Goal: Task Accomplishment & Management: Complete application form

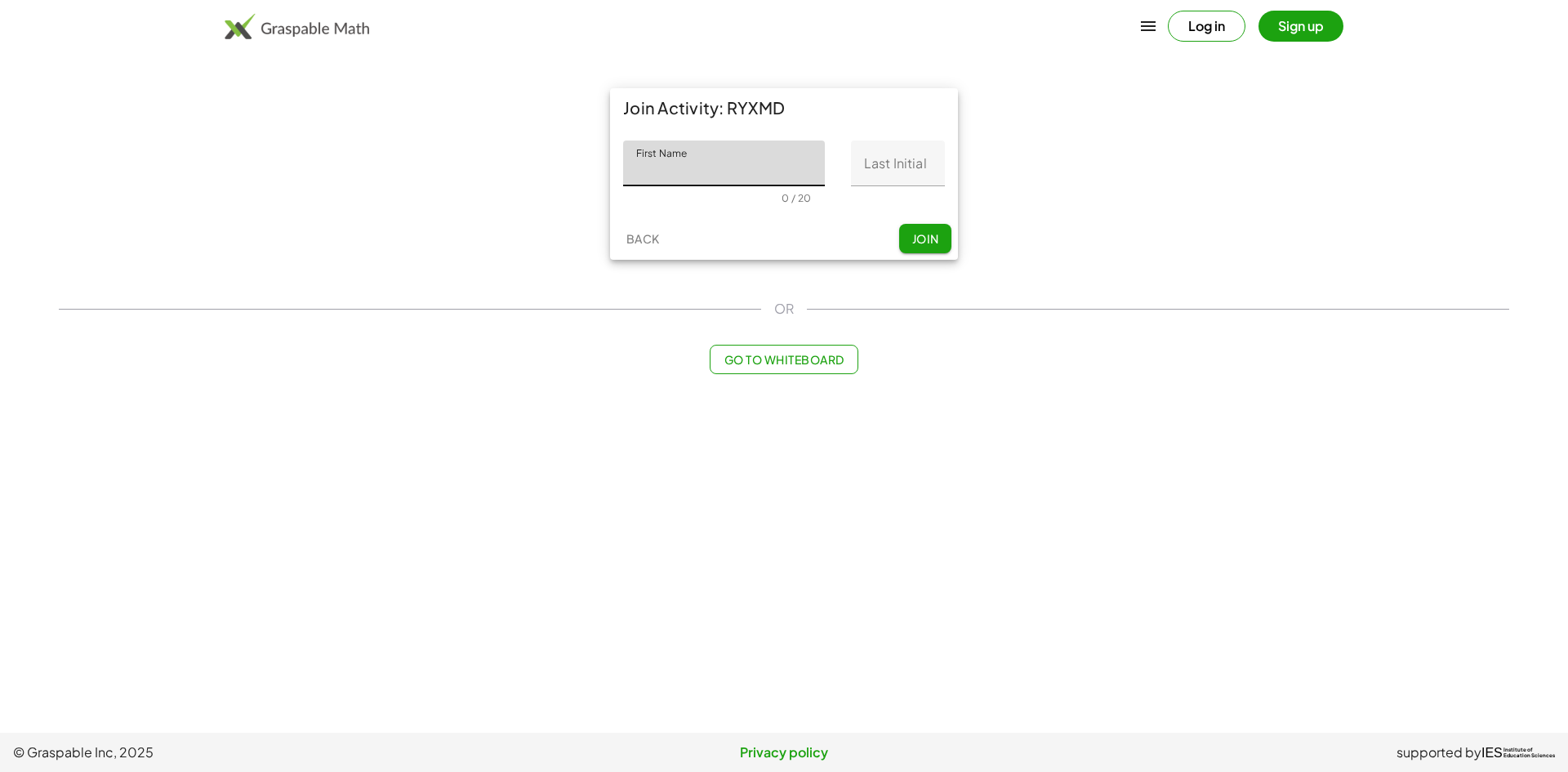
type input "*"
type input "*********"
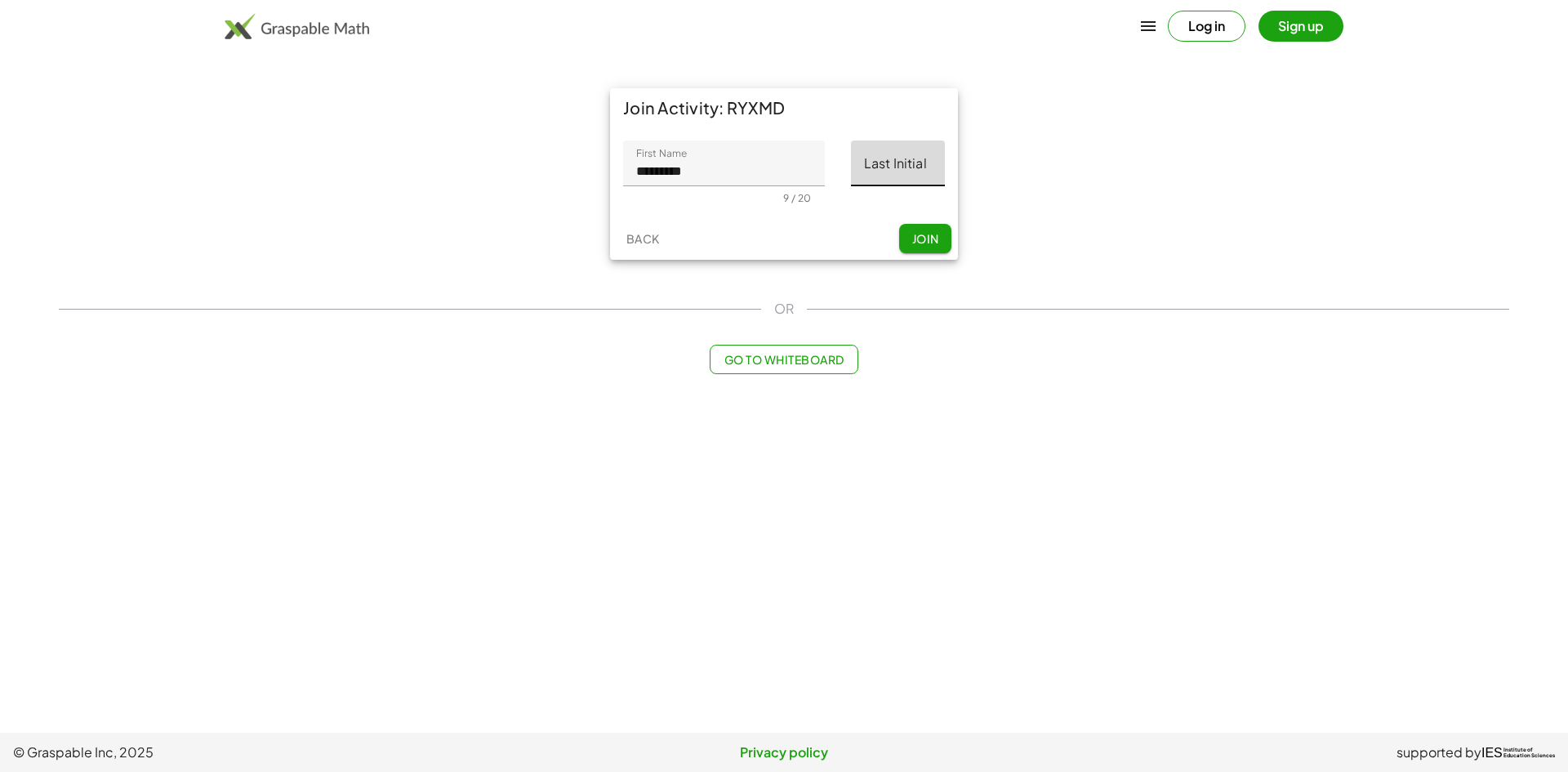
click at [871, 156] on input "Last Initial" at bounding box center [898, 163] width 94 height 46
type input "*"
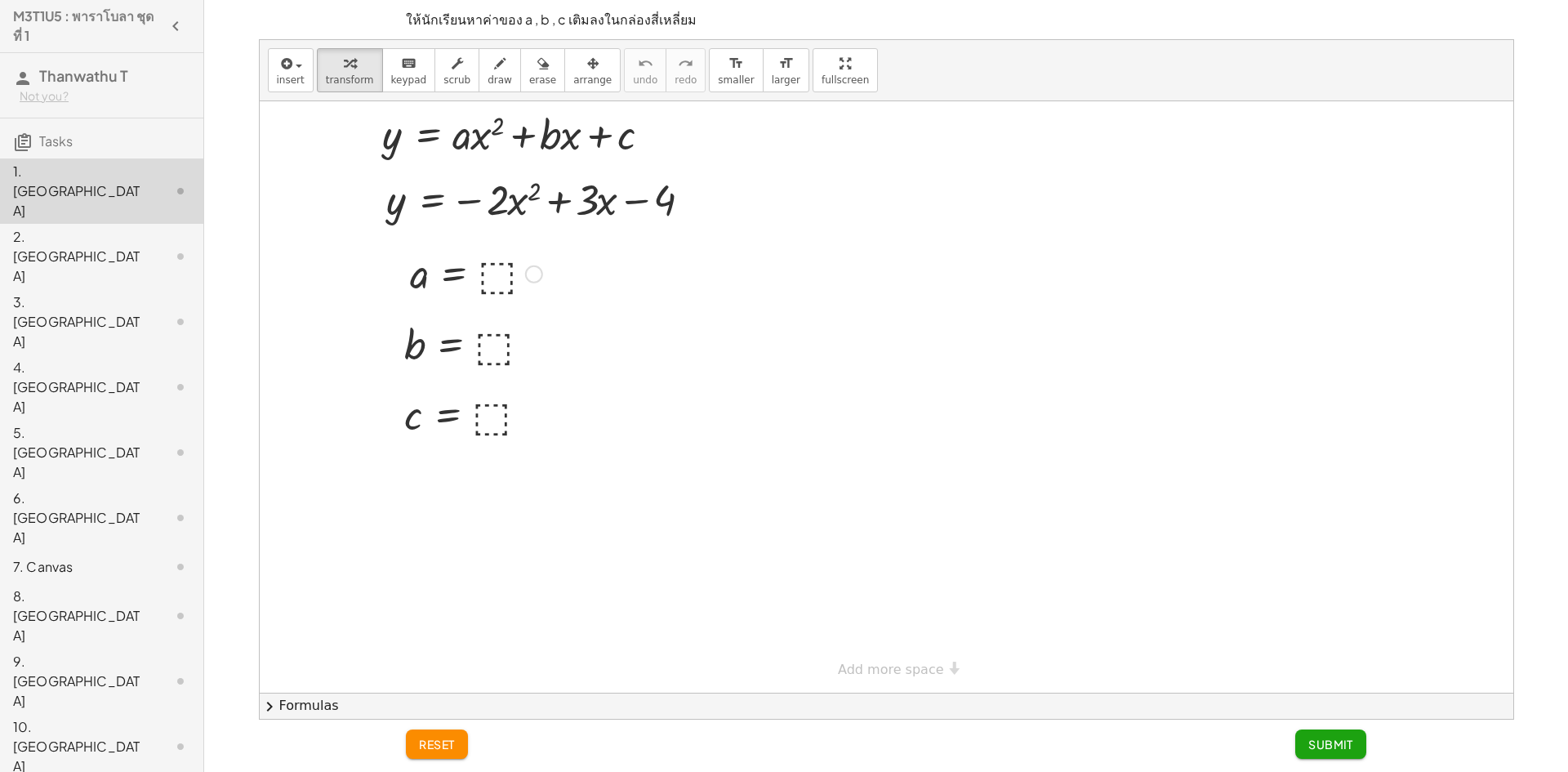
drag, startPoint x: 496, startPoint y: 272, endPoint x: 486, endPoint y: 275, distance: 10.4
click at [486, 275] on div at bounding box center [476, 273] width 149 height 54
click at [498, 268] on div at bounding box center [476, 273] width 149 height 54
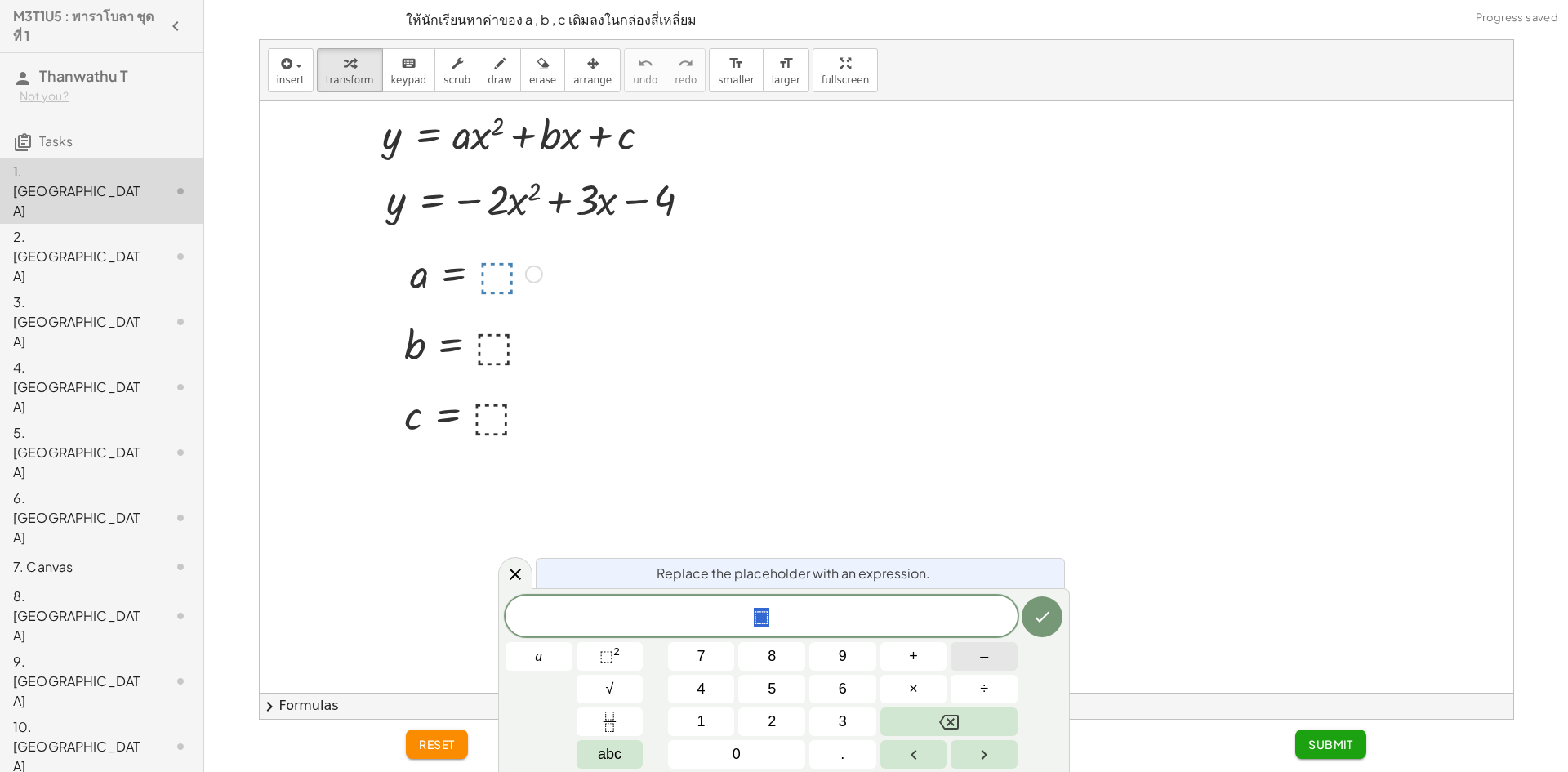
click at [978, 657] on button "–" at bounding box center [984, 657] width 67 height 29
click at [788, 713] on button "2" at bounding box center [772, 722] width 67 height 29
click at [1049, 631] on button "Done" at bounding box center [1042, 616] width 41 height 41
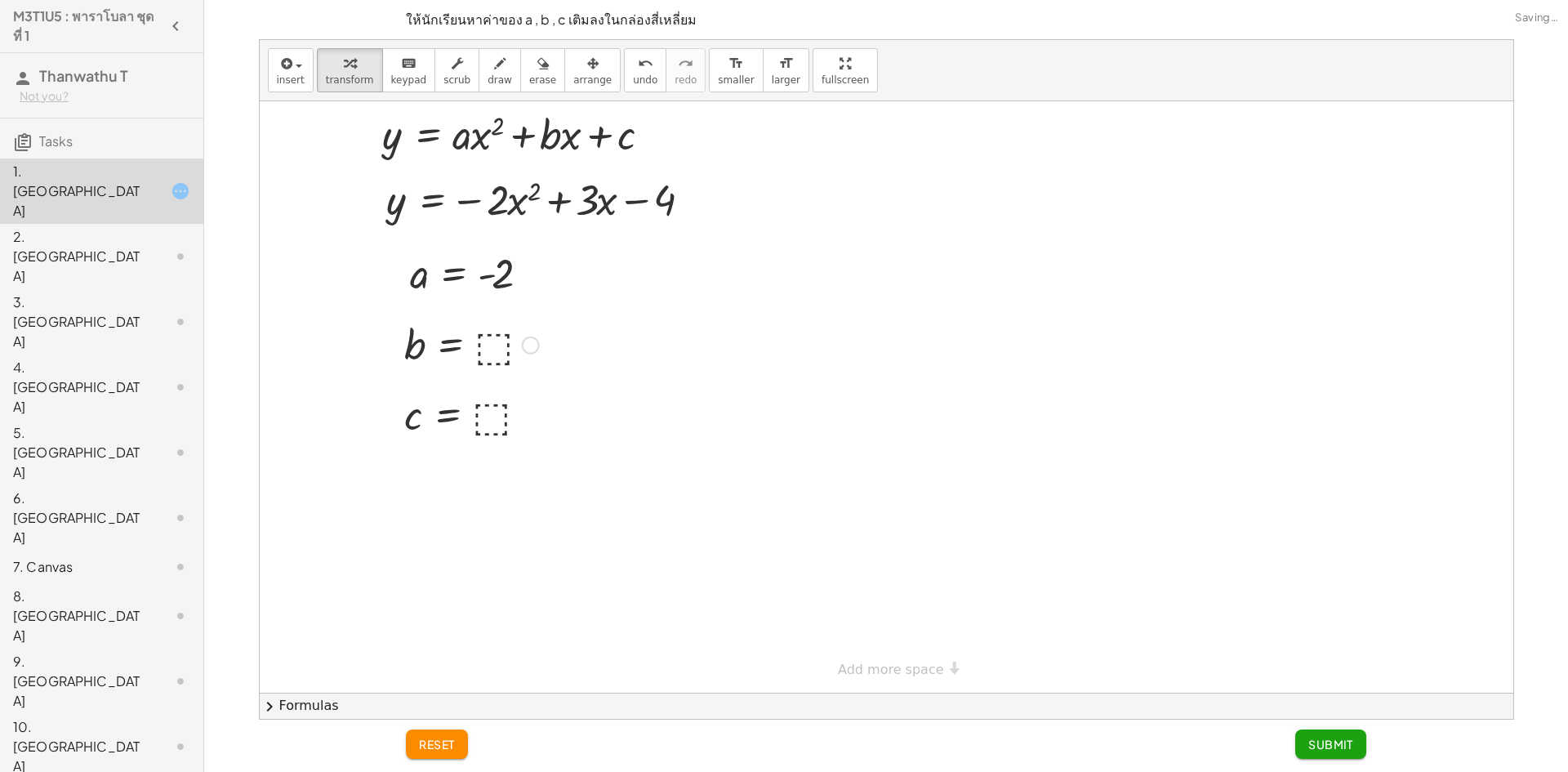
click at [499, 350] on div at bounding box center [472, 344] width 151 height 54
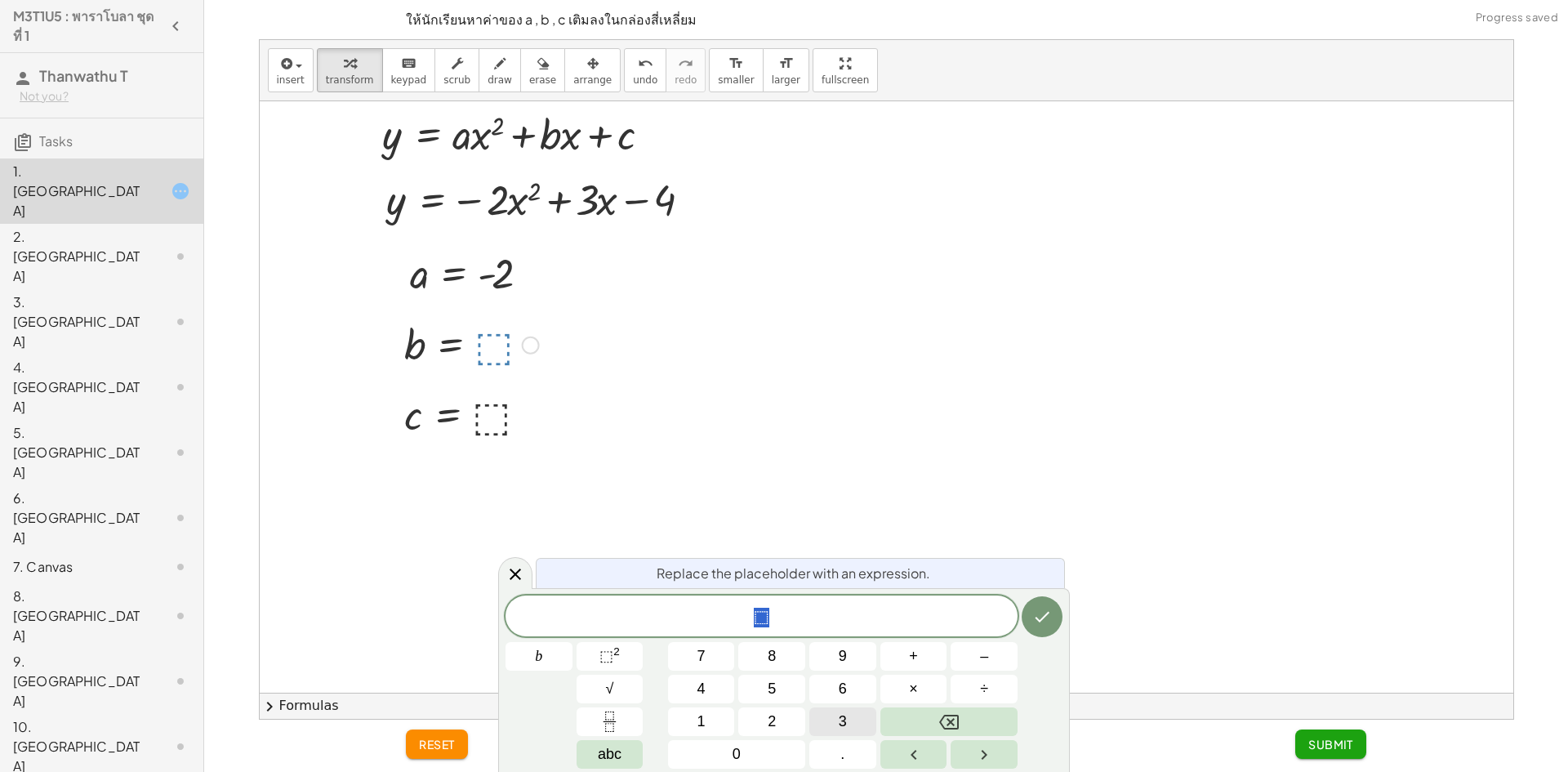
click at [850, 726] on button "3" at bounding box center [843, 722] width 67 height 29
click at [1058, 628] on button "Done" at bounding box center [1042, 616] width 41 height 41
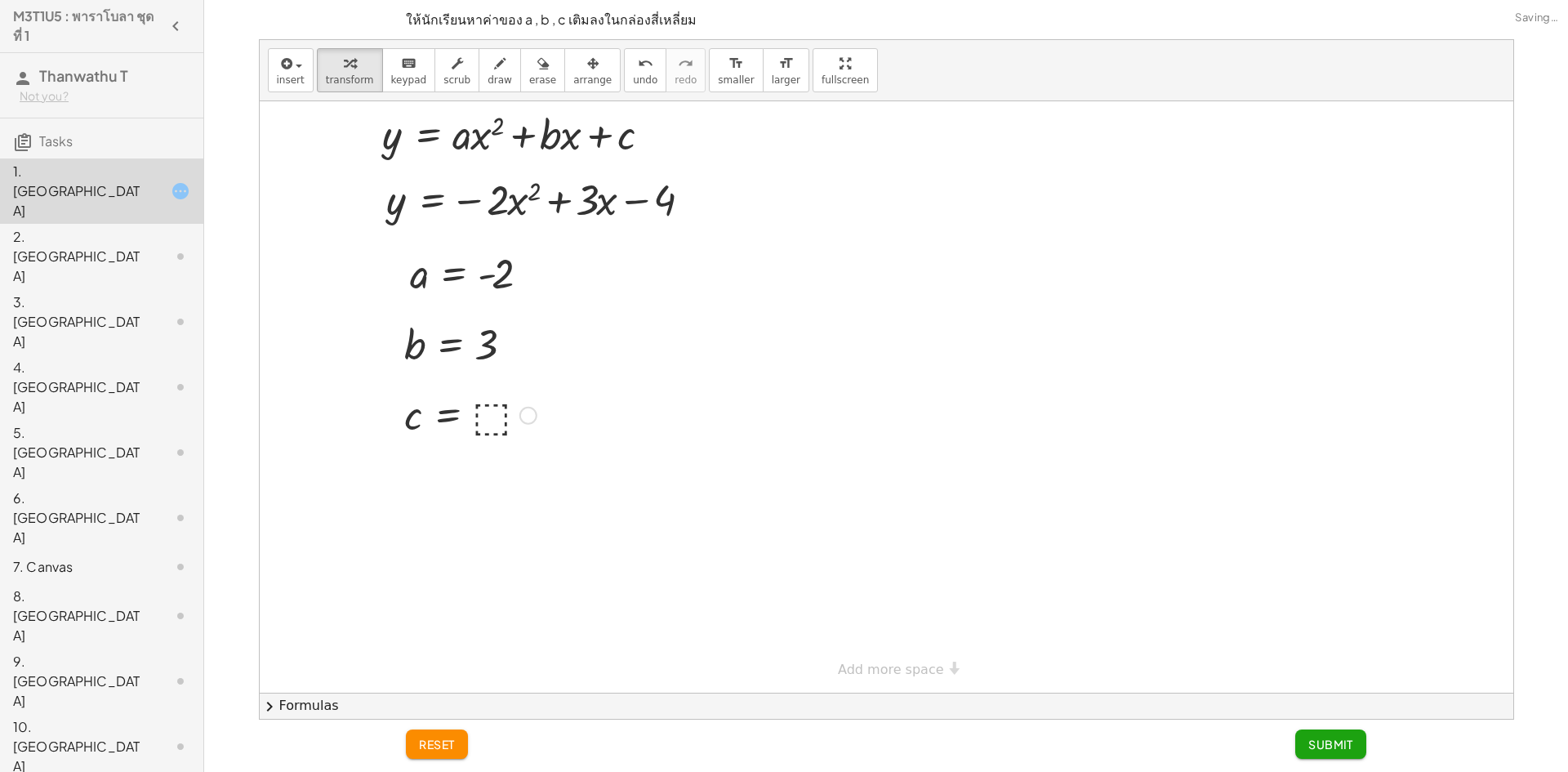
click at [491, 422] on div at bounding box center [470, 414] width 149 height 54
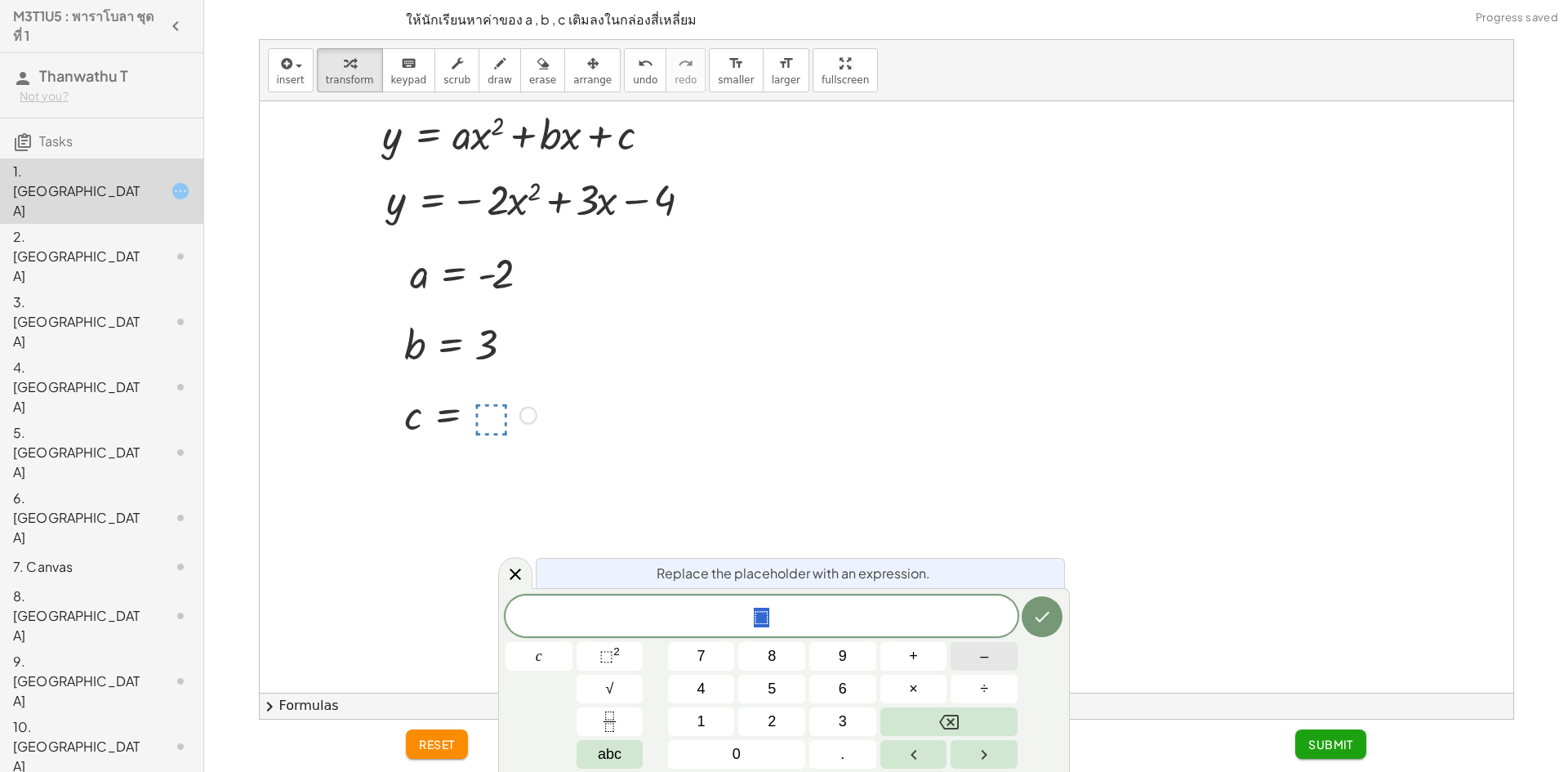
click at [975, 648] on button "–" at bounding box center [984, 657] width 67 height 29
click at [724, 686] on button "4" at bounding box center [702, 689] width 67 height 29
click at [1056, 622] on button "Done" at bounding box center [1042, 616] width 41 height 41
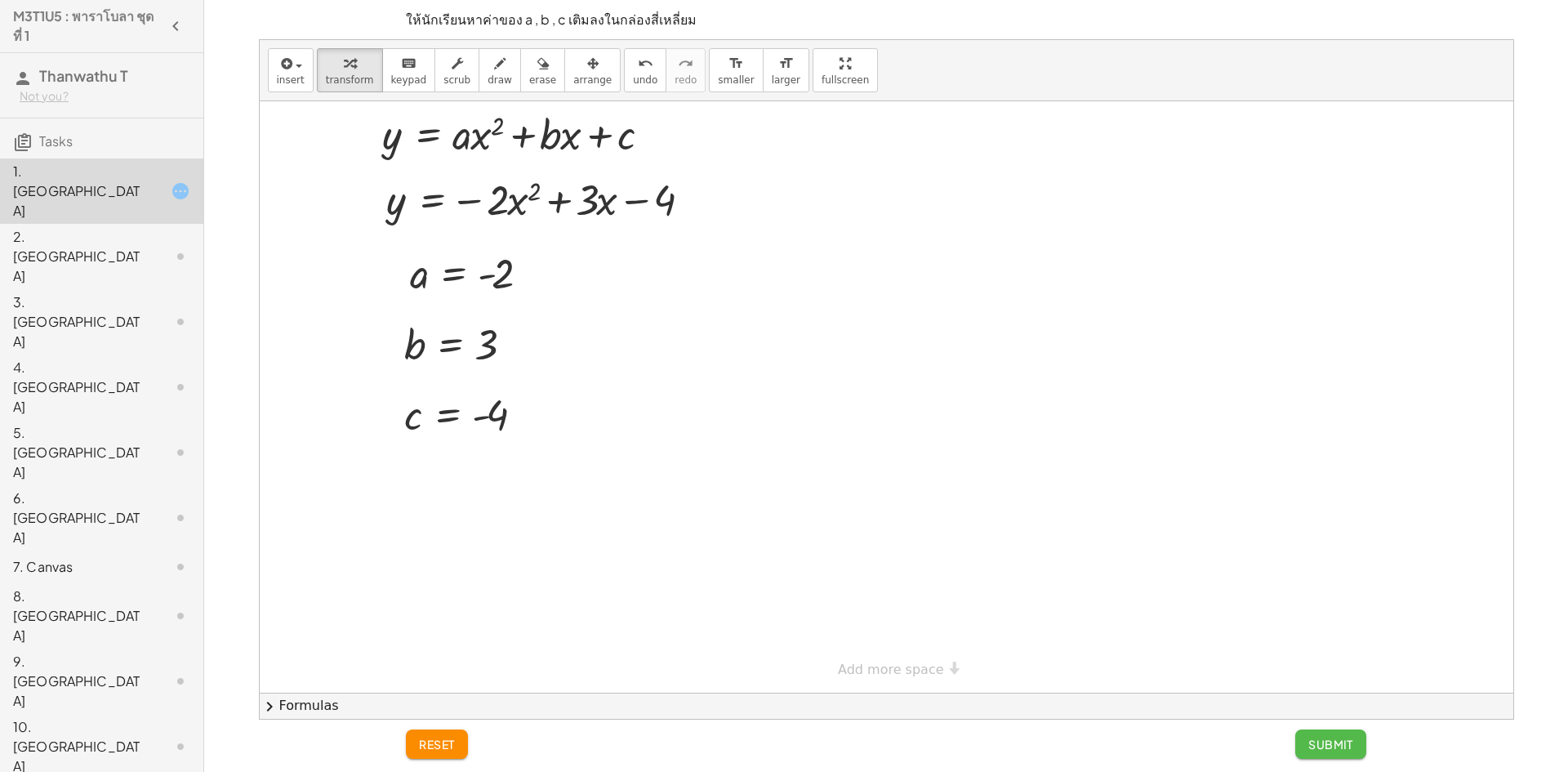
click at [1342, 762] on div "reset Submit" at bounding box center [886, 746] width 980 height 52
click at [1306, 741] on button "Submit" at bounding box center [1330, 744] width 71 height 30
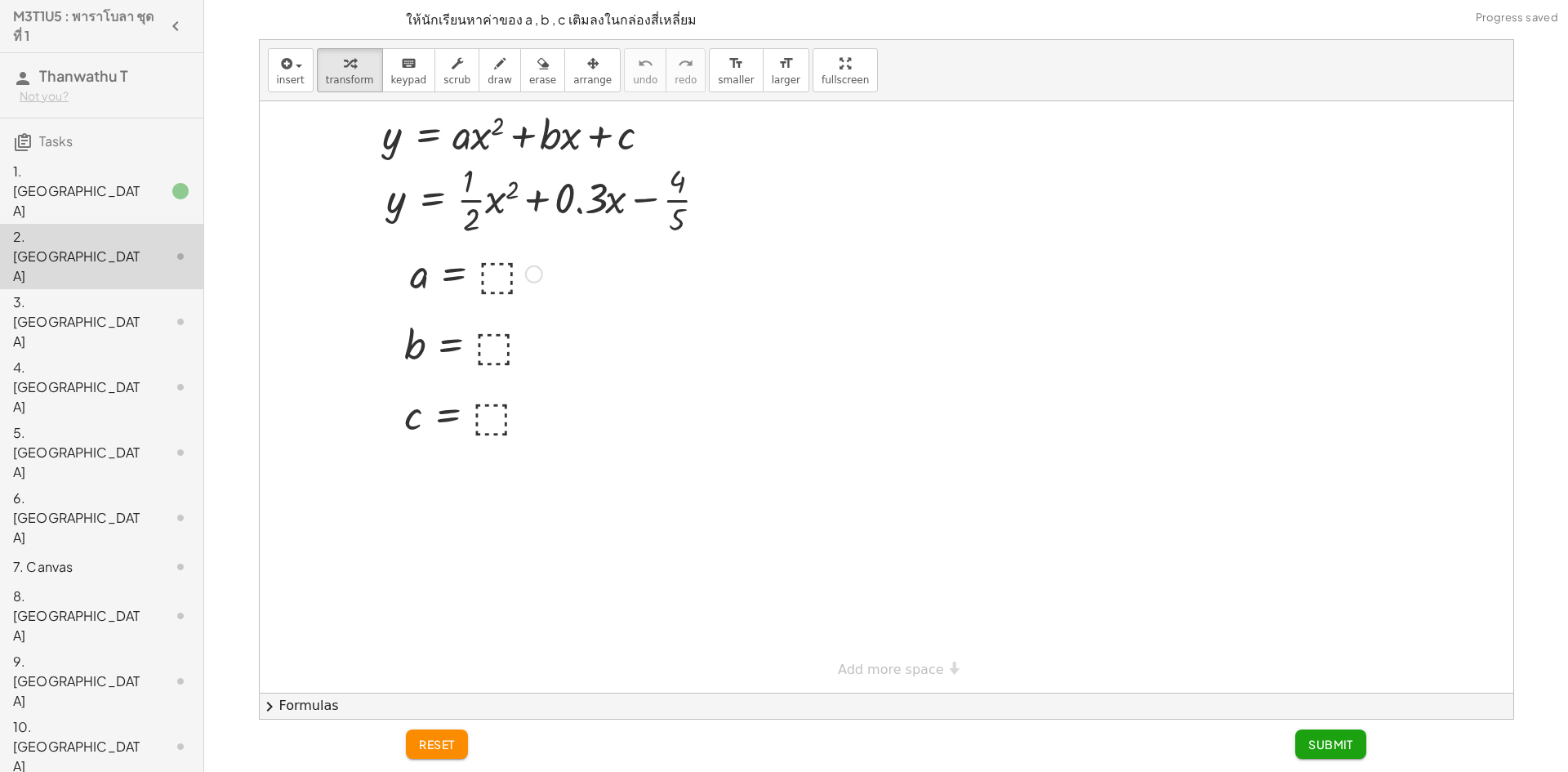
click at [496, 270] on div at bounding box center [476, 273] width 149 height 54
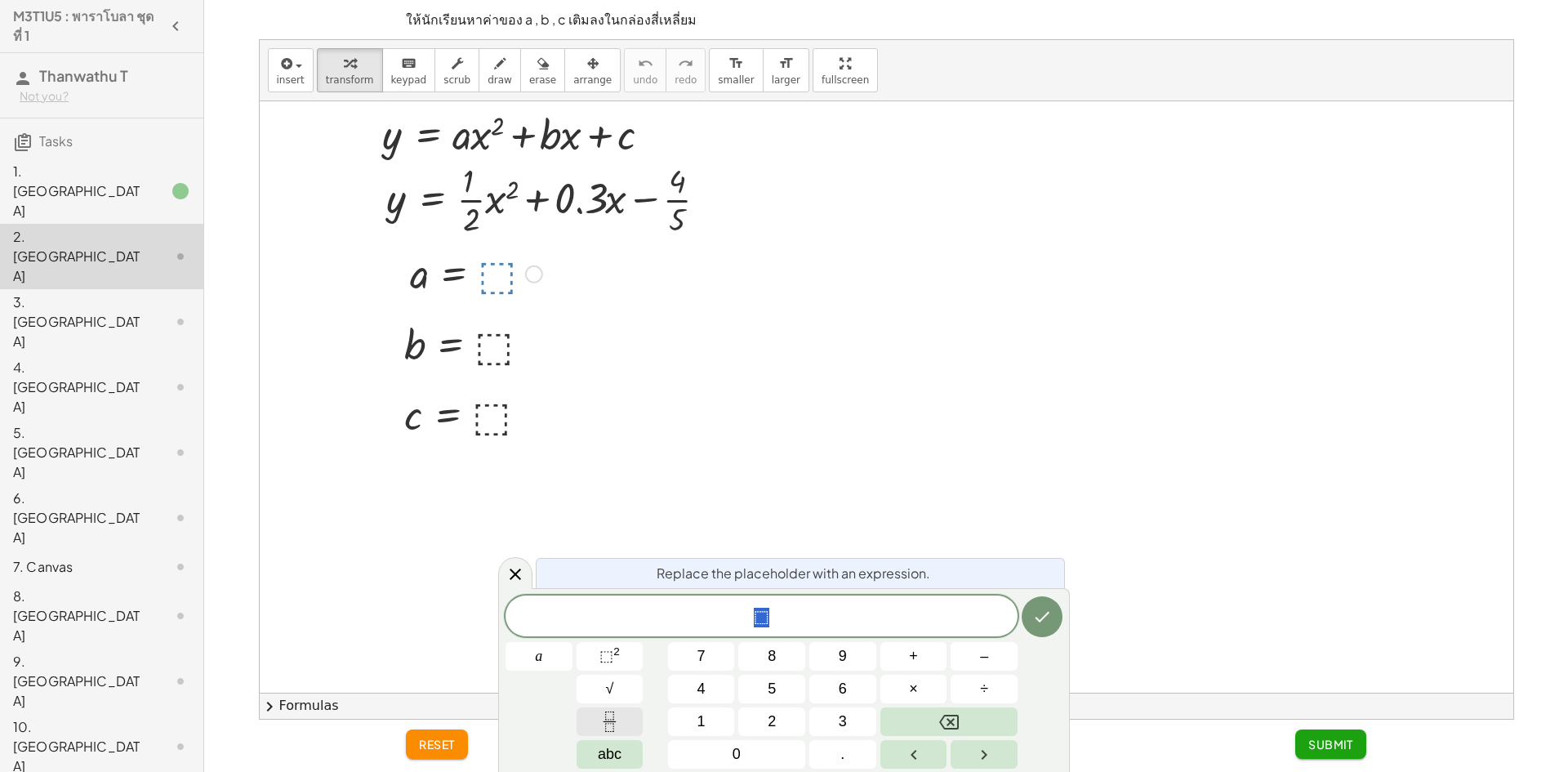
click at [625, 725] on button "Fraction" at bounding box center [610, 722] width 67 height 29
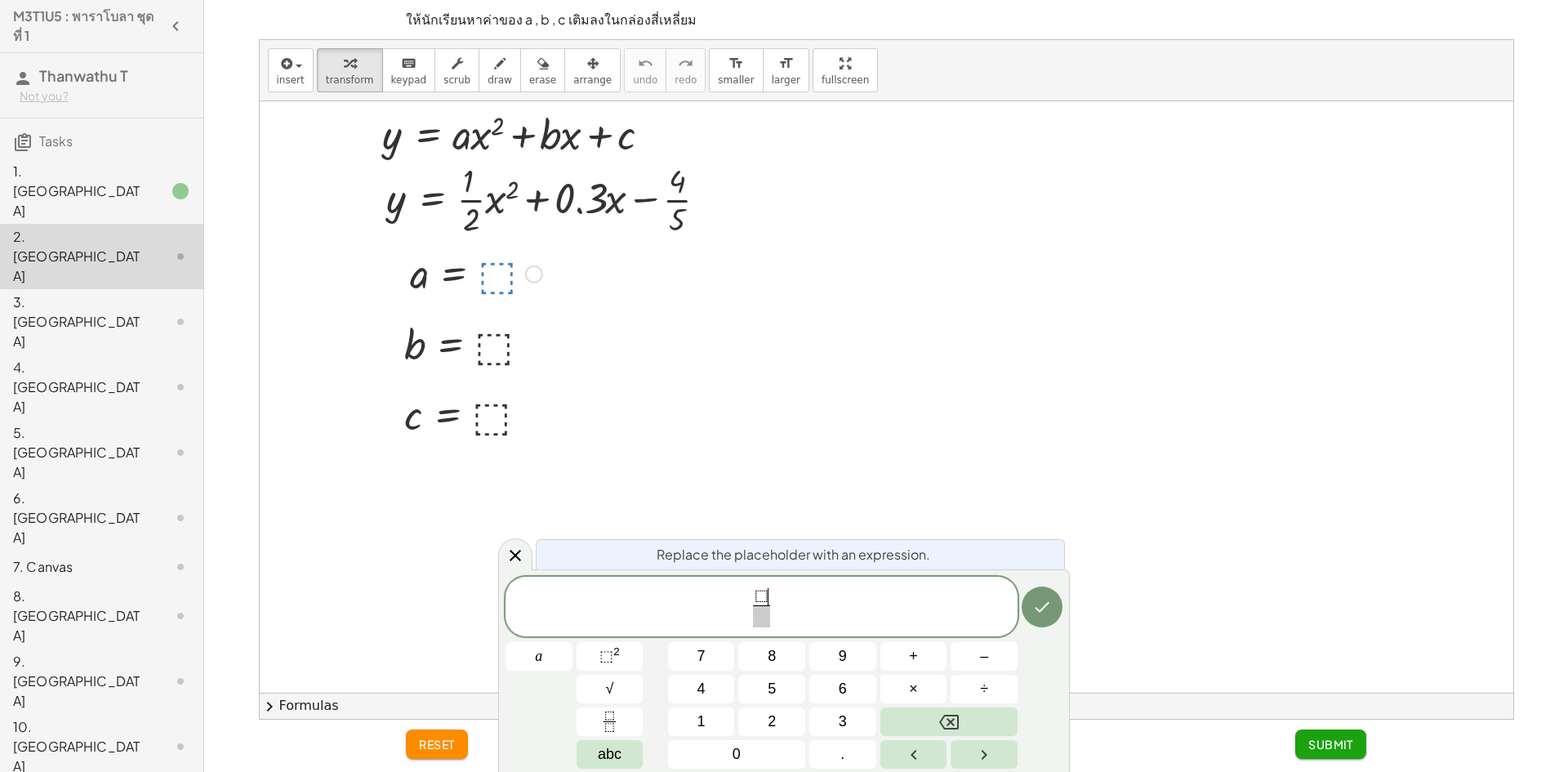
click at [766, 601] on span "⬚" at bounding box center [761, 596] width 14 height 18
click at [700, 715] on span "1" at bounding box center [702, 722] width 8 height 22
click at [902, 716] on button "Backspace" at bounding box center [949, 722] width 137 height 29
click at [759, 599] on span "⬚" at bounding box center [761, 596] width 14 height 18
click at [764, 596] on span "⬚" at bounding box center [761, 596] width 14 height 18
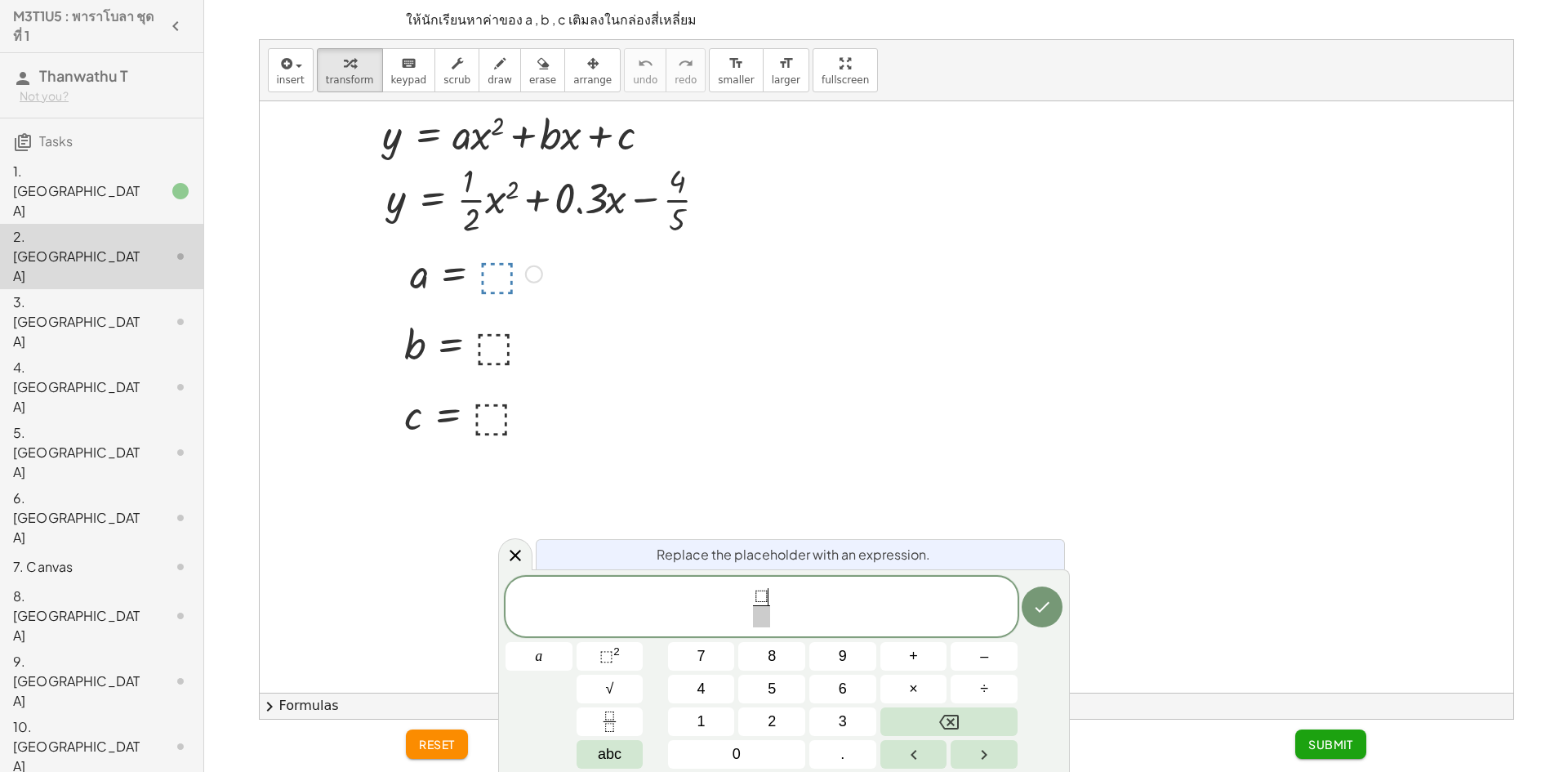
click at [762, 617] on span at bounding box center [761, 616] width 17 height 22
click at [752, 719] on button "2" at bounding box center [772, 722] width 67 height 29
click at [753, 602] on span "⬚" at bounding box center [761, 597] width 17 height 18
click at [761, 598] on span "⬚" at bounding box center [761, 596] width 14 height 18
click at [770, 595] on span "​ ⬚ 2 ​" at bounding box center [762, 608] width 24 height 40
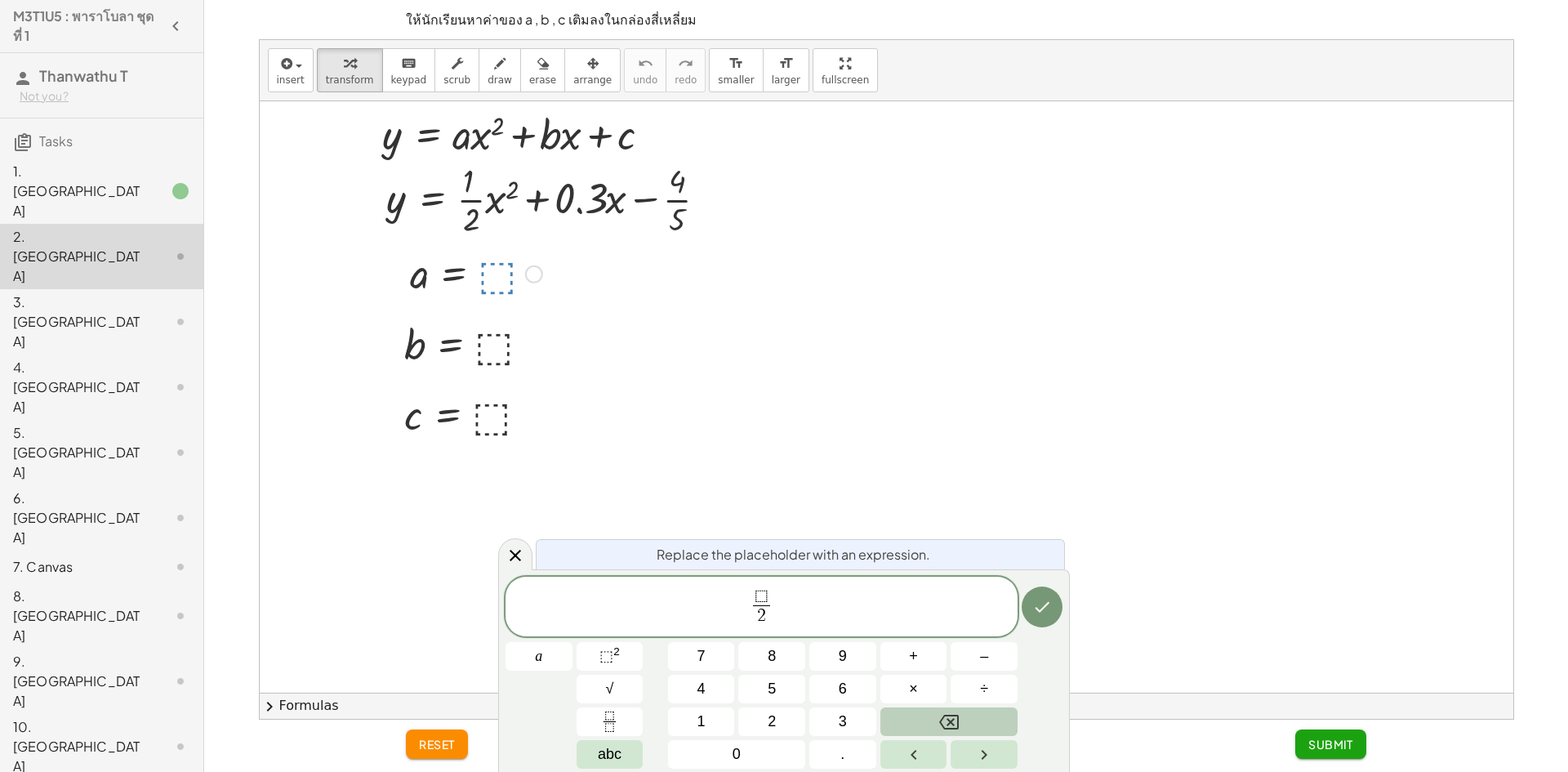
click at [904, 714] on button "Backspace" at bounding box center [949, 722] width 137 height 29
click at [716, 716] on button "1" at bounding box center [702, 722] width 67 height 29
click at [1048, 612] on icon "Done" at bounding box center [1042, 607] width 20 height 20
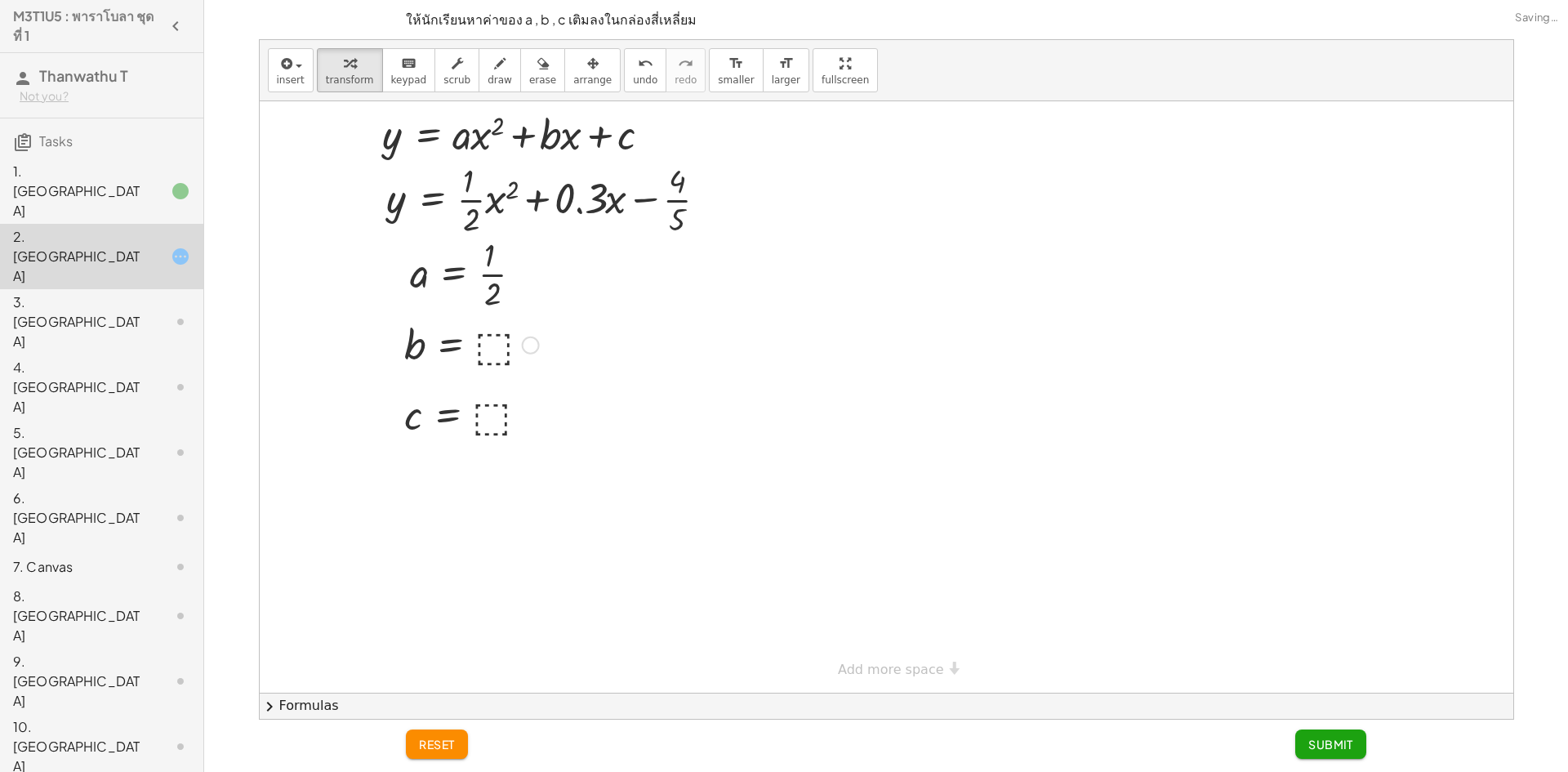
click at [499, 338] on div at bounding box center [472, 344] width 151 height 54
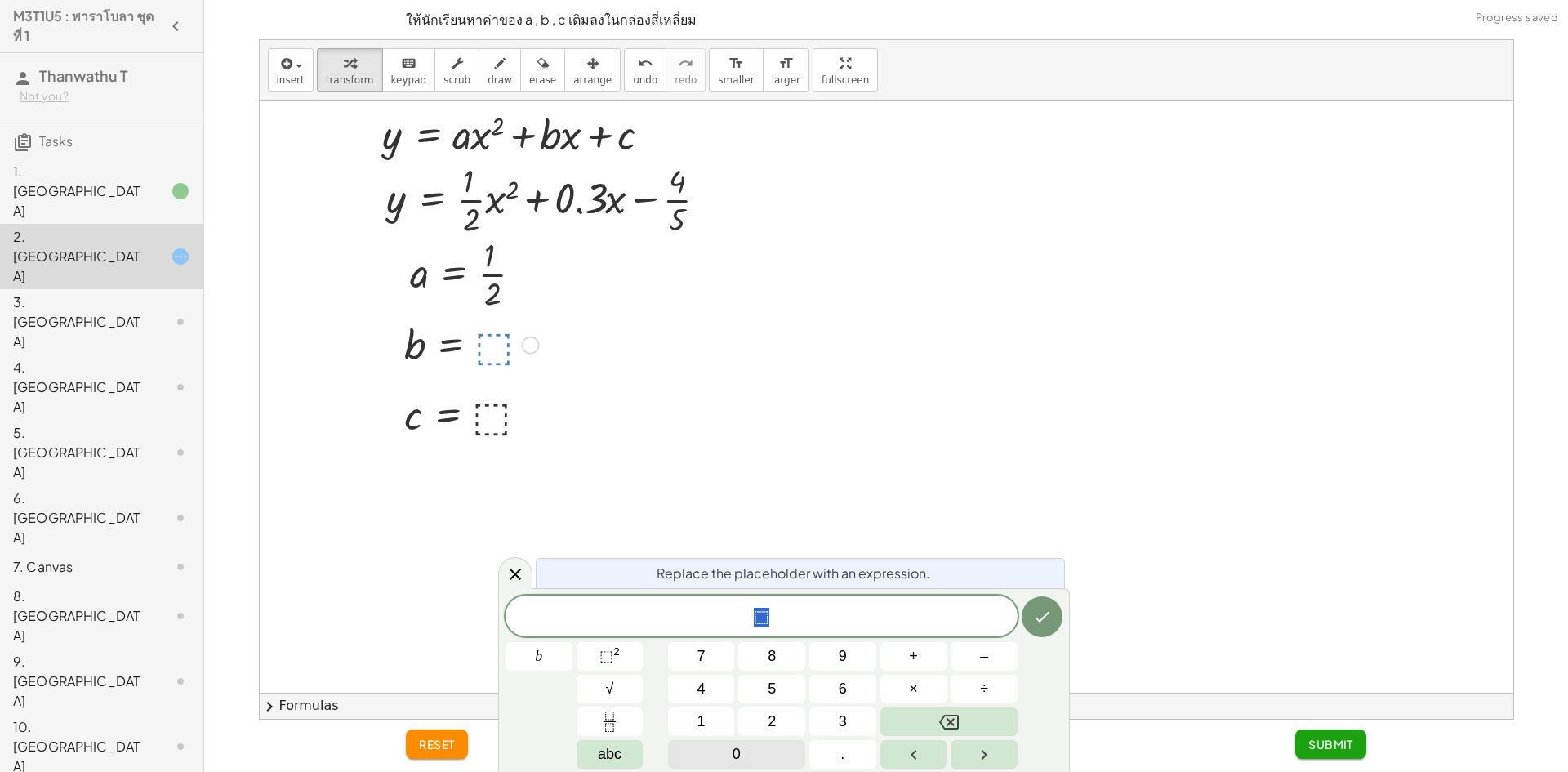
click at [756, 760] on button "0" at bounding box center [737, 755] width 137 height 29
click at [849, 747] on button "." at bounding box center [843, 755] width 67 height 29
click at [854, 722] on button "3" at bounding box center [843, 722] width 67 height 29
click at [1045, 623] on icon "Done" at bounding box center [1042, 617] width 20 height 20
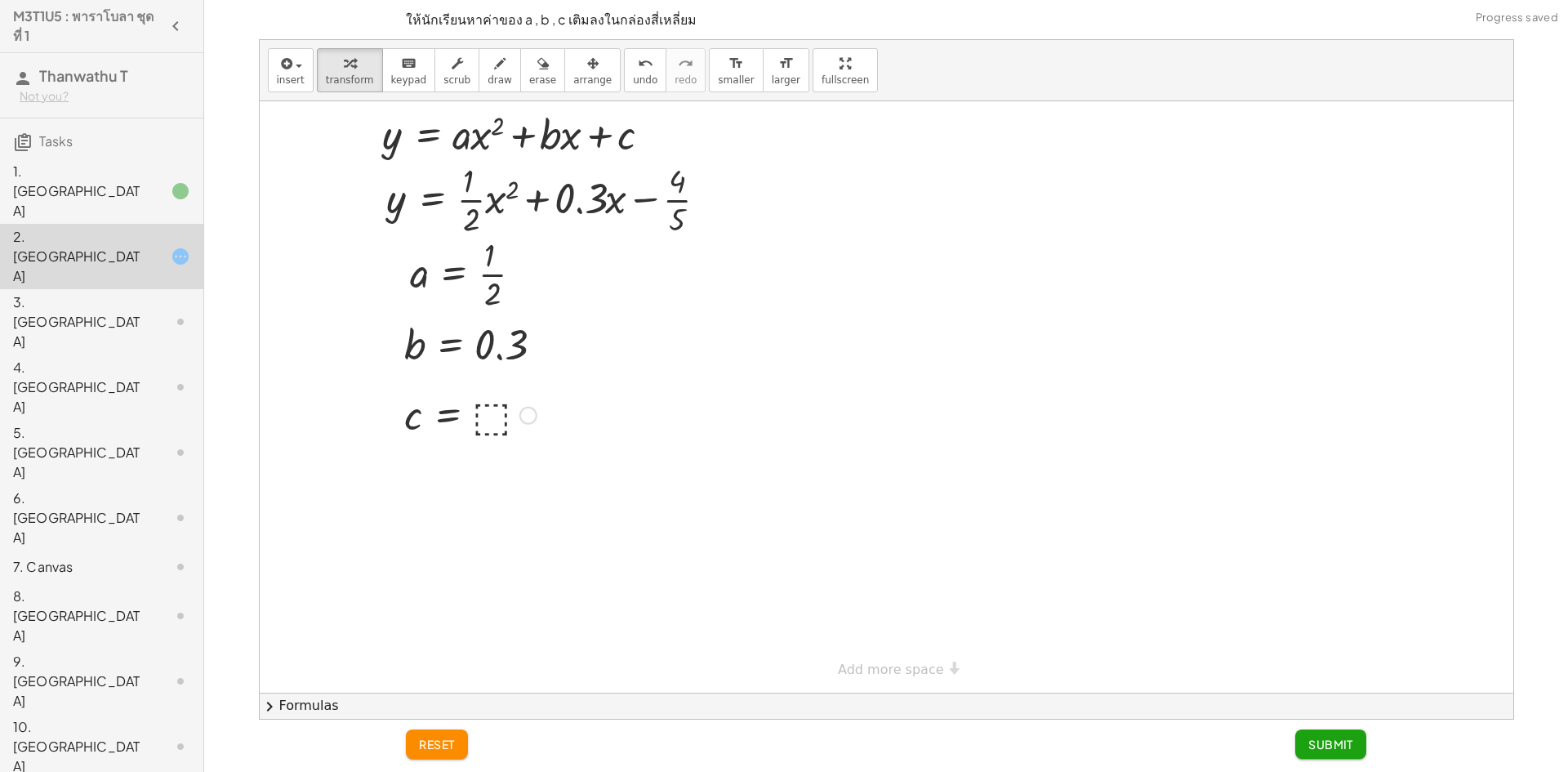
click at [494, 417] on div at bounding box center [470, 414] width 149 height 54
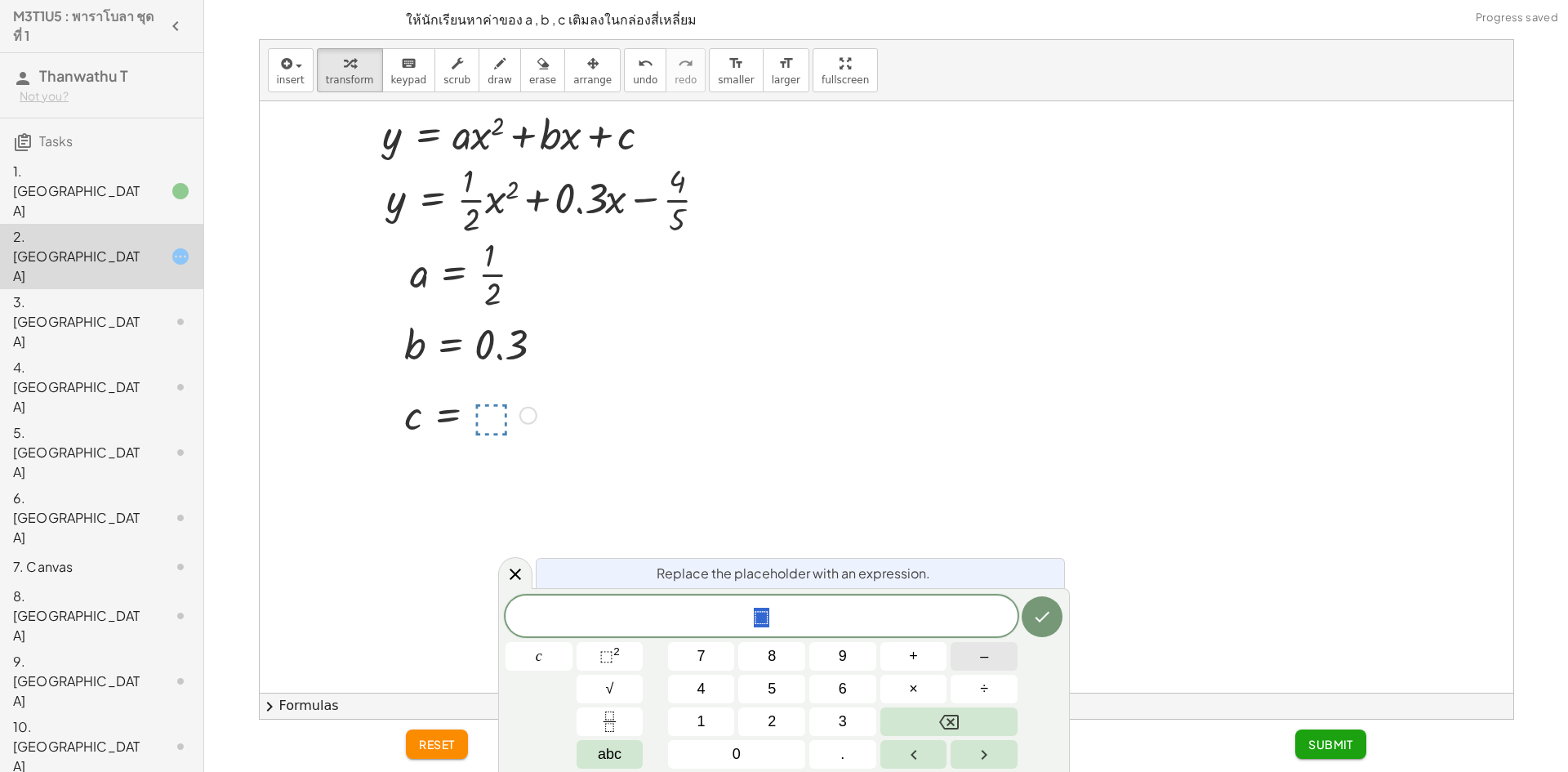
click at [980, 663] on span "–" at bounding box center [983, 657] width 8 height 22
click at [595, 710] on button "Fraction" at bounding box center [610, 722] width 67 height 29
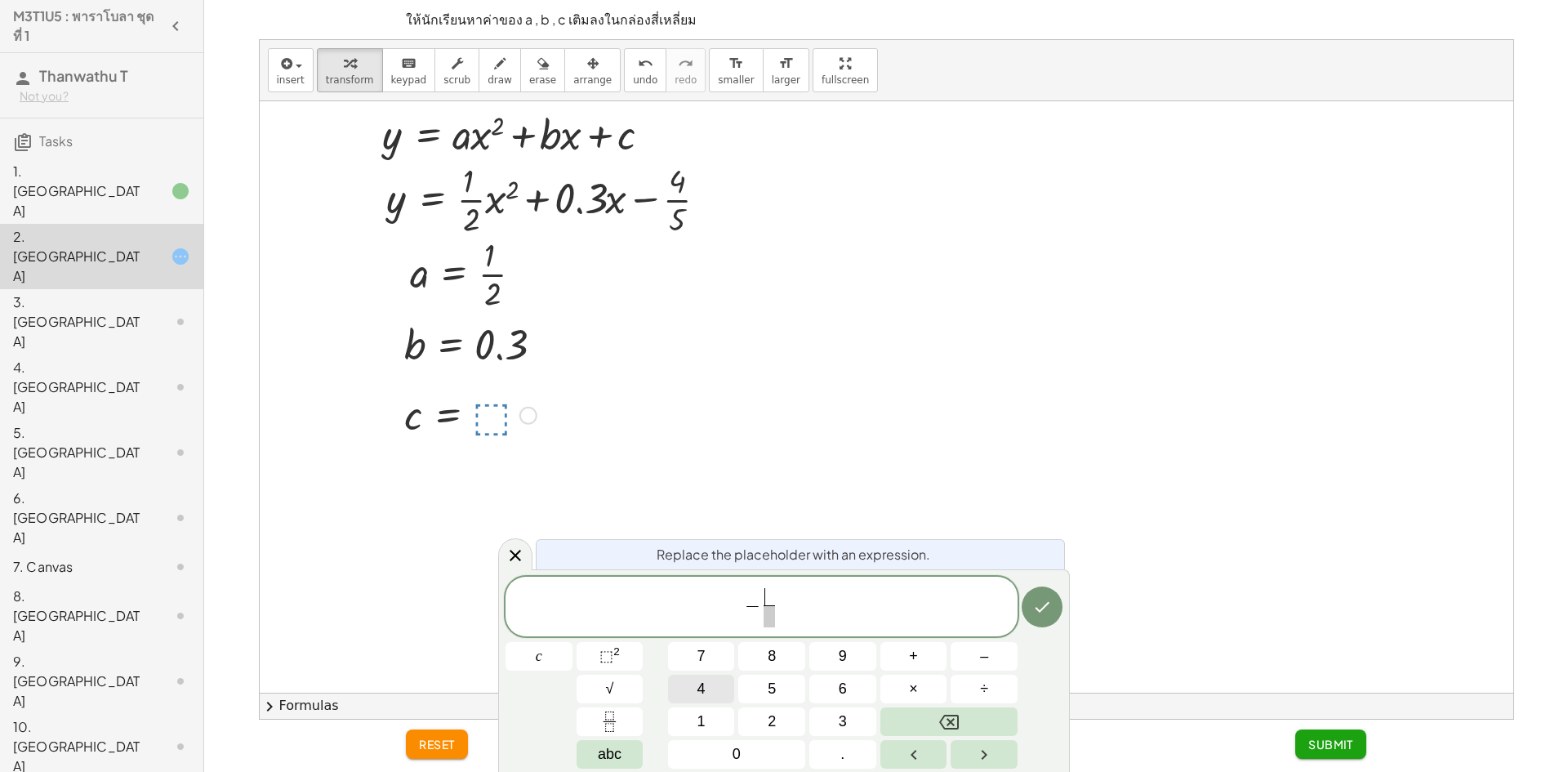
click at [698, 682] on span "4" at bounding box center [702, 689] width 8 height 22
click at [703, 689] on span "4" at bounding box center [702, 689] width 8 height 22
click at [903, 713] on button "Backspace" at bounding box center [949, 722] width 137 height 29
drag, startPoint x: 768, startPoint y: 625, endPoint x: 775, endPoint y: 637, distance: 13.9
click at [767, 625] on span at bounding box center [769, 616] width 13 height 22
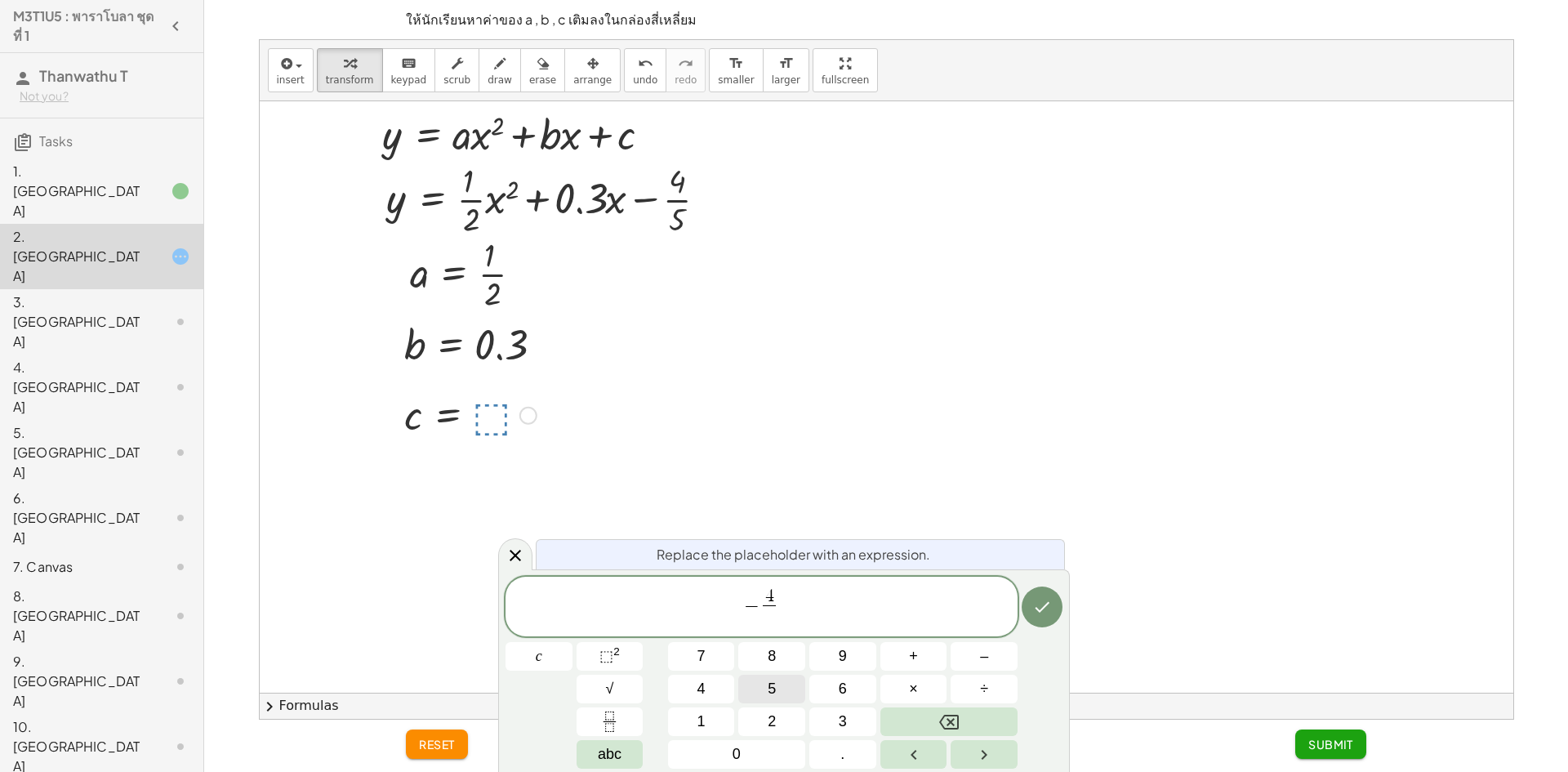
click at [764, 691] on button "5" at bounding box center [772, 689] width 67 height 29
click at [1038, 611] on icon "Done" at bounding box center [1043, 607] width 14 height 11
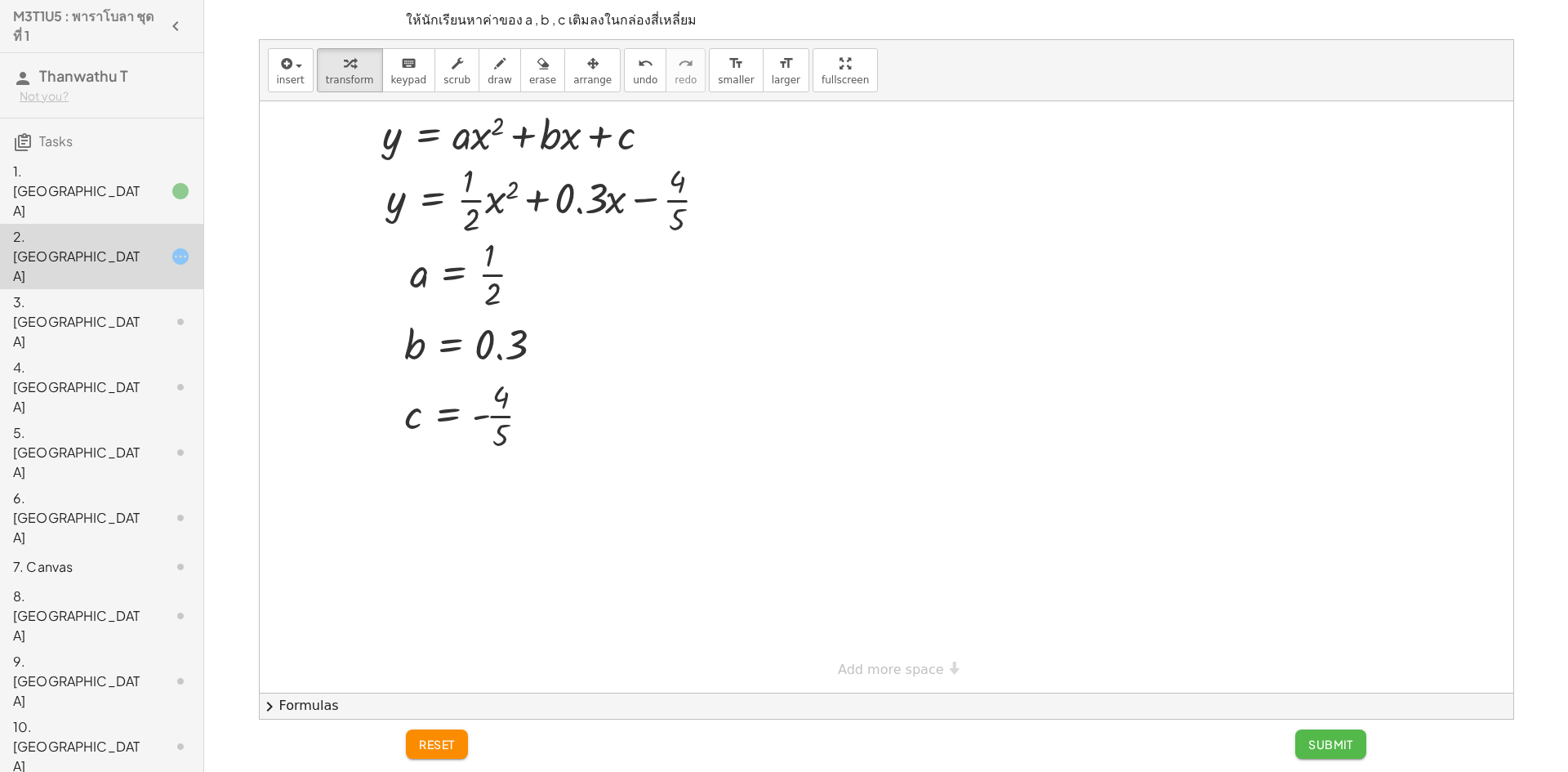
click at [1334, 734] on button "Submit" at bounding box center [1330, 744] width 71 height 30
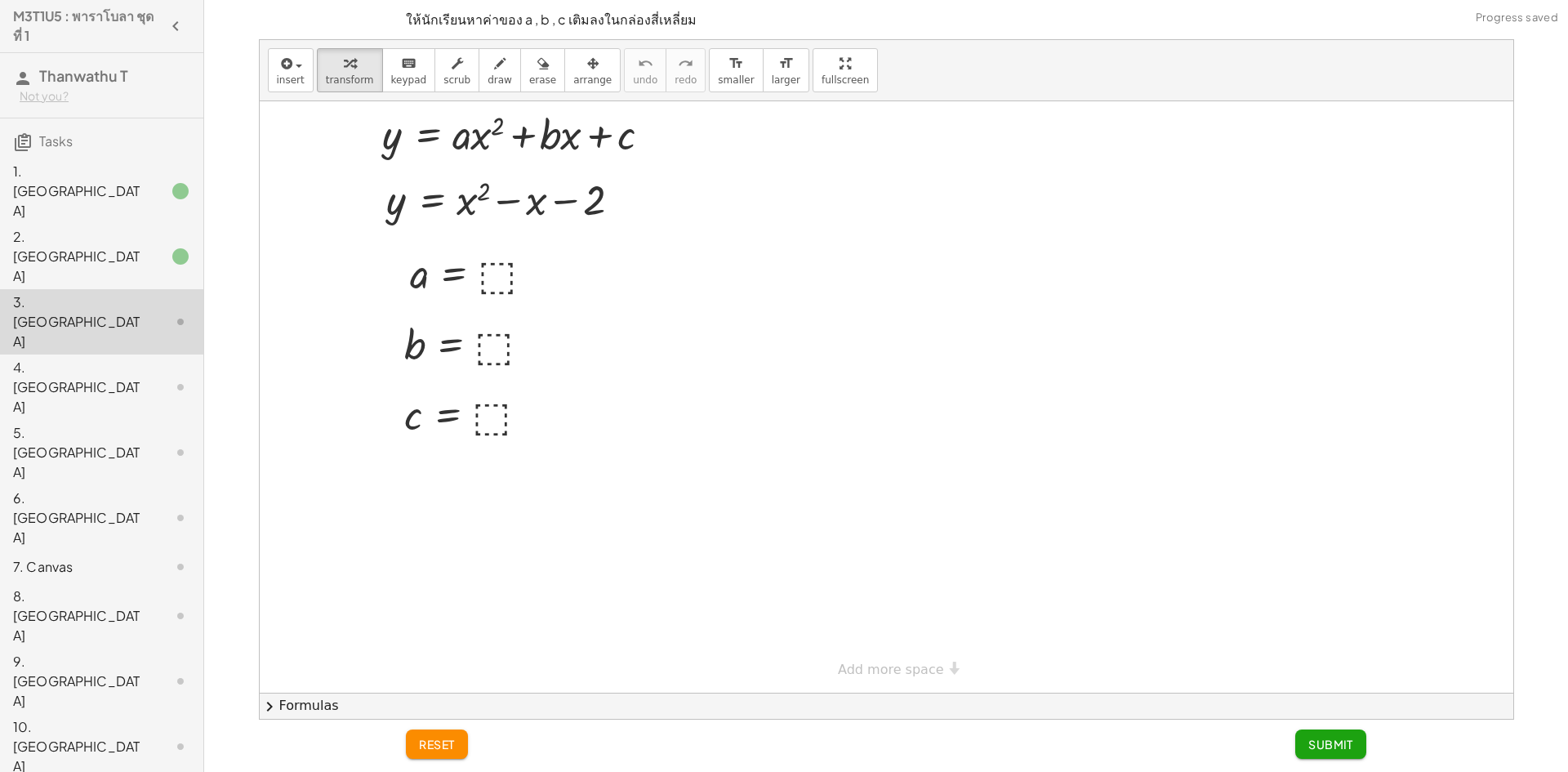
click at [74, 227] on div "2. [GEOGRAPHIC_DATA]" at bounding box center [79, 256] width 131 height 59
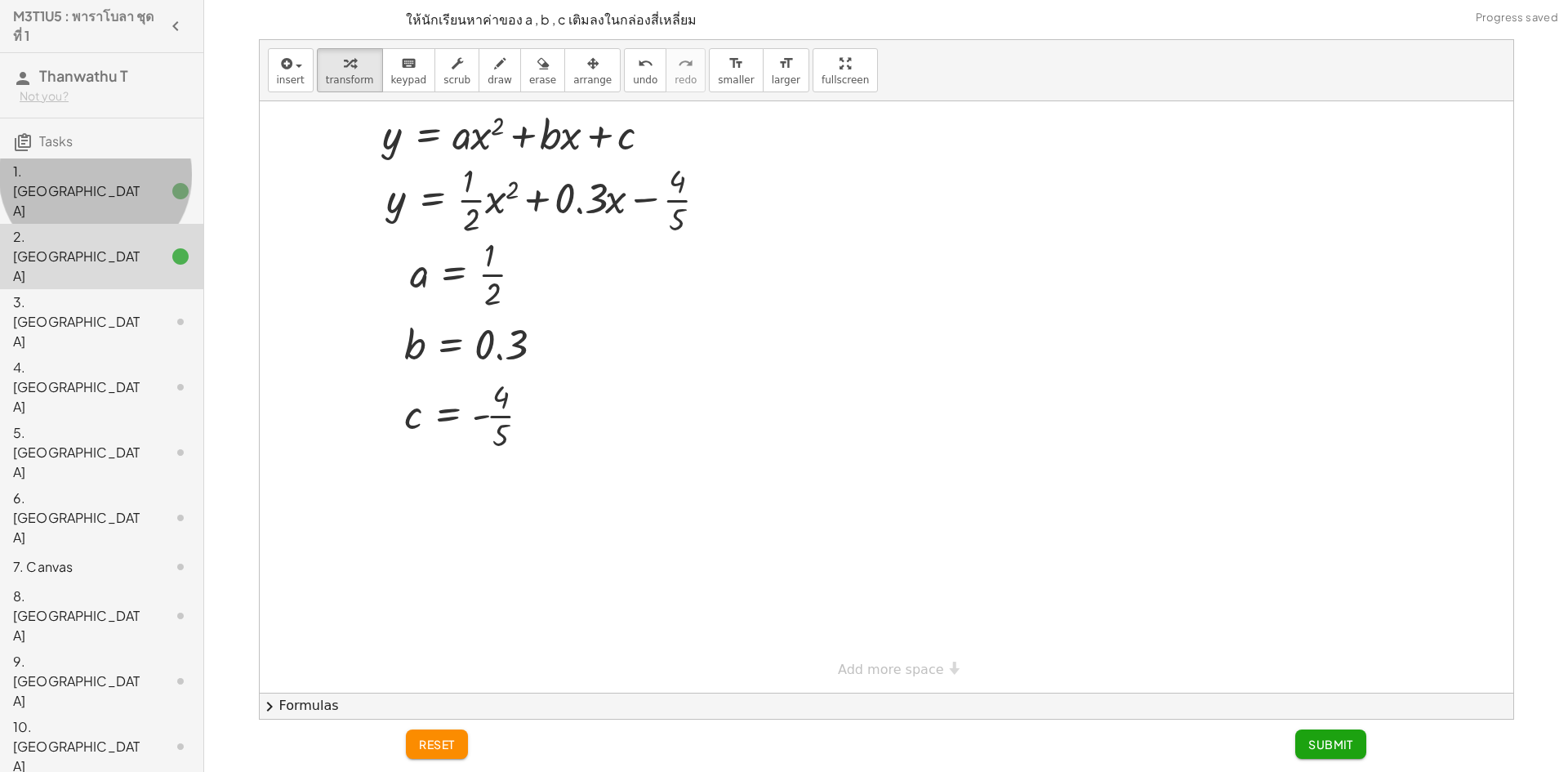
click at [97, 289] on div "1. [GEOGRAPHIC_DATA]" at bounding box center [102, 322] width 204 height 66
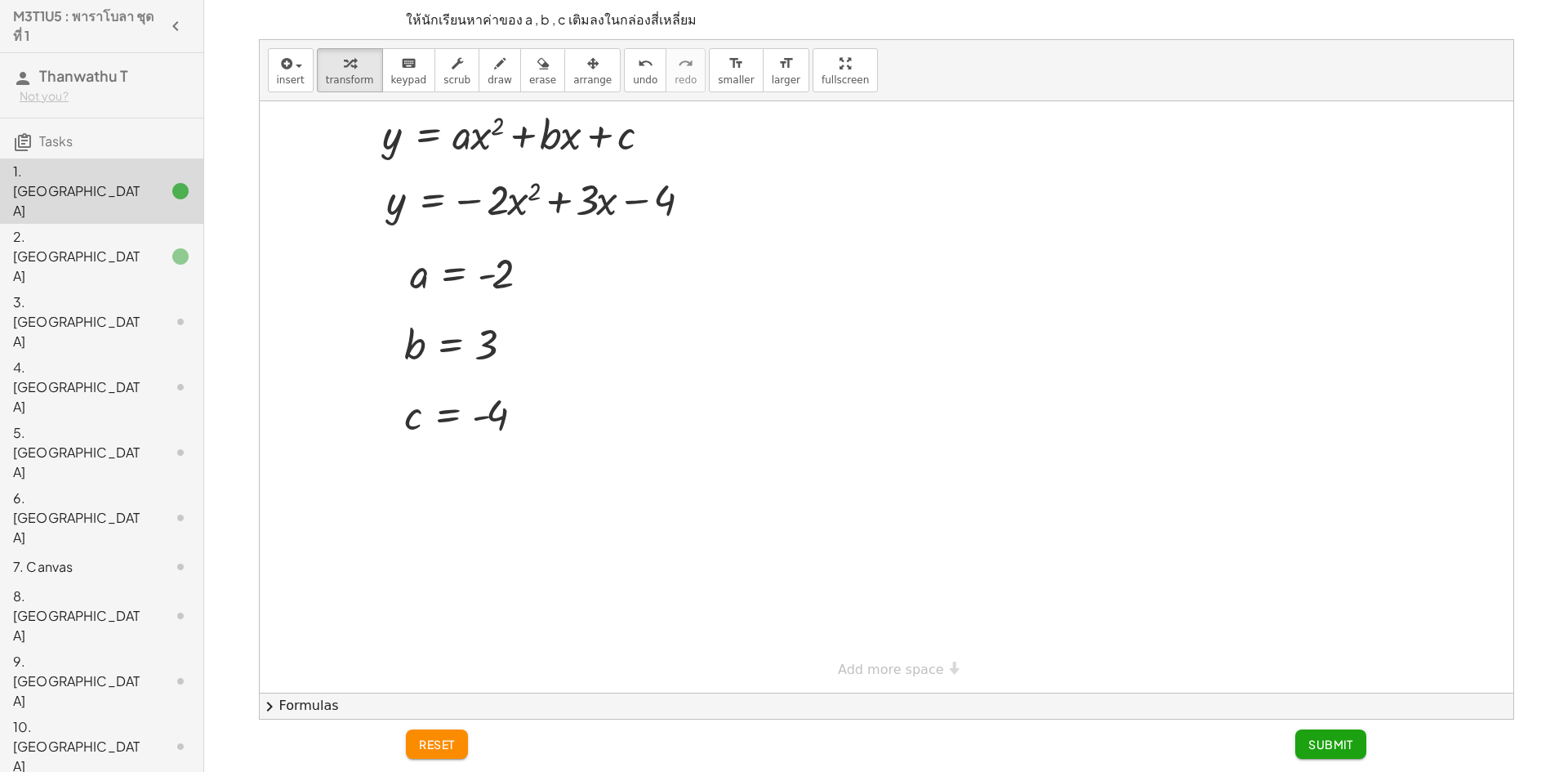
click at [101, 293] on div "3. [GEOGRAPHIC_DATA]" at bounding box center [79, 322] width 131 height 59
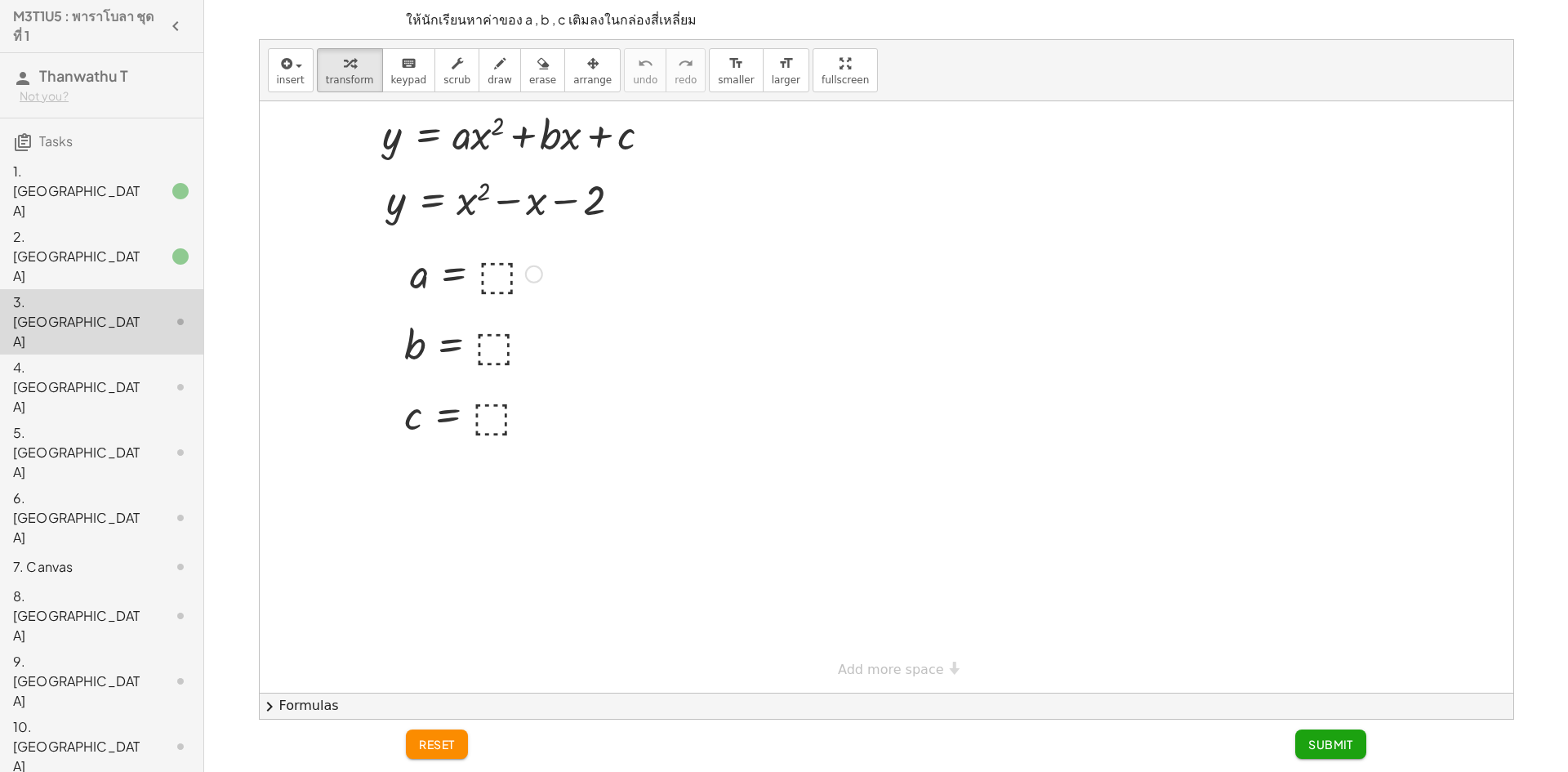
click at [498, 261] on div at bounding box center [476, 273] width 149 height 54
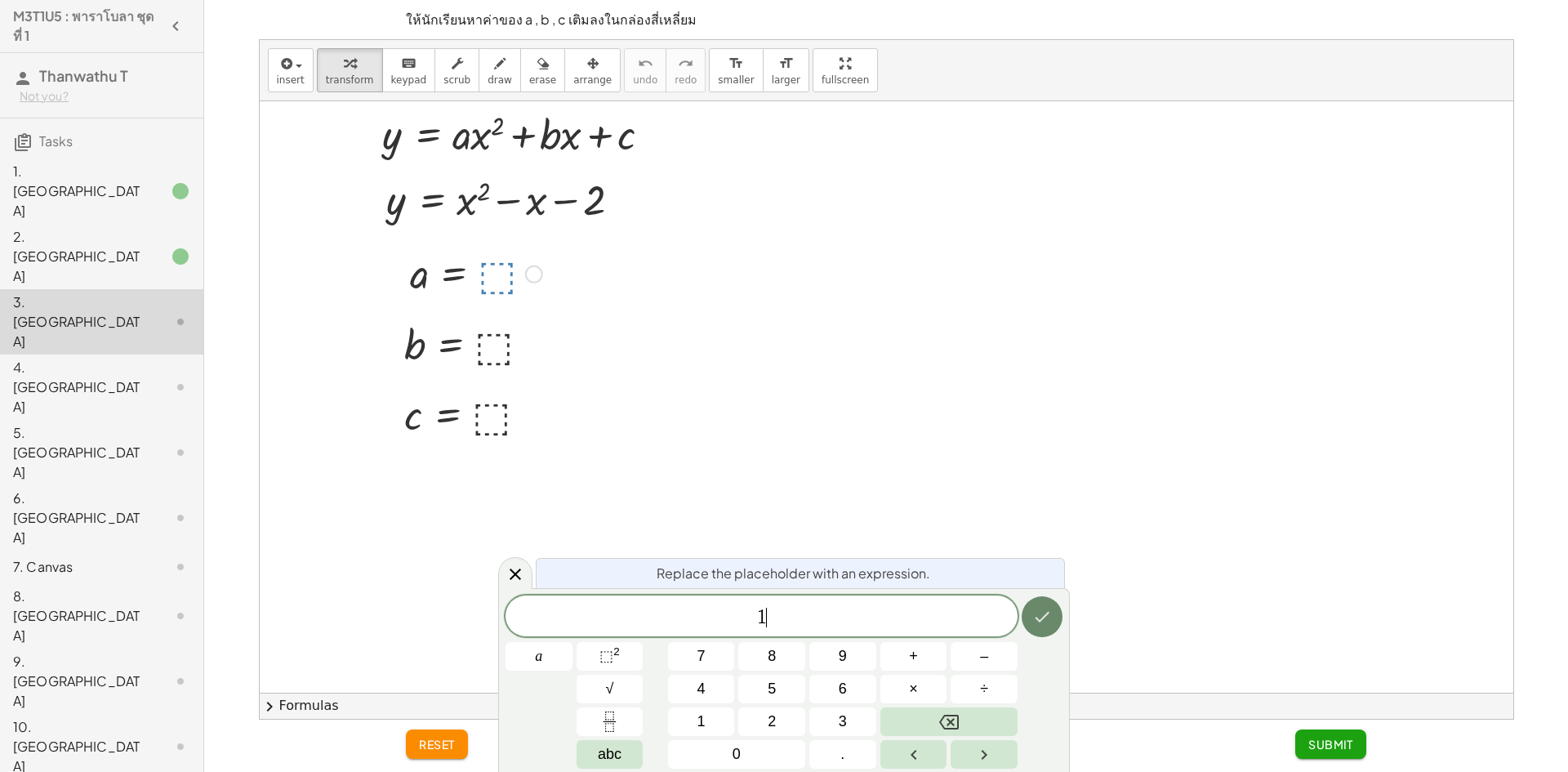
click at [1058, 629] on button "Done" at bounding box center [1042, 616] width 41 height 41
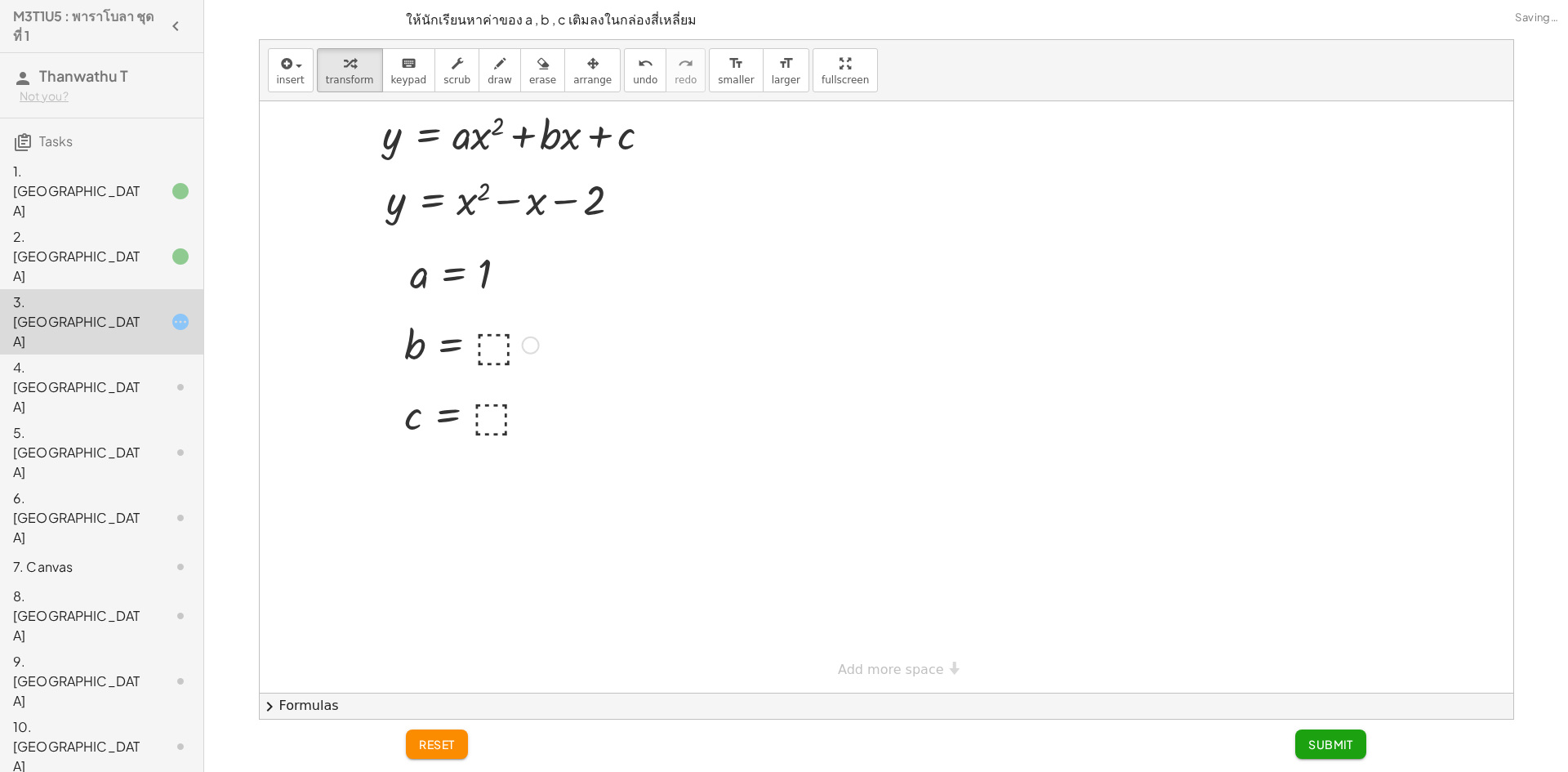
click at [503, 347] on div at bounding box center [472, 344] width 151 height 54
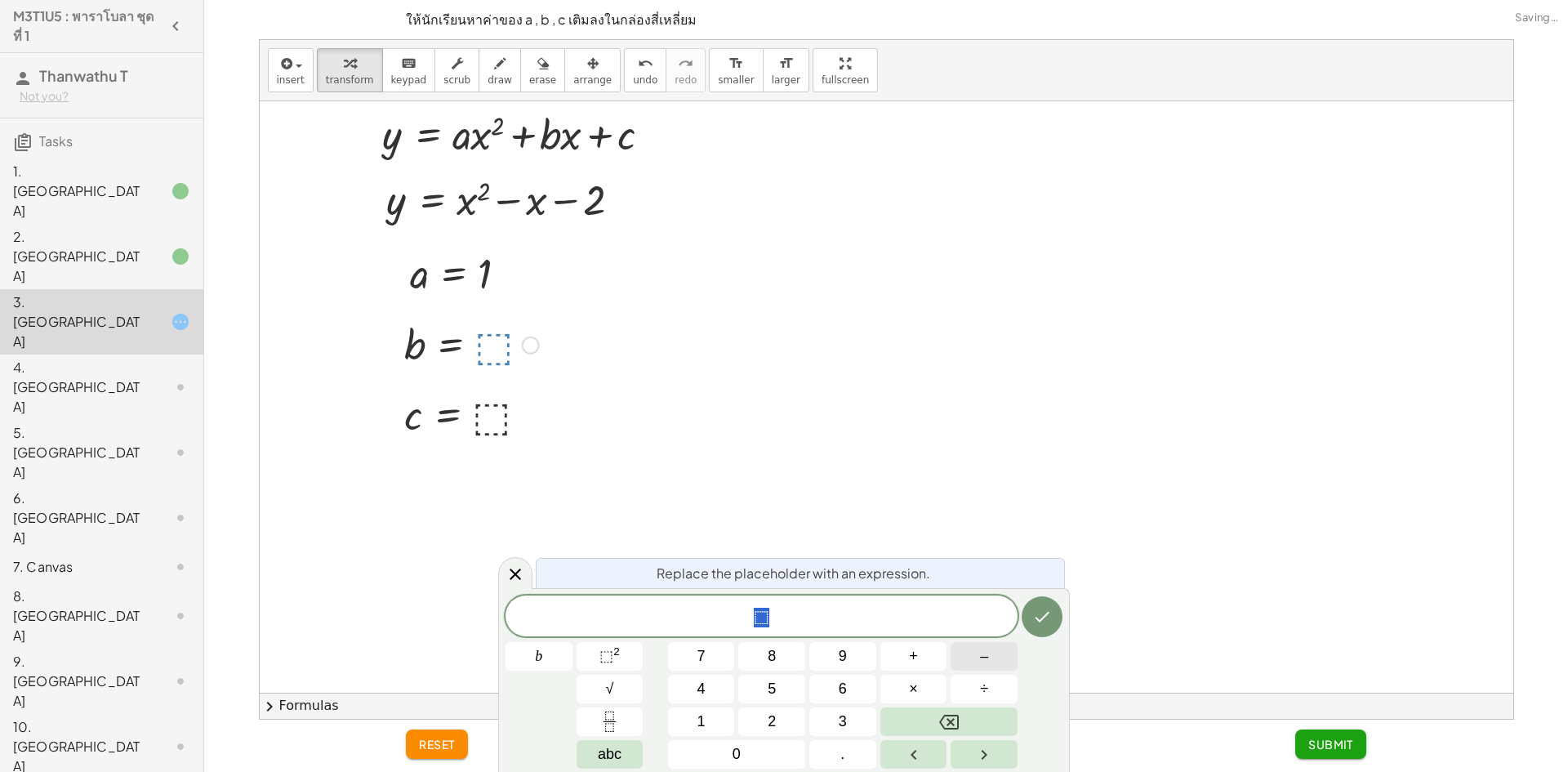
click at [1002, 664] on button "–" at bounding box center [984, 657] width 67 height 29
click at [1044, 619] on icon "Done" at bounding box center [1042, 617] width 20 height 20
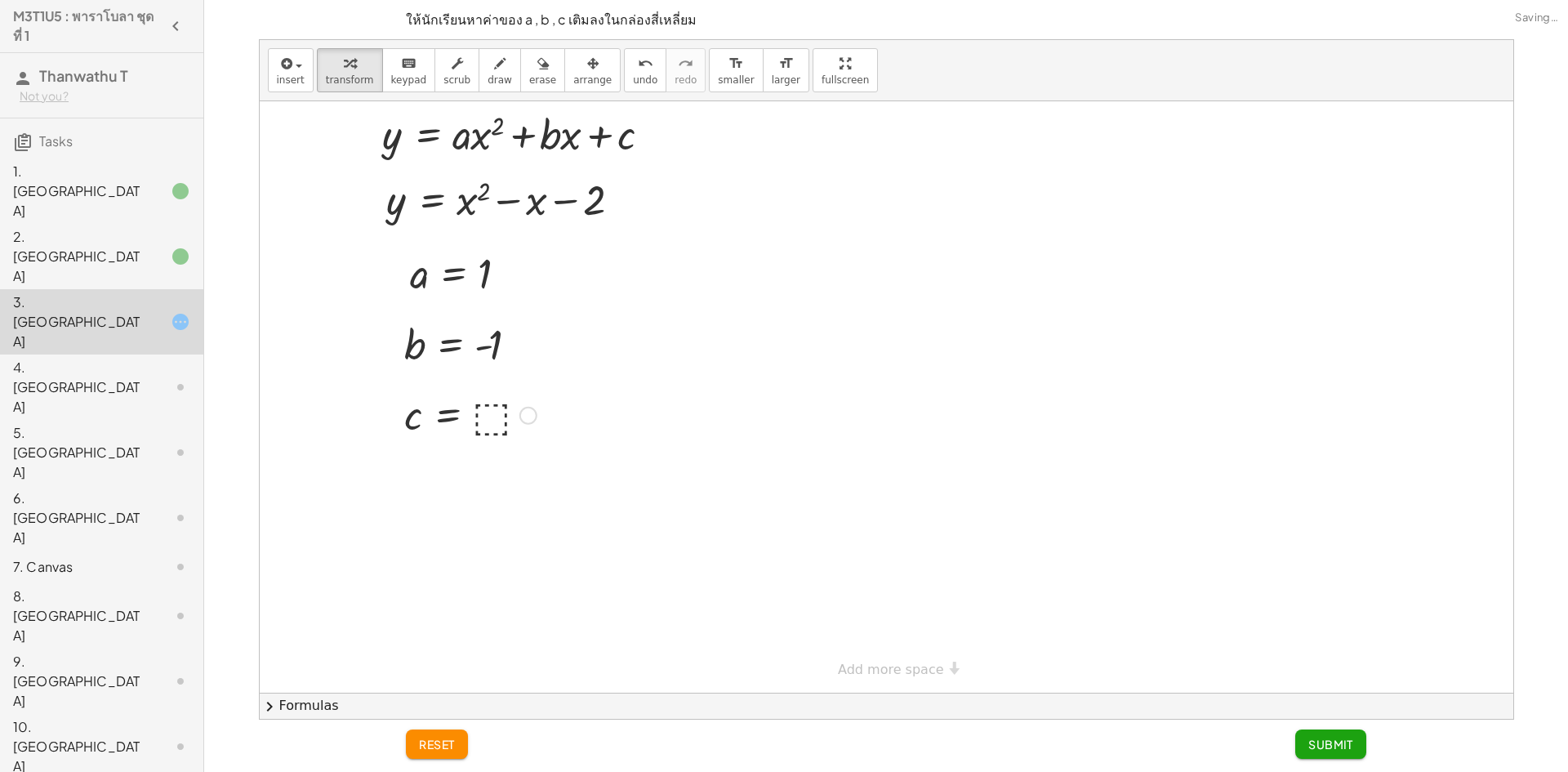
click at [488, 416] on div at bounding box center [470, 414] width 149 height 54
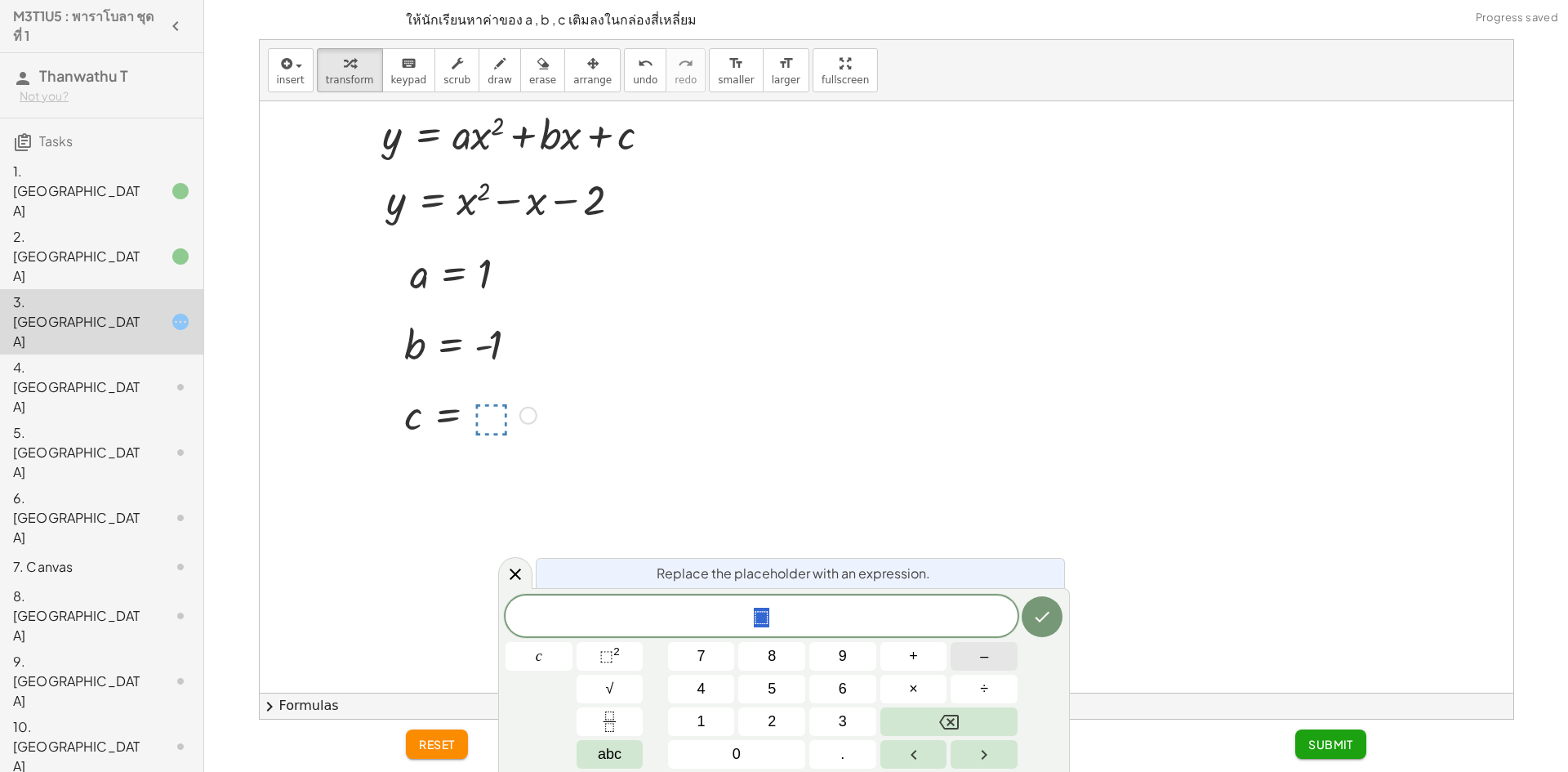
click at [999, 646] on button "–" at bounding box center [984, 657] width 67 height 29
click at [1027, 611] on button "Done" at bounding box center [1042, 616] width 41 height 41
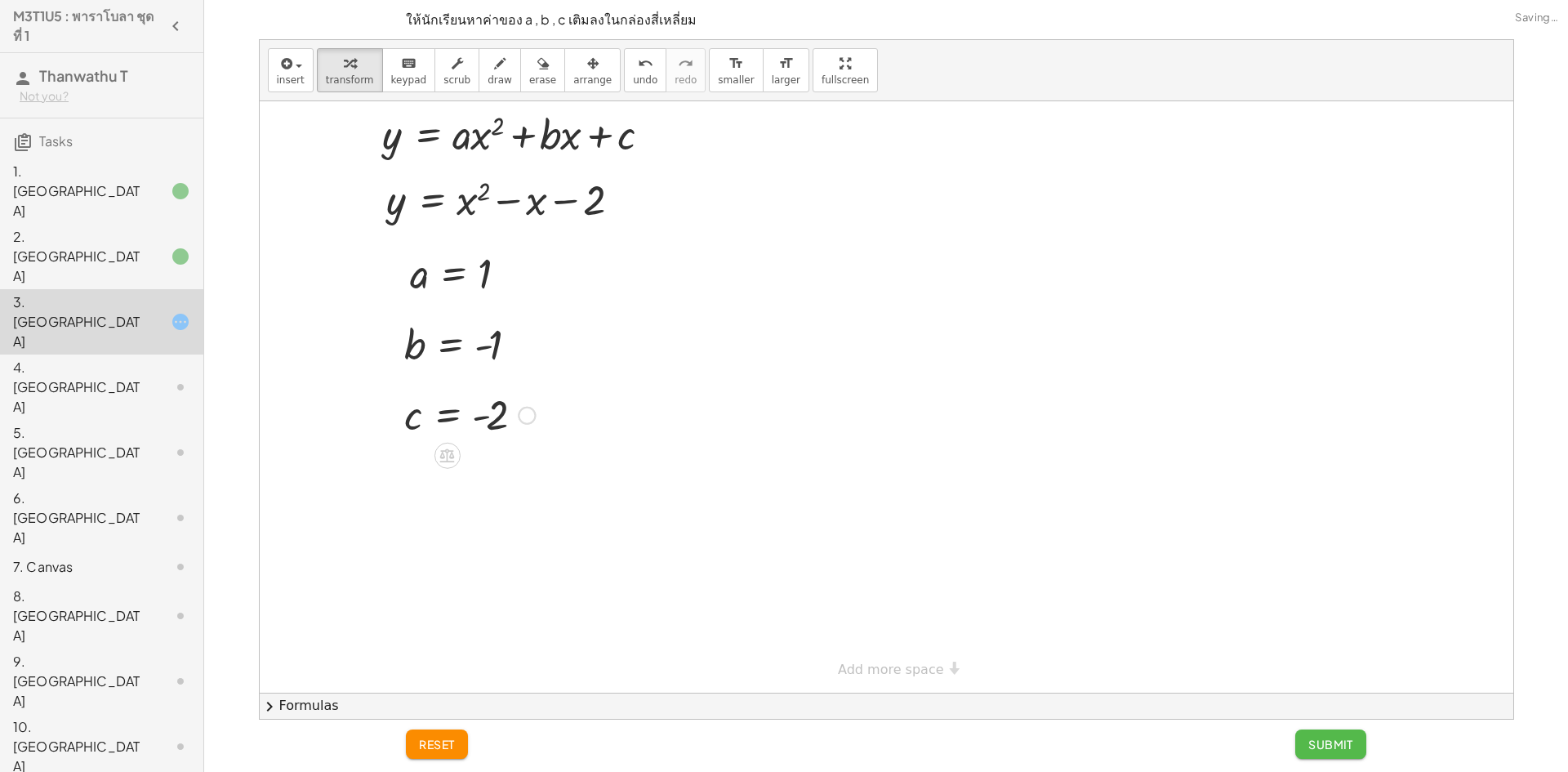
click at [1342, 740] on span "Submit" at bounding box center [1331, 744] width 45 height 14
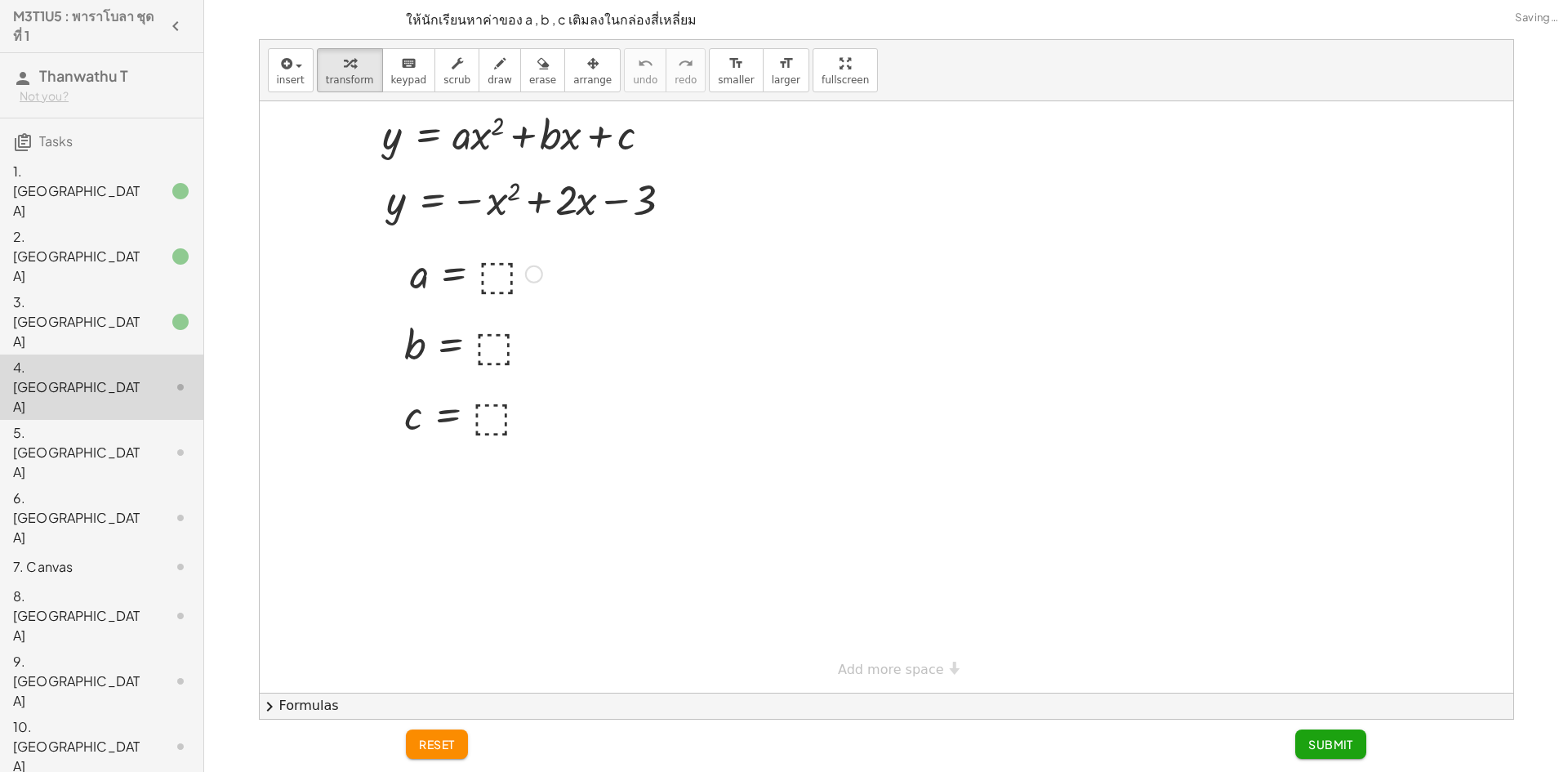
click at [501, 275] on div at bounding box center [476, 273] width 149 height 54
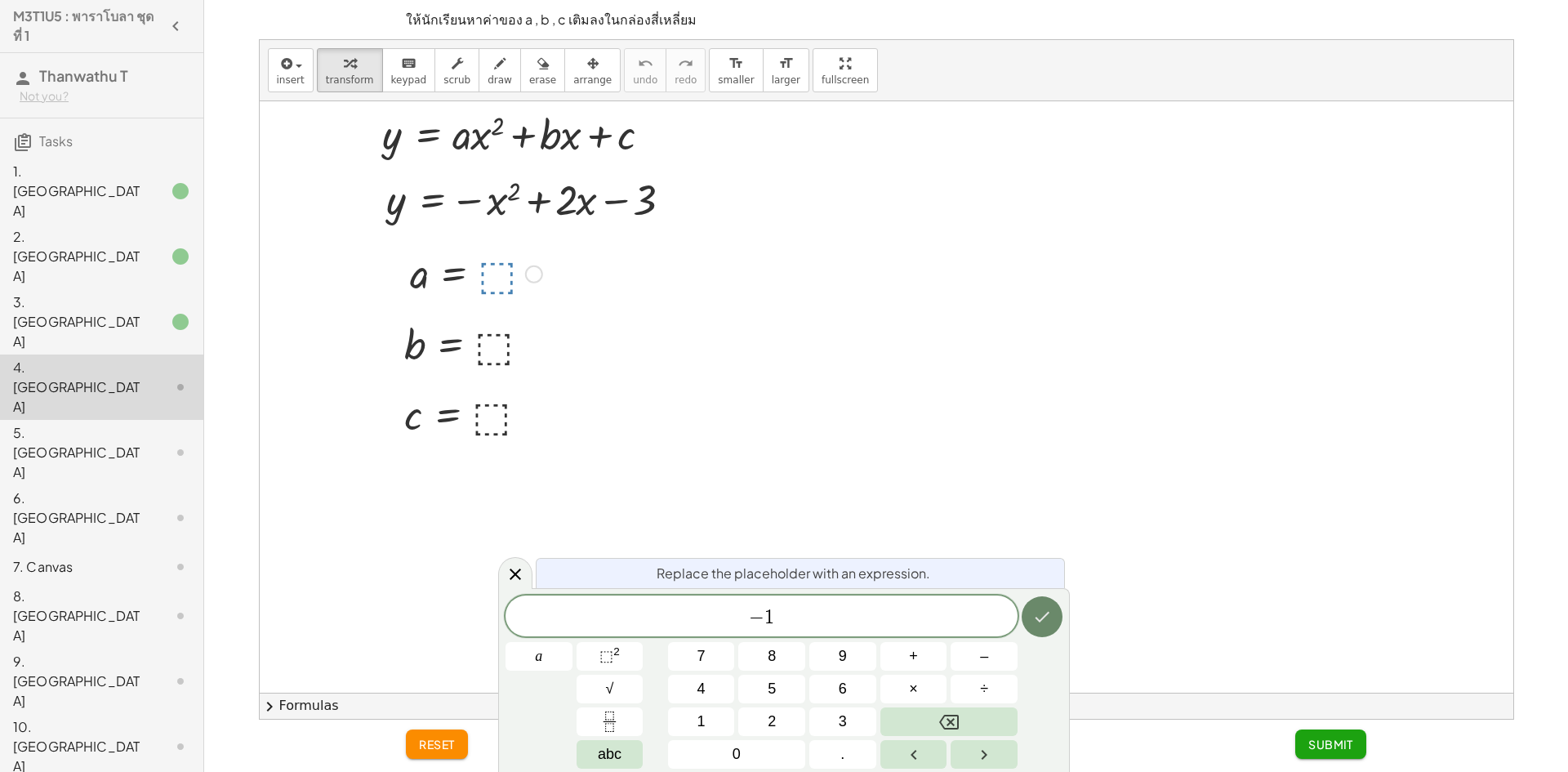
click at [1048, 619] on icon "Done" at bounding box center [1042, 617] width 20 height 20
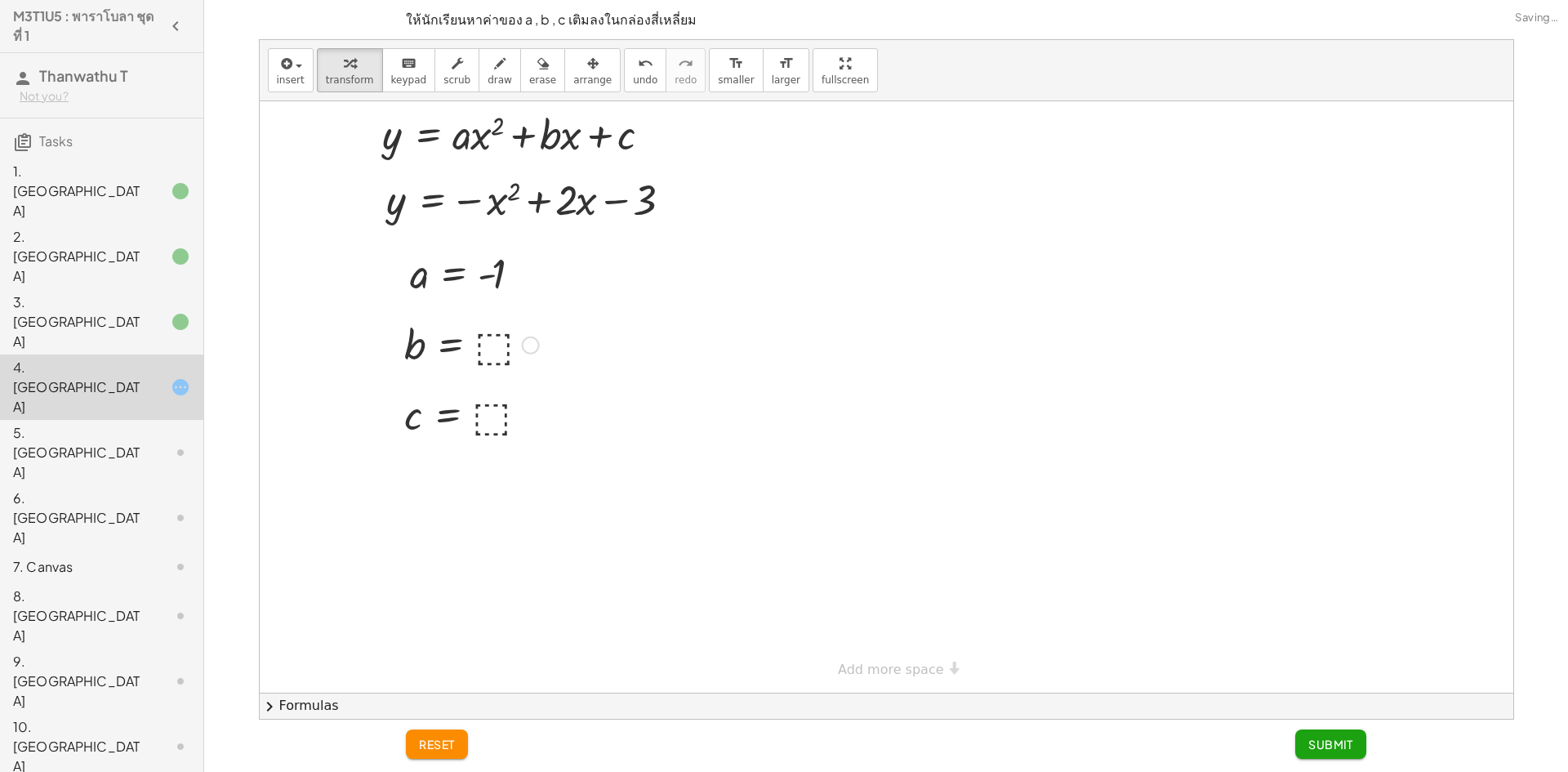
click at [497, 353] on div at bounding box center [472, 344] width 151 height 54
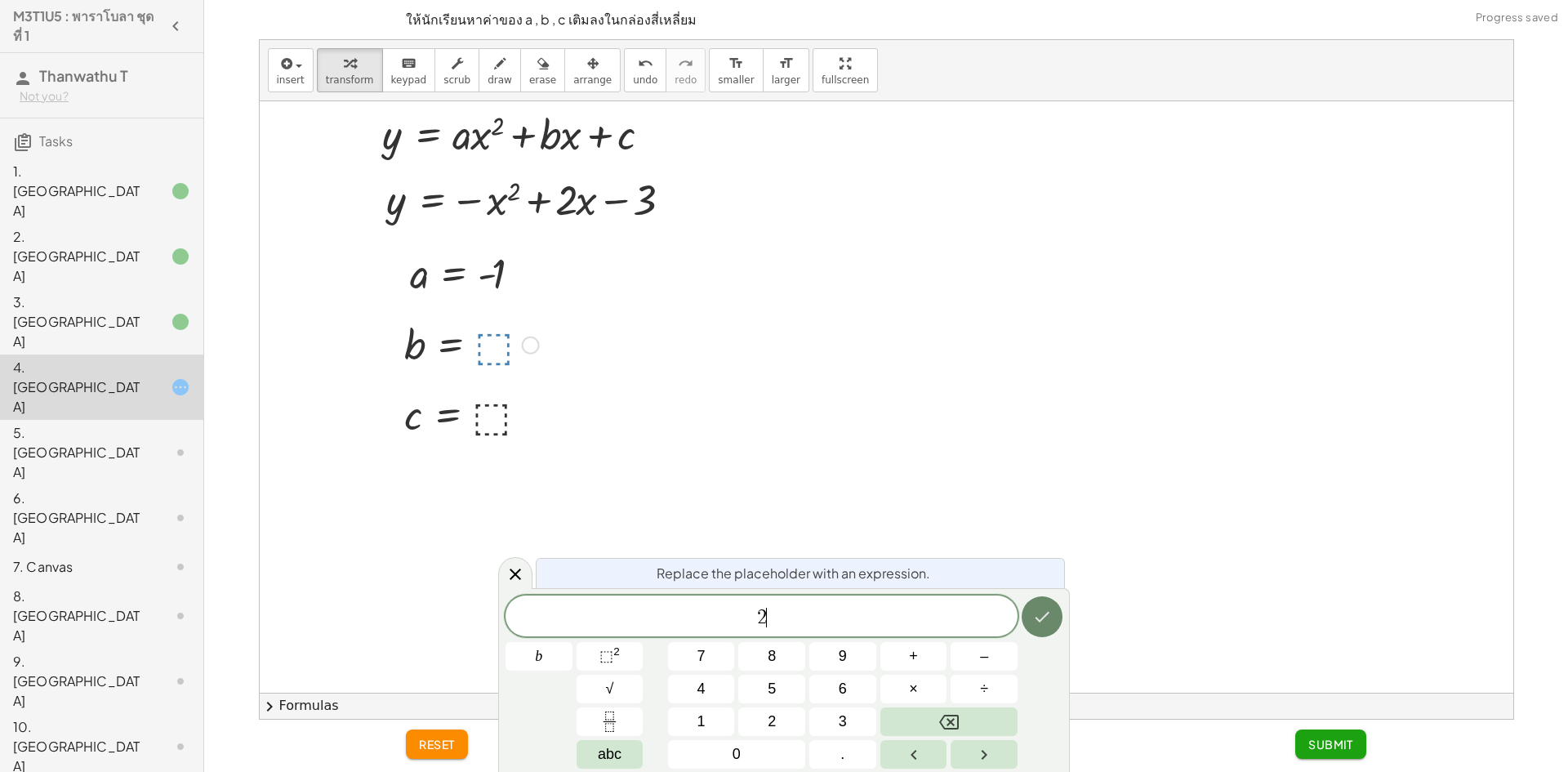
click at [1050, 607] on icon "Done" at bounding box center [1042, 617] width 20 height 20
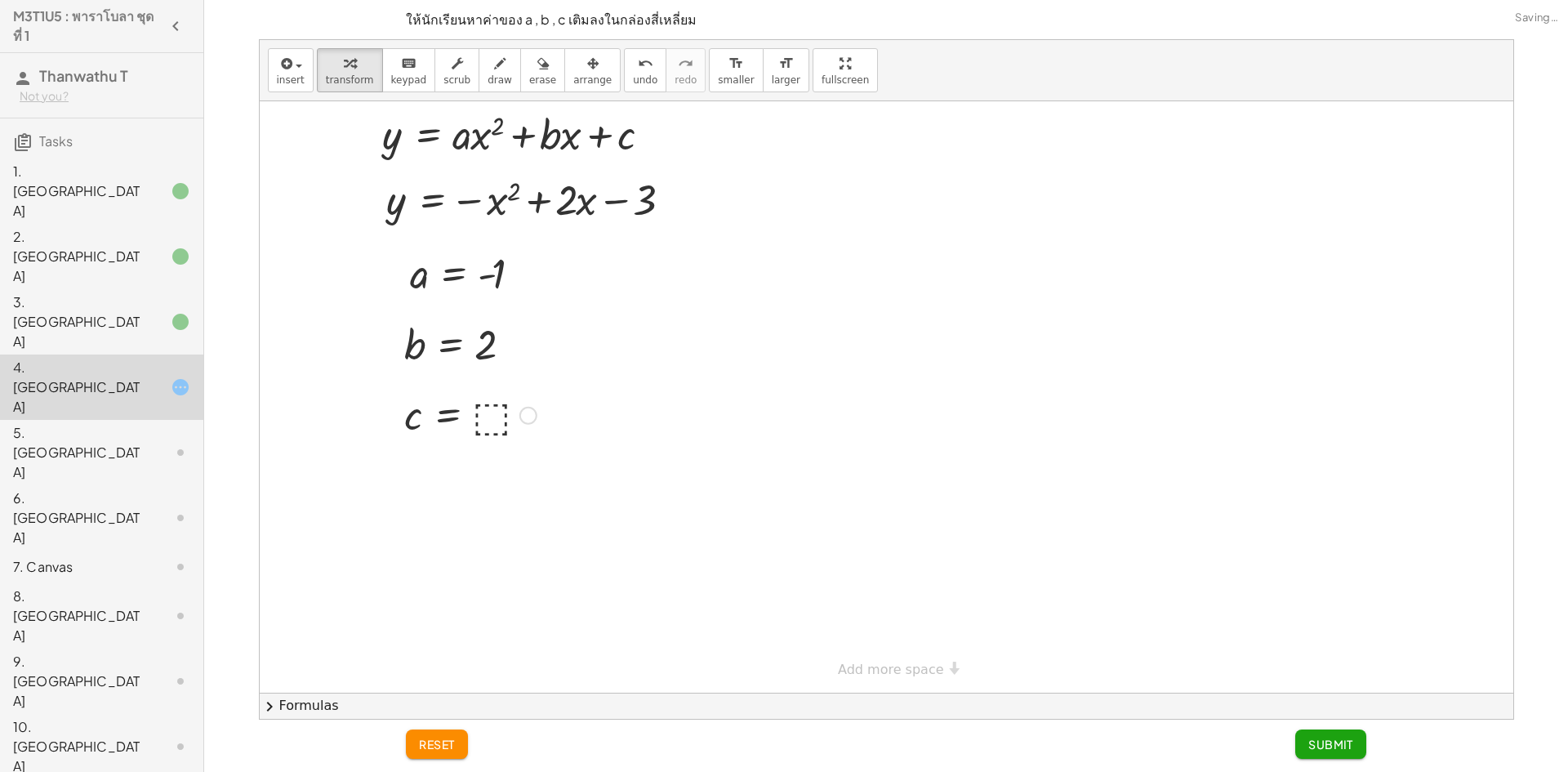
click at [491, 413] on div at bounding box center [470, 414] width 149 height 54
click at [1328, 744] on span "Submit" at bounding box center [1331, 744] width 45 height 14
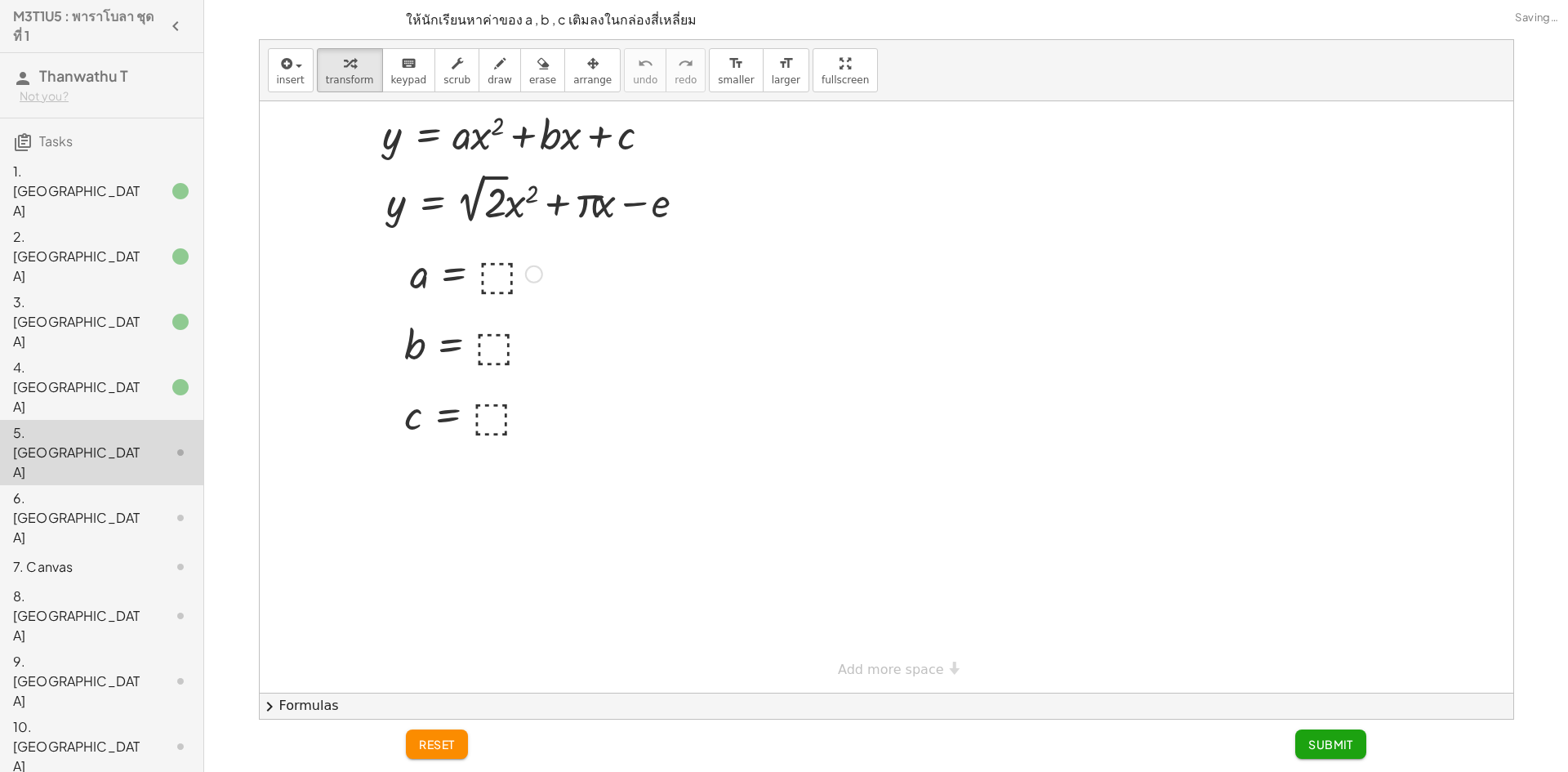
click at [478, 275] on div at bounding box center [476, 273] width 149 height 54
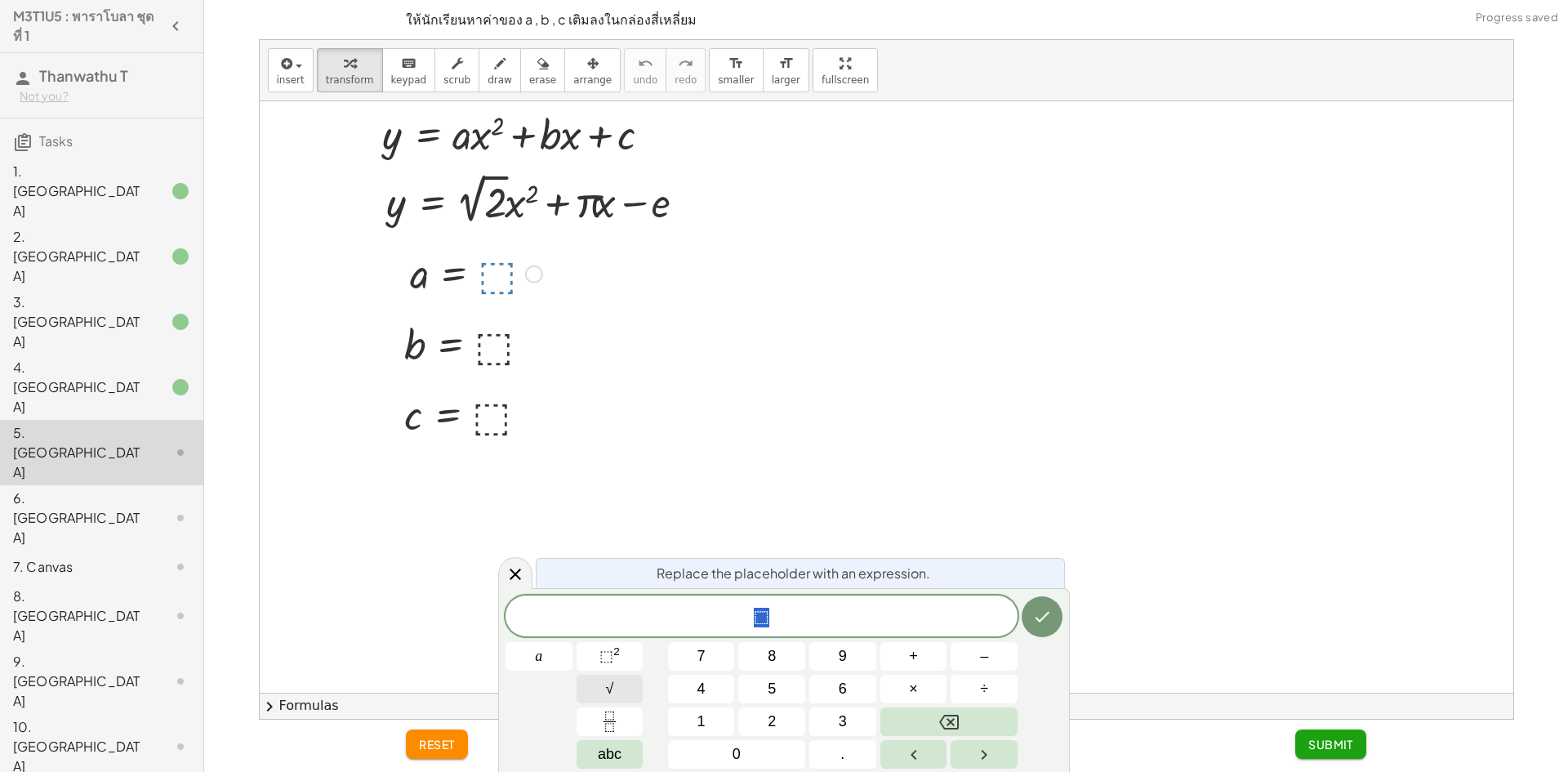
click at [631, 695] on button "√" at bounding box center [610, 689] width 67 height 29
click at [771, 713] on span "2" at bounding box center [772, 722] width 8 height 22
click at [938, 723] on button "Backspace" at bounding box center [949, 722] width 137 height 29
click at [802, 722] on button "2" at bounding box center [772, 722] width 67 height 29
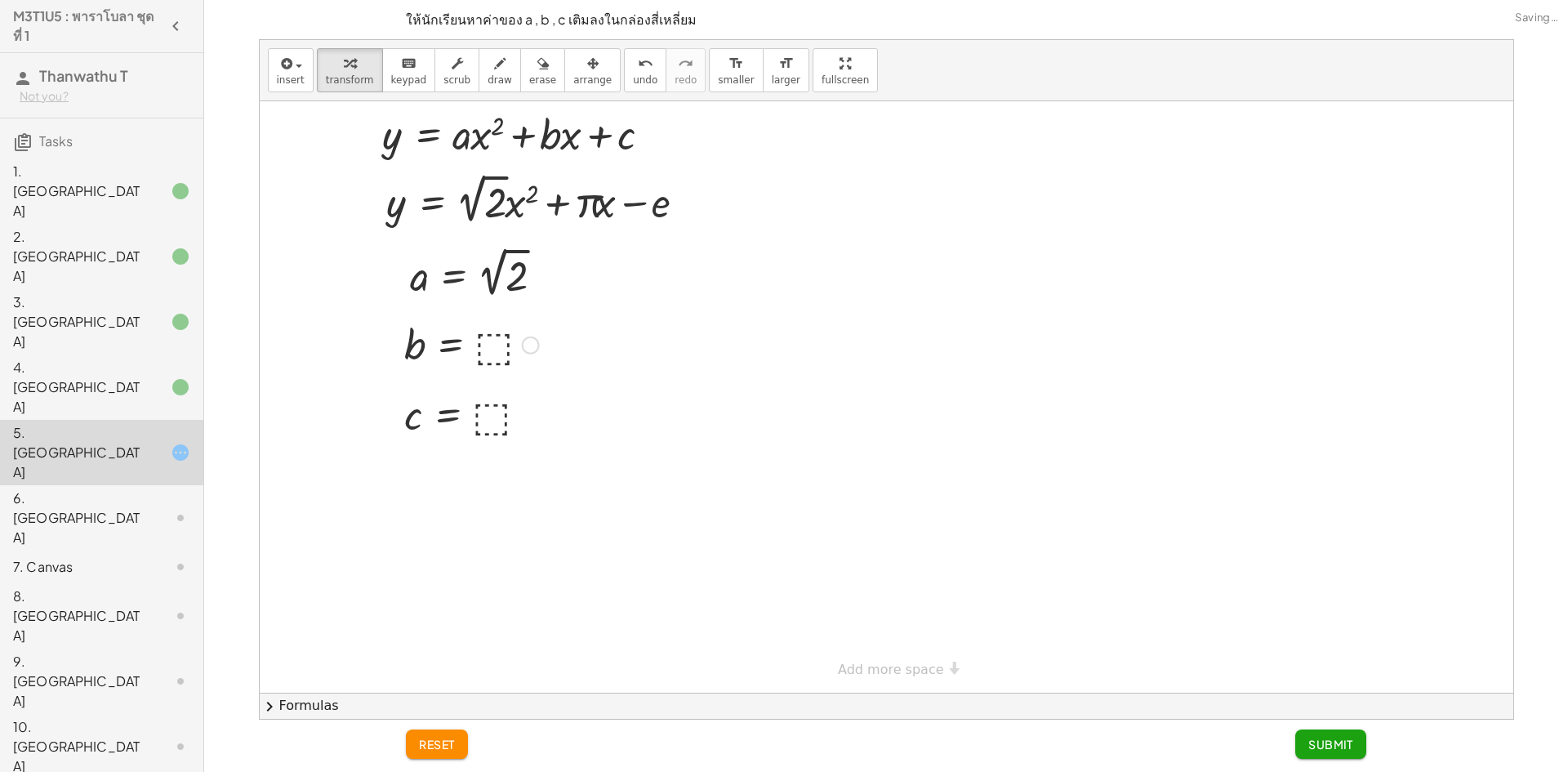
click at [487, 338] on div at bounding box center [472, 344] width 151 height 54
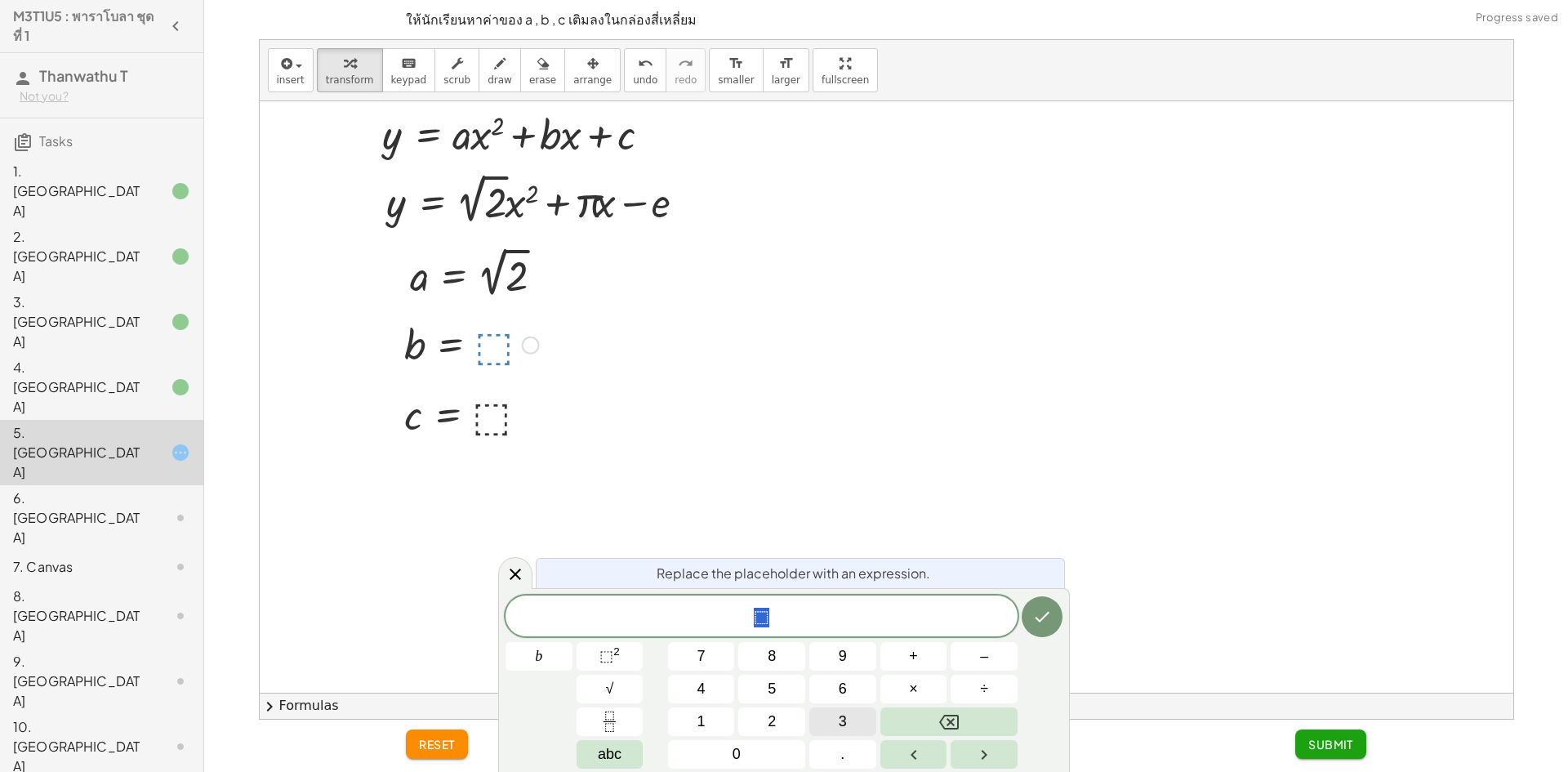
click at [829, 708] on button "3" at bounding box center [843, 722] width 67 height 29
click at [851, 752] on button "." at bounding box center [843, 755] width 67 height 29
click at [687, 716] on button "1" at bounding box center [702, 722] width 67 height 29
click at [471, 235] on div at bounding box center [886, 396] width 1254 height 592
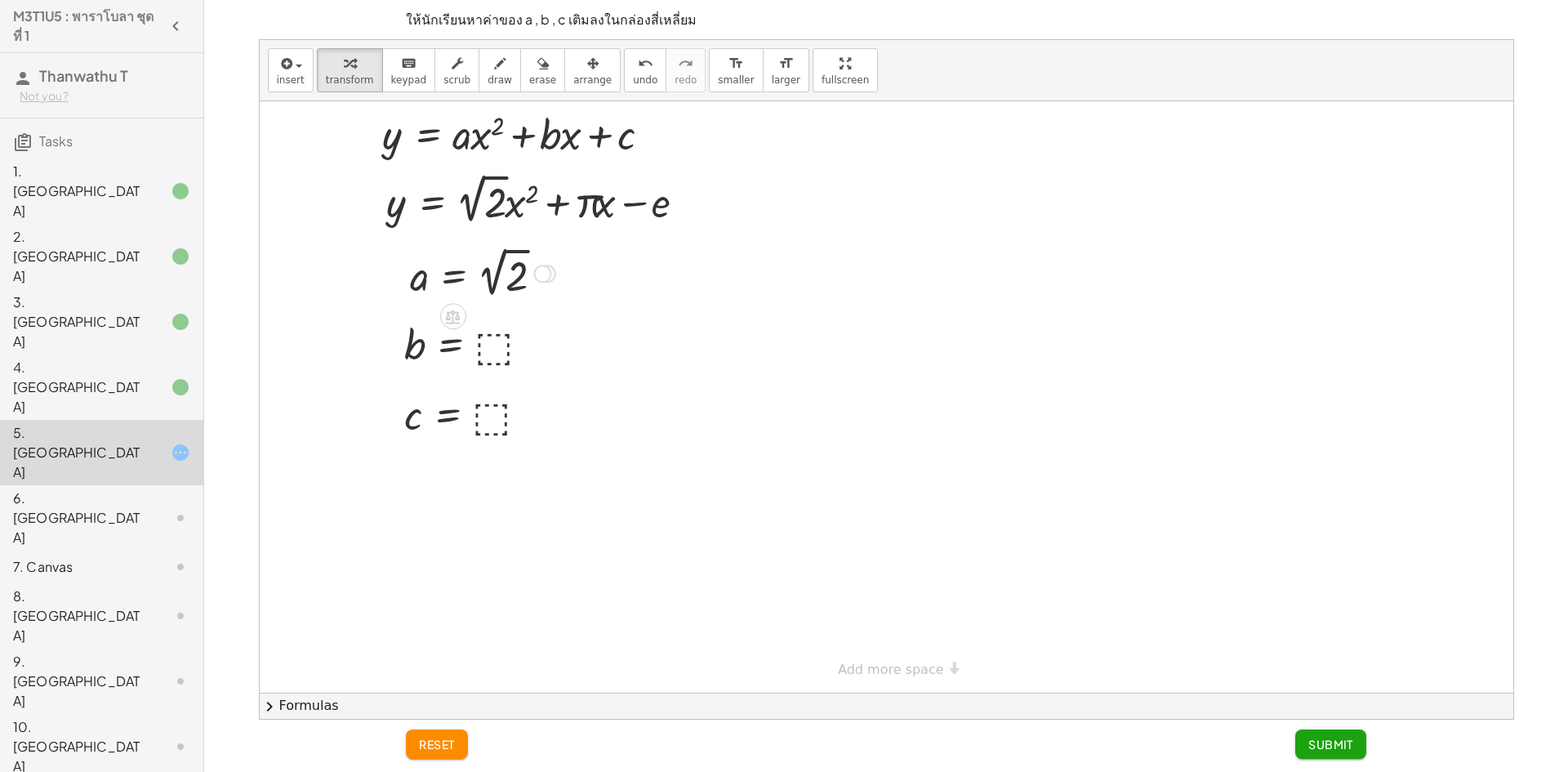
click at [526, 274] on div at bounding box center [483, 272] width 162 height 59
click at [633, 75] on span "undo" at bounding box center [645, 80] width 24 height 12
click at [497, 269] on div at bounding box center [476, 273] width 149 height 54
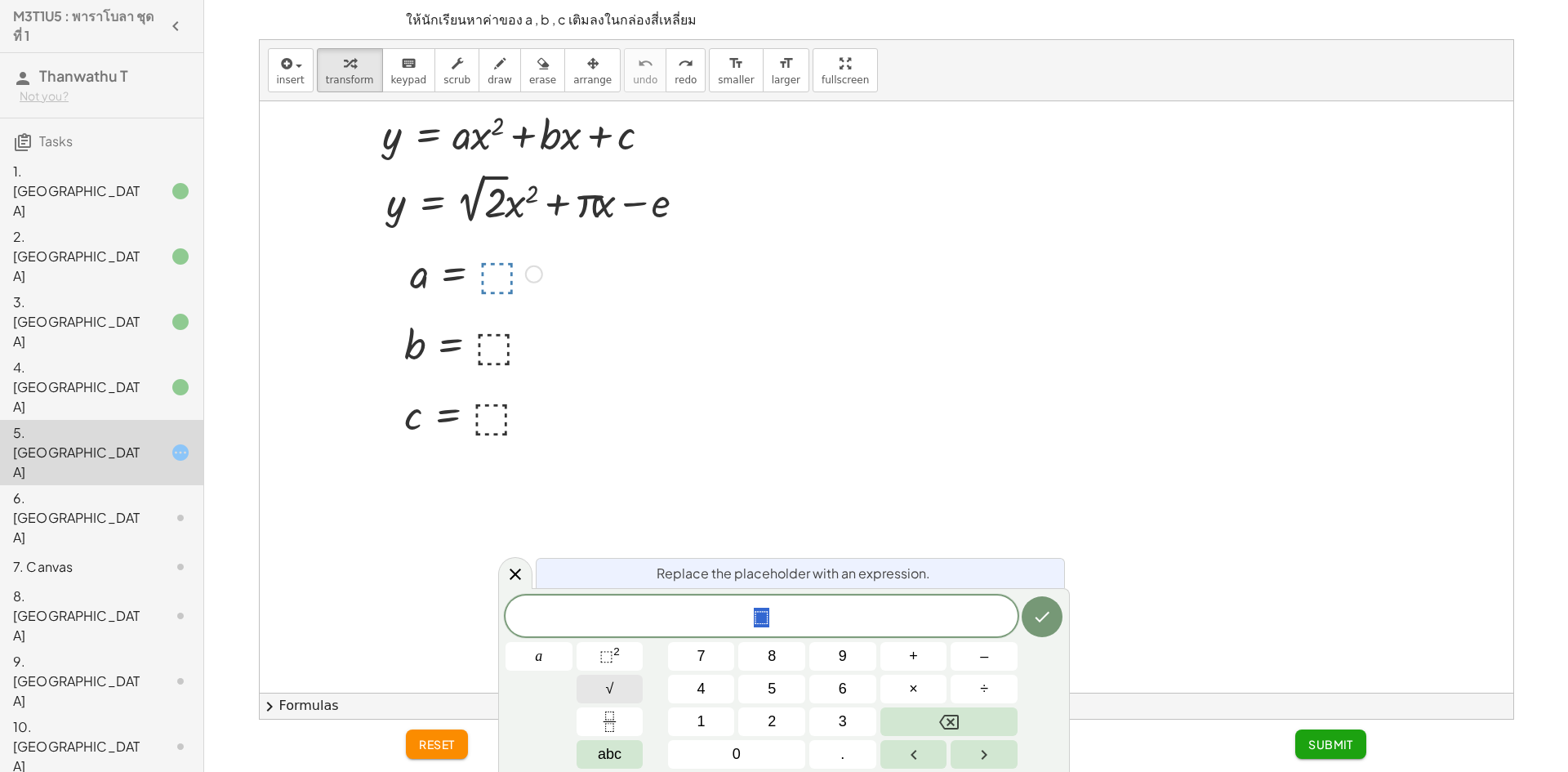
click at [612, 680] on button "√" at bounding box center [610, 689] width 67 height 29
click at [922, 714] on button "Backspace" at bounding box center [949, 722] width 137 height 29
click at [759, 707] on button "2" at bounding box center [772, 722] width 67 height 29
click at [1022, 621] on button "Done" at bounding box center [1042, 615] width 41 height 41
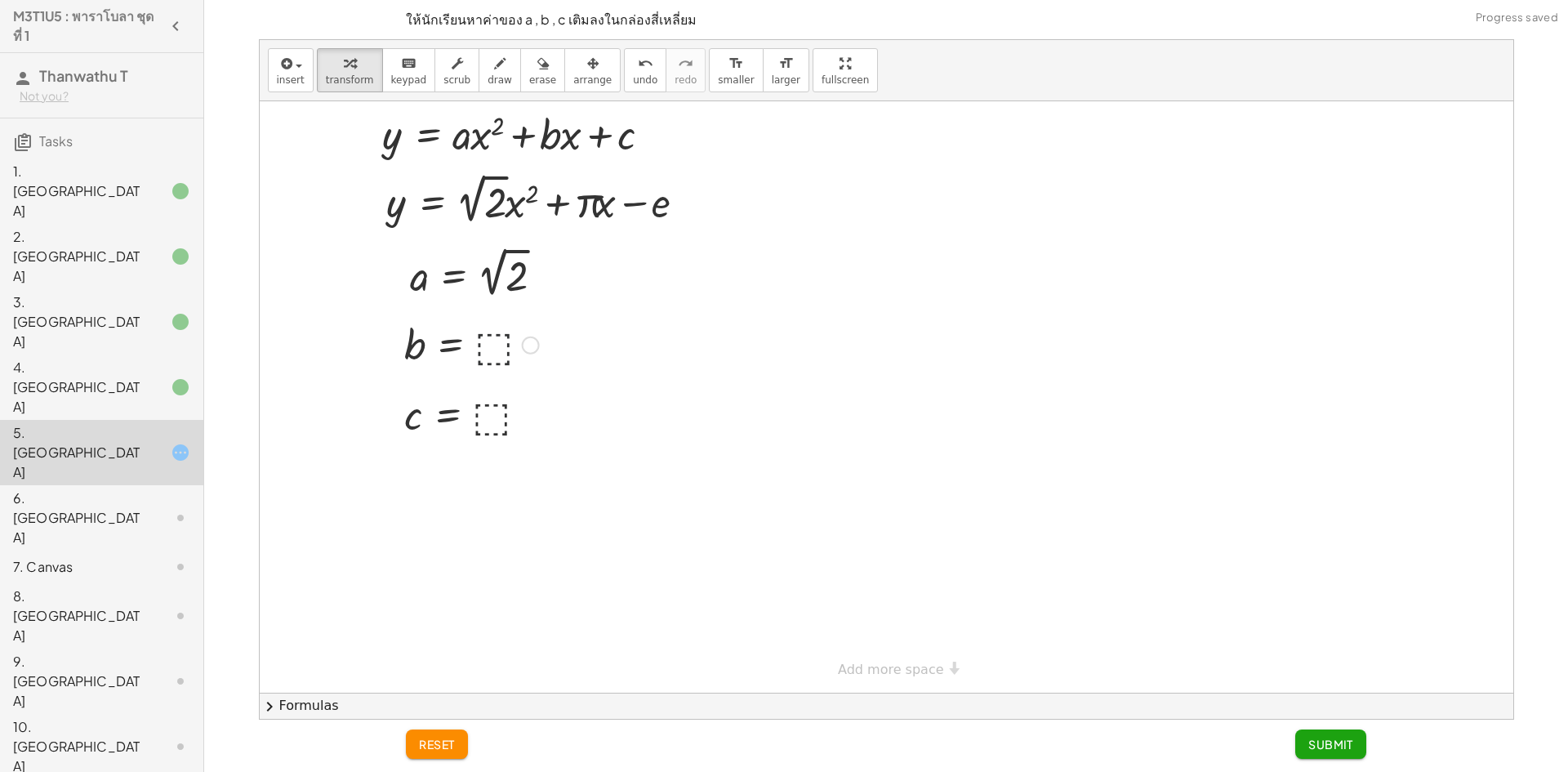
click at [494, 355] on div at bounding box center [472, 344] width 151 height 54
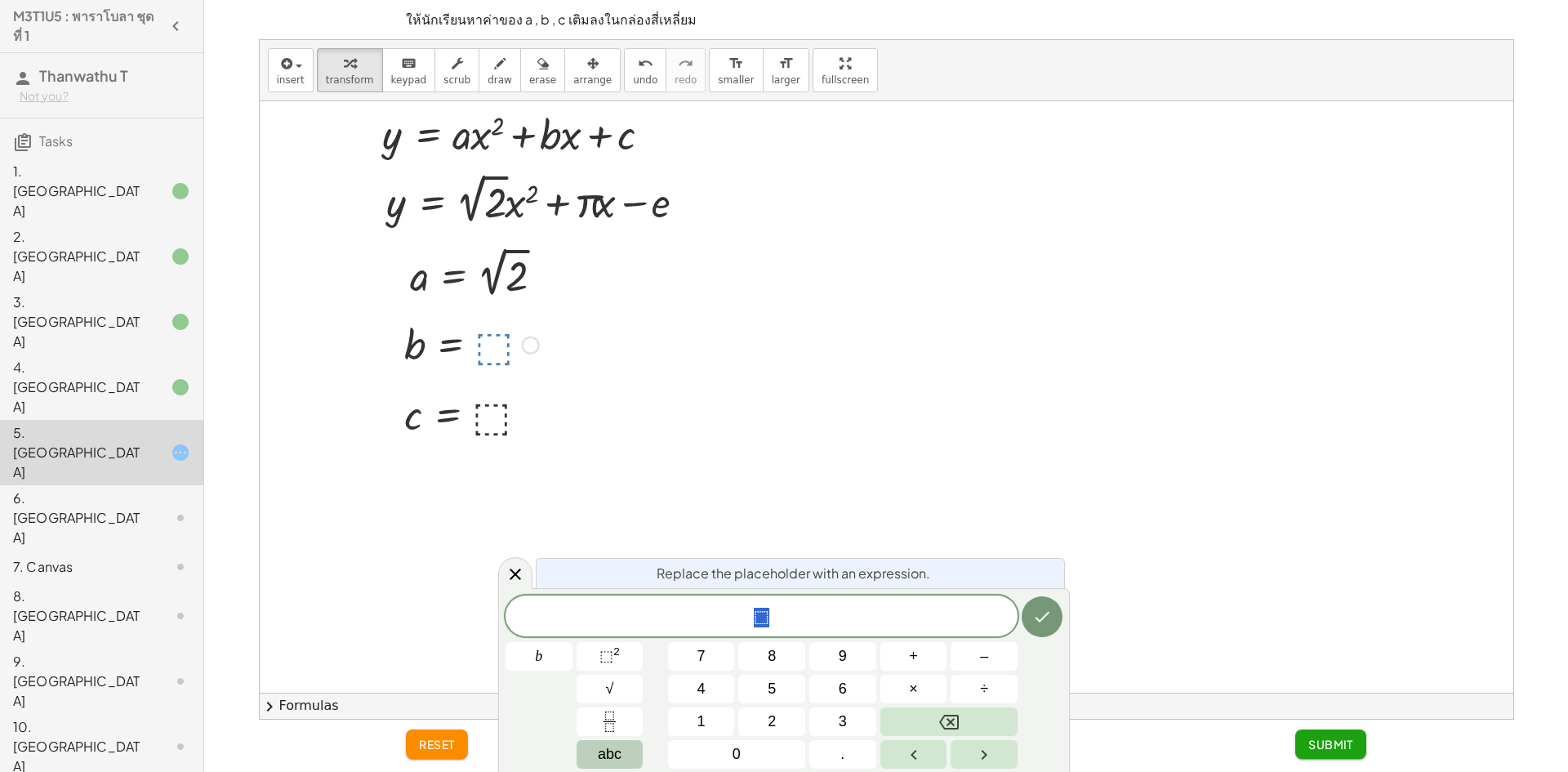
click at [610, 758] on span "abc" at bounding box center [610, 754] width 23 height 22
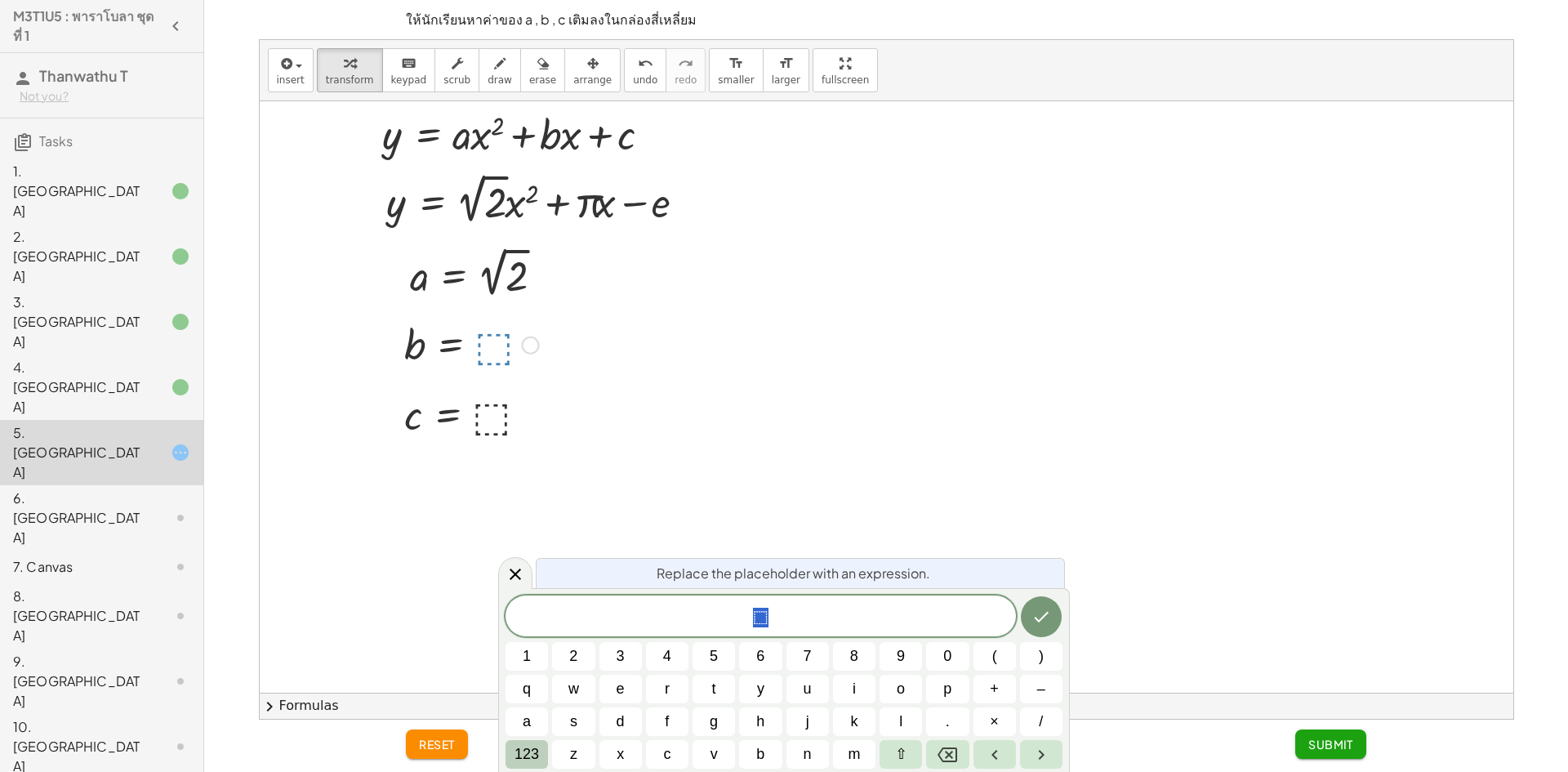
click at [507, 760] on div "Replace the placeholder with an expression. ⬚ 1 2 3 4 5 6 7 8 9 0 ( ) q w e r t…" at bounding box center [784, 680] width 572 height 184
click at [527, 760] on span "123" at bounding box center [526, 754] width 24 height 22
click at [540, 750] on span "f(x)" at bounding box center [533, 754] width 22 height 22
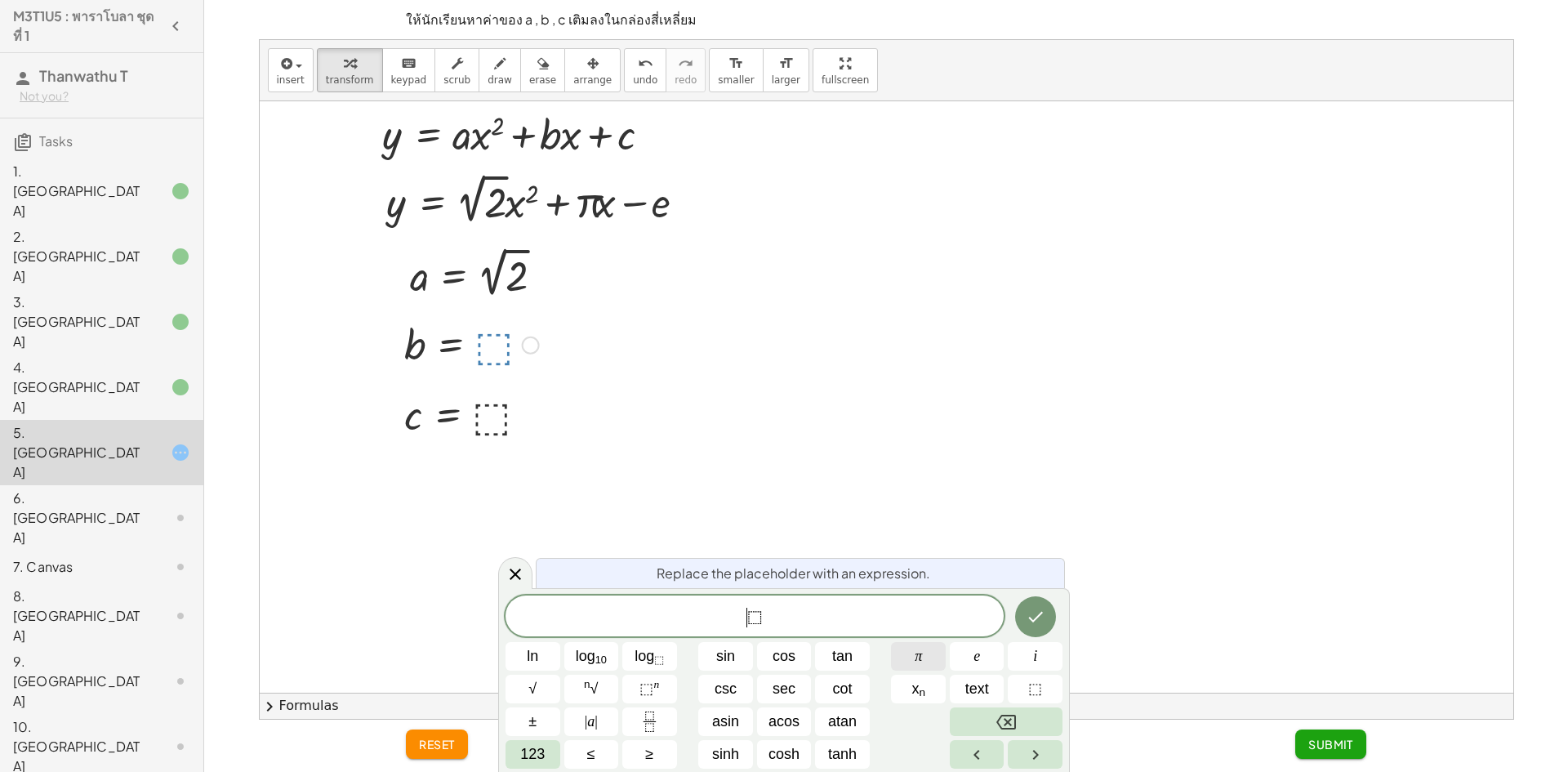
click at [916, 655] on span "π" at bounding box center [919, 657] width 7 height 22
click at [1026, 745] on icon "Right arrow" at bounding box center [1036, 755] width 20 height 20
click at [1023, 720] on button "Backspace" at bounding box center [1006, 722] width 113 height 29
drag, startPoint x: 988, startPoint y: 610, endPoint x: 1020, endPoint y: 612, distance: 32.1
click at [1002, 611] on span "π ​" at bounding box center [754, 617] width 498 height 23
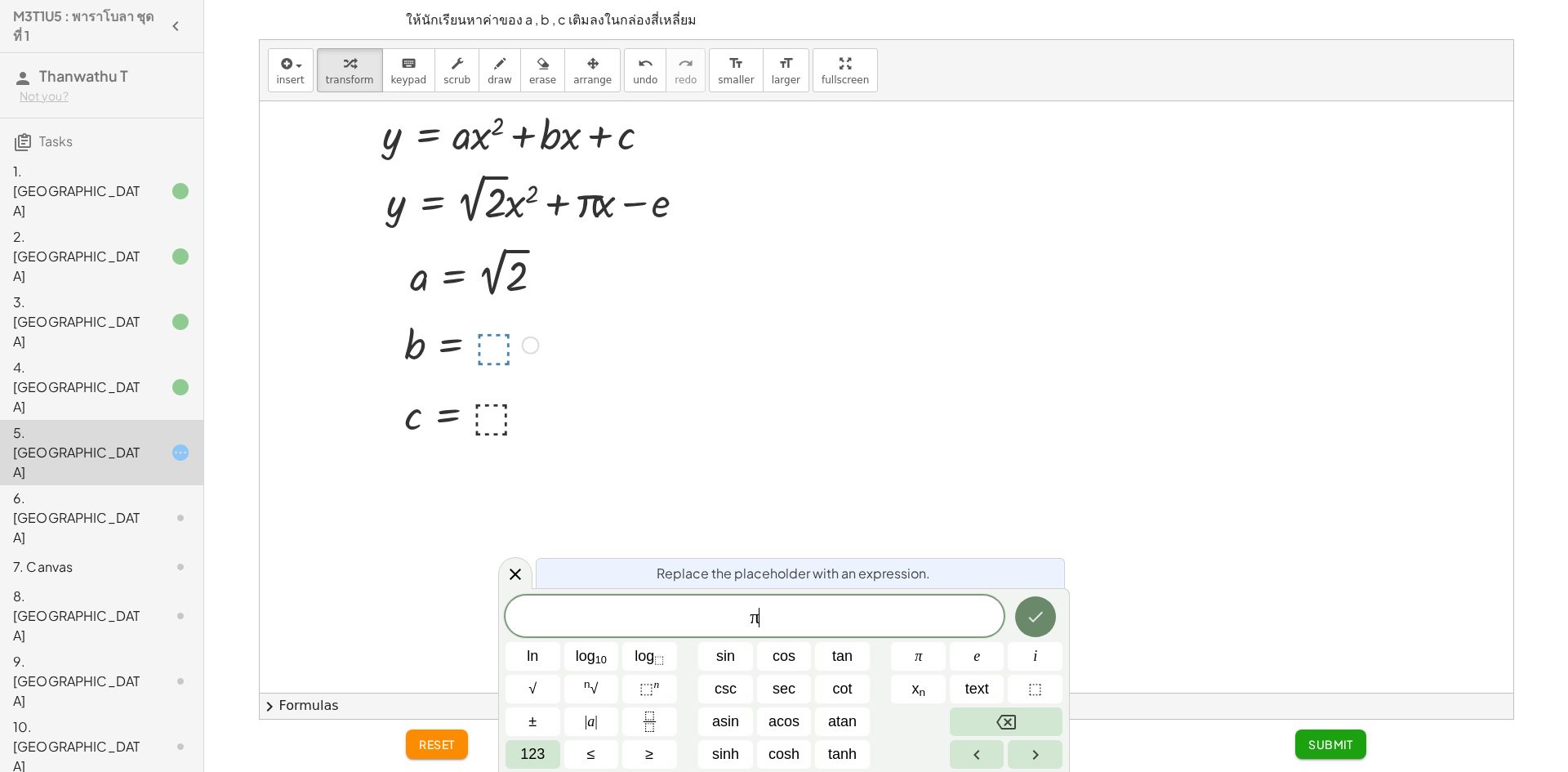
click at [1048, 615] on button "Done" at bounding box center [1035, 616] width 41 height 41
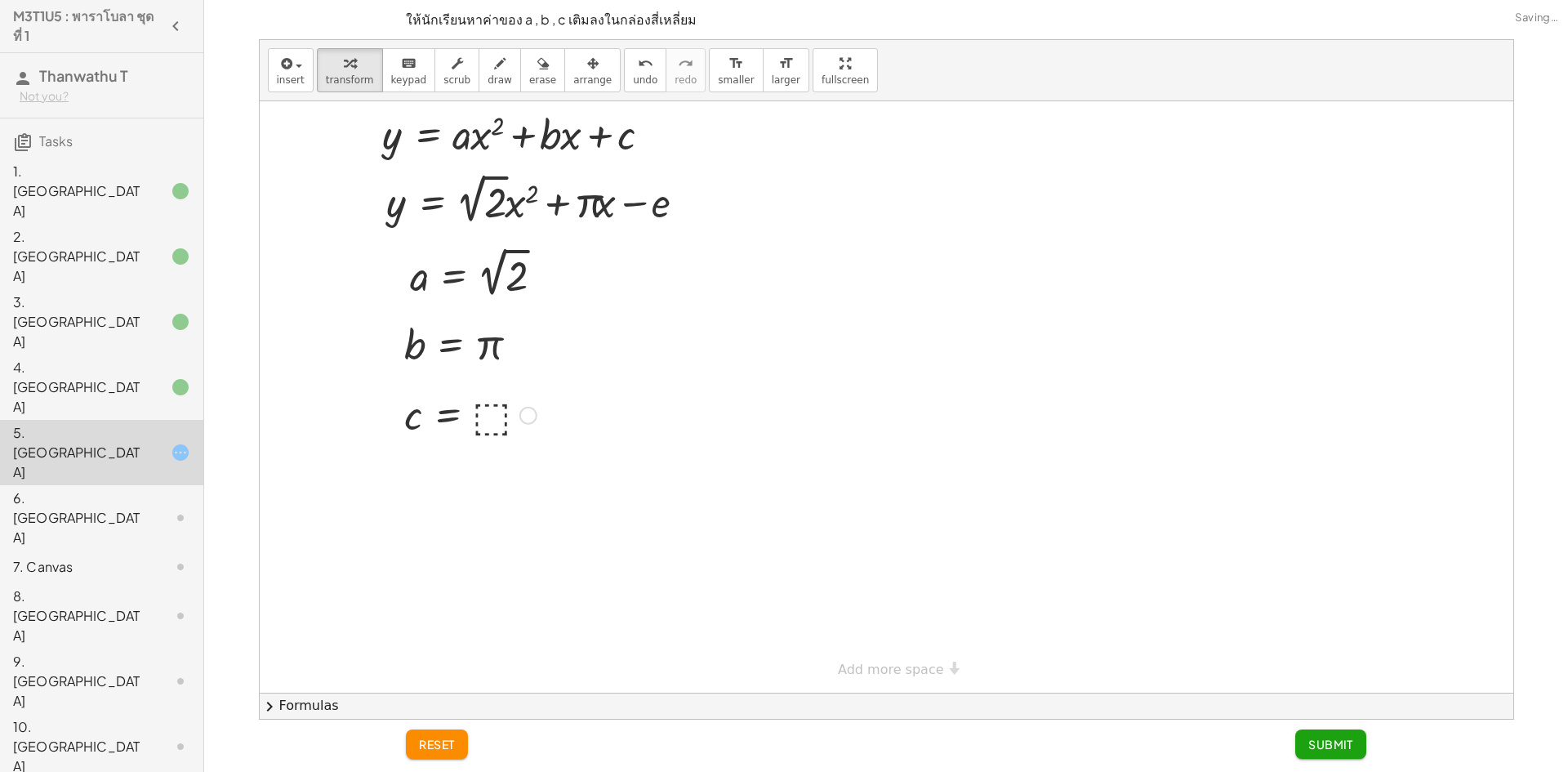
drag, startPoint x: 476, startPoint y: 413, endPoint x: 566, endPoint y: 177, distance: 252.6
click at [476, 411] on div at bounding box center [470, 414] width 149 height 54
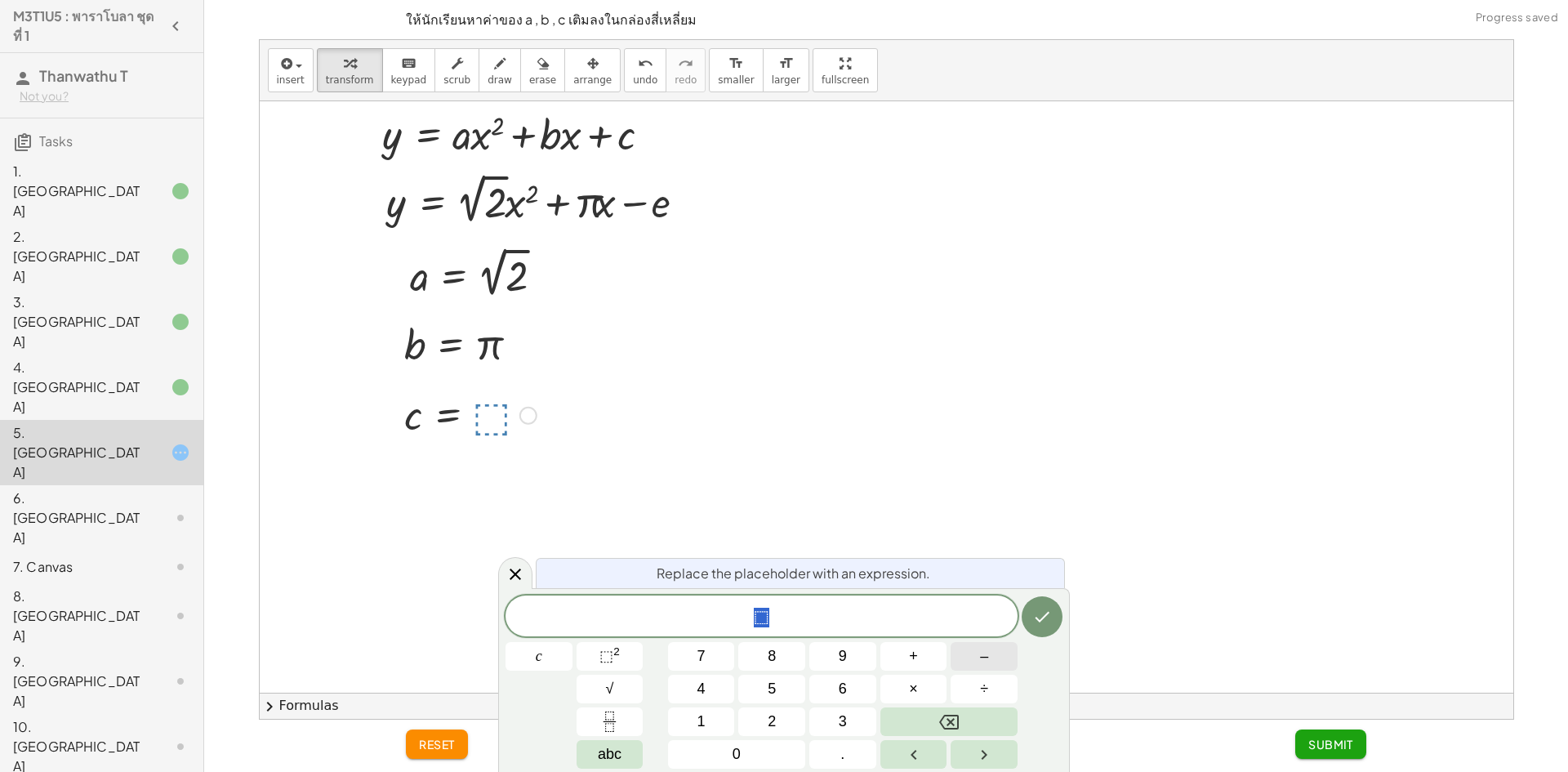
click at [961, 658] on button "–" at bounding box center [984, 657] width 67 height 29
click at [586, 745] on button "abc" at bounding box center [610, 755] width 67 height 29
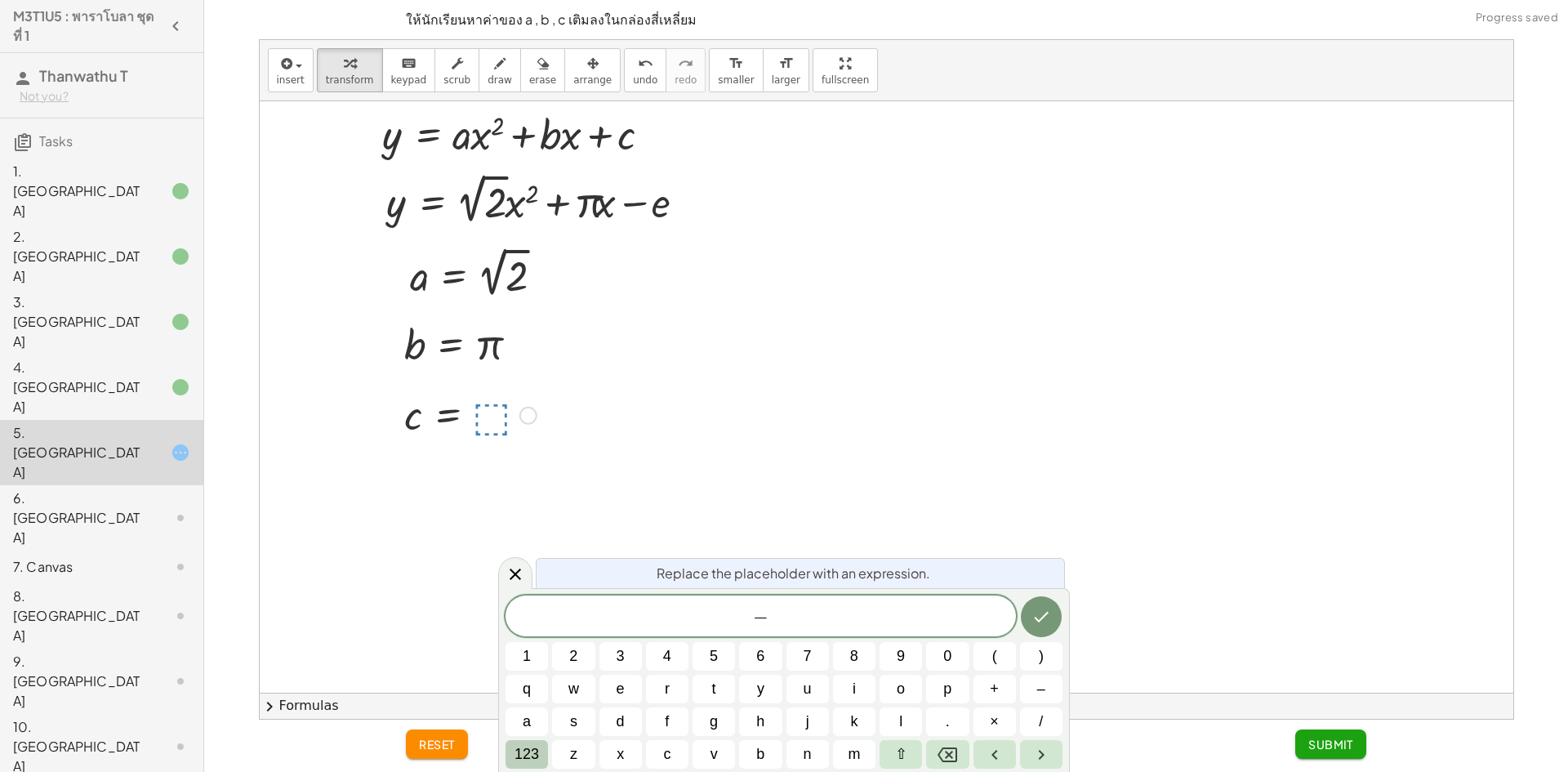
click at [527, 748] on span "123" at bounding box center [526, 754] width 24 height 22
click at [557, 746] on button "f(x)" at bounding box center [532, 755] width 55 height 29
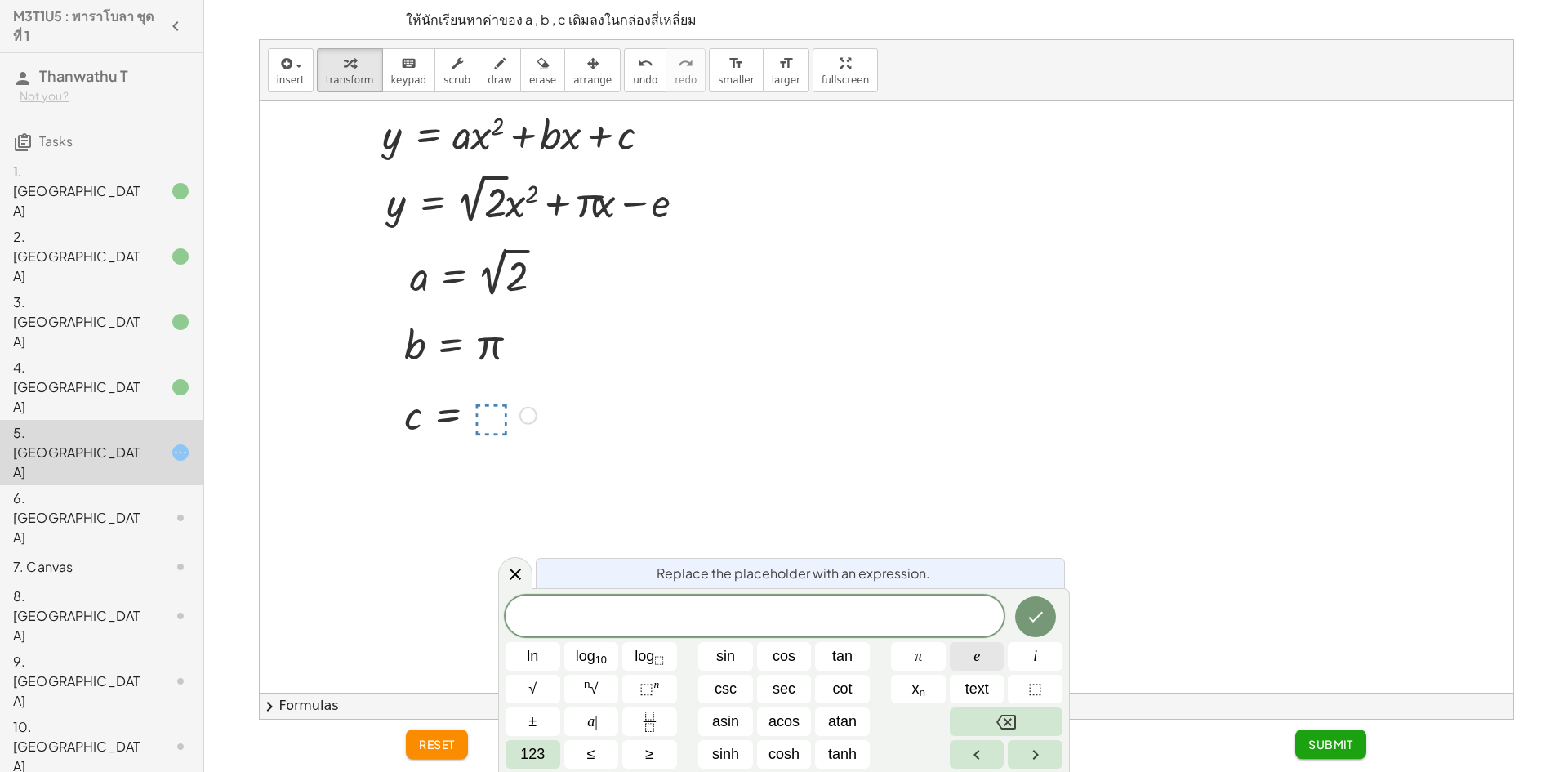
click at [994, 660] on button "e" at bounding box center [977, 657] width 55 height 29
click at [1049, 610] on button "Done" at bounding box center [1035, 616] width 41 height 41
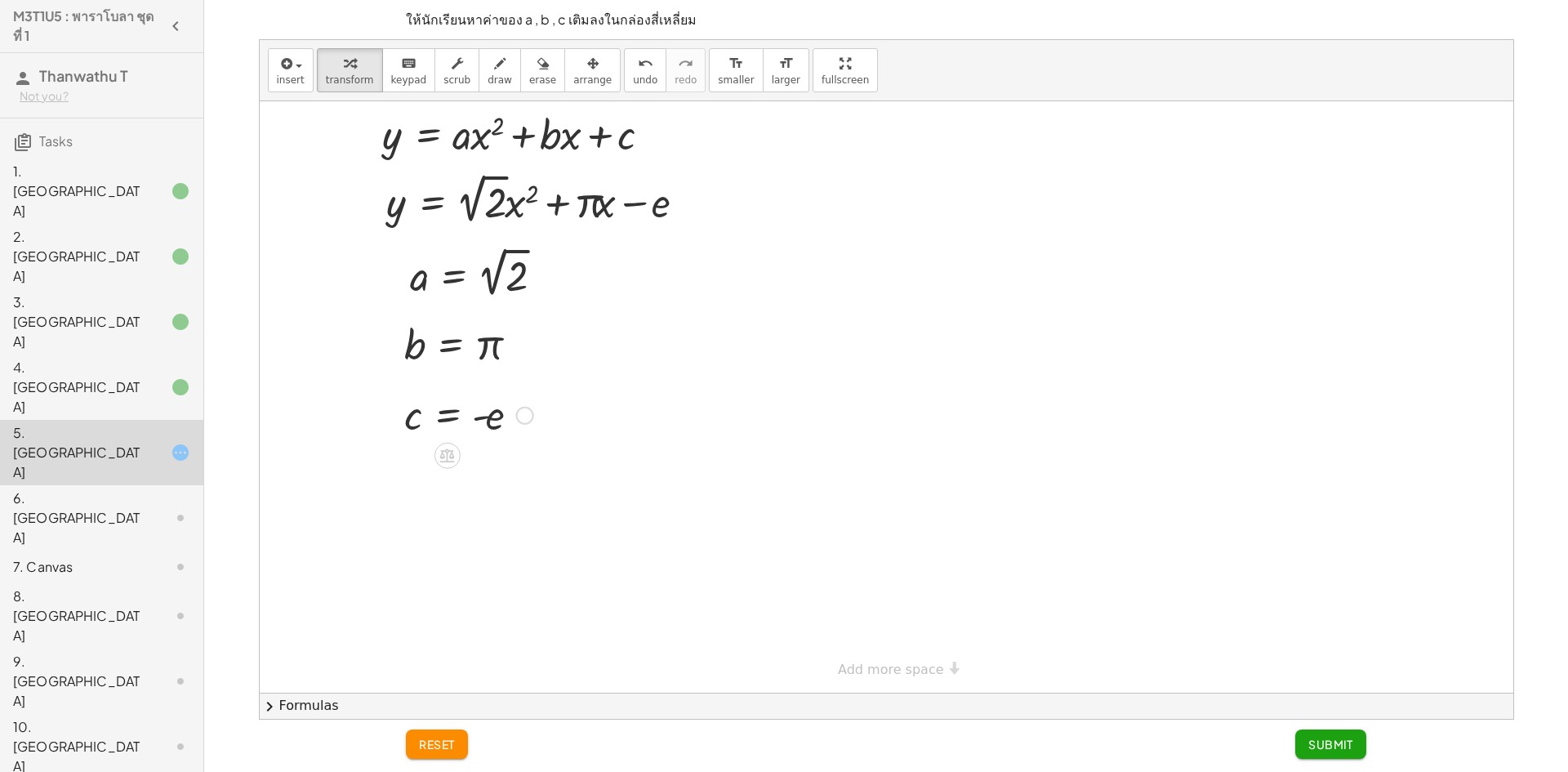
click at [151, 377] on div at bounding box center [168, 387] width 46 height 20
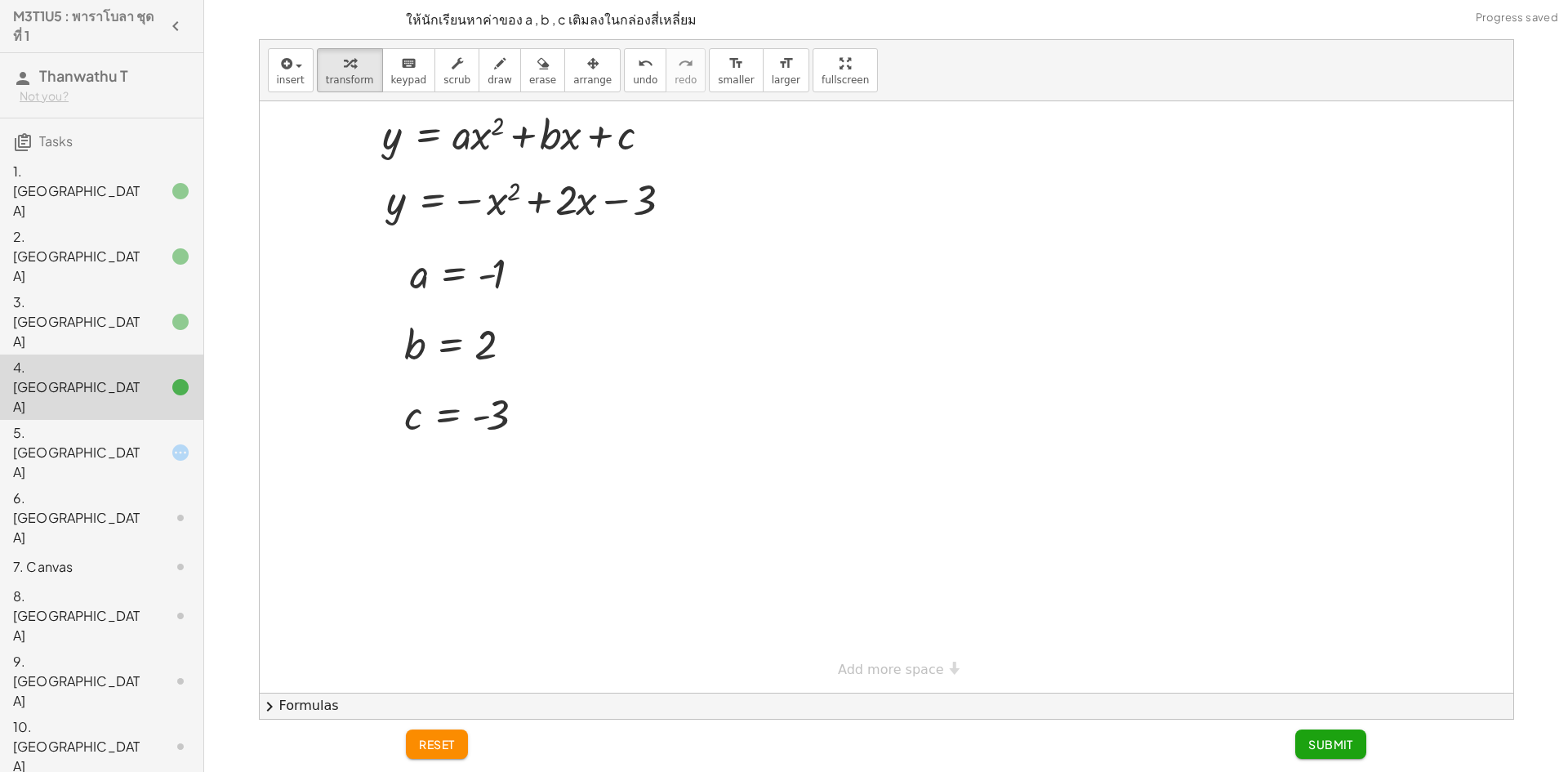
click at [145, 443] on div at bounding box center [168, 453] width 46 height 20
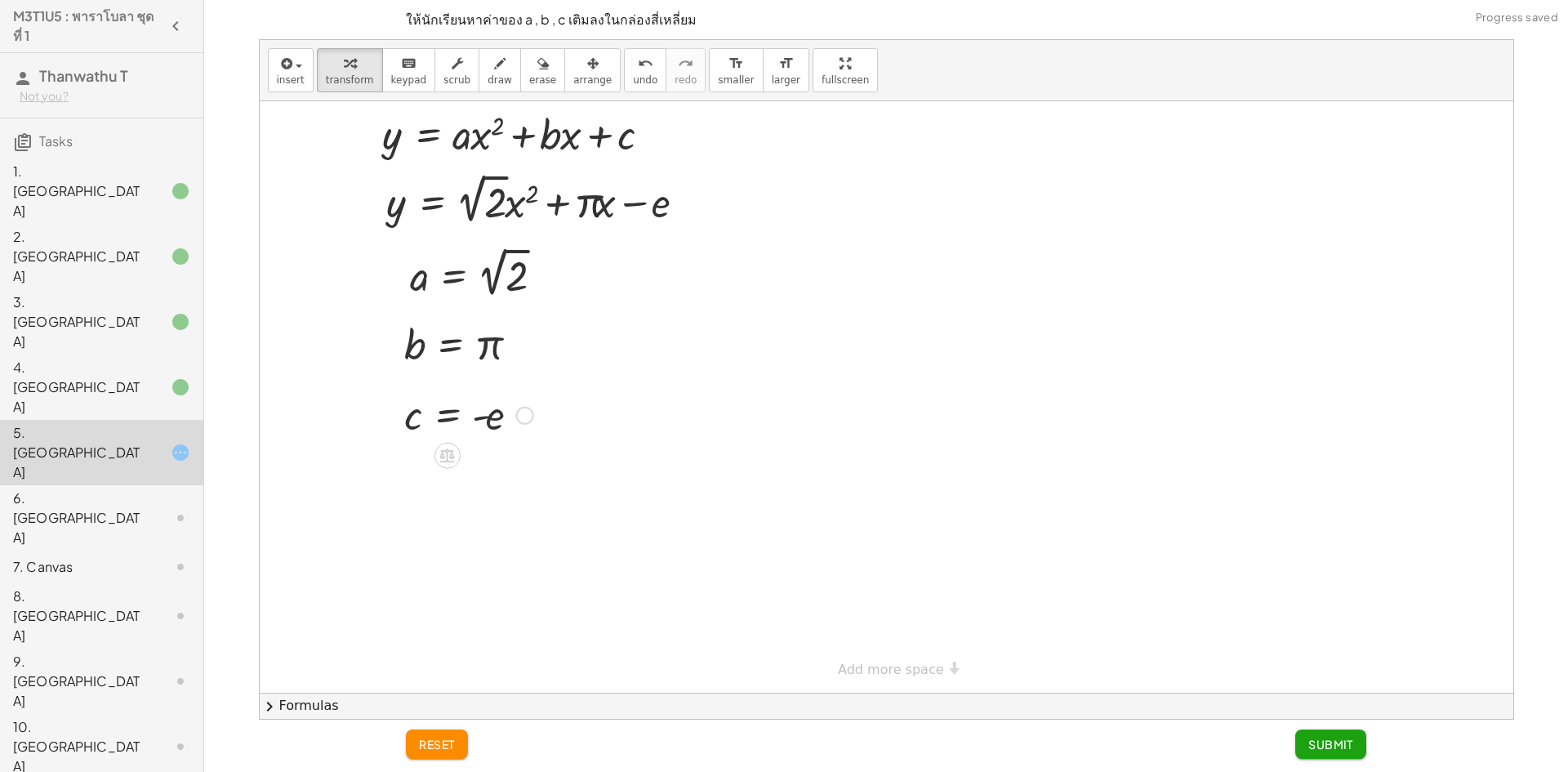
click at [1324, 741] on span "Submit" at bounding box center [1331, 744] width 45 height 14
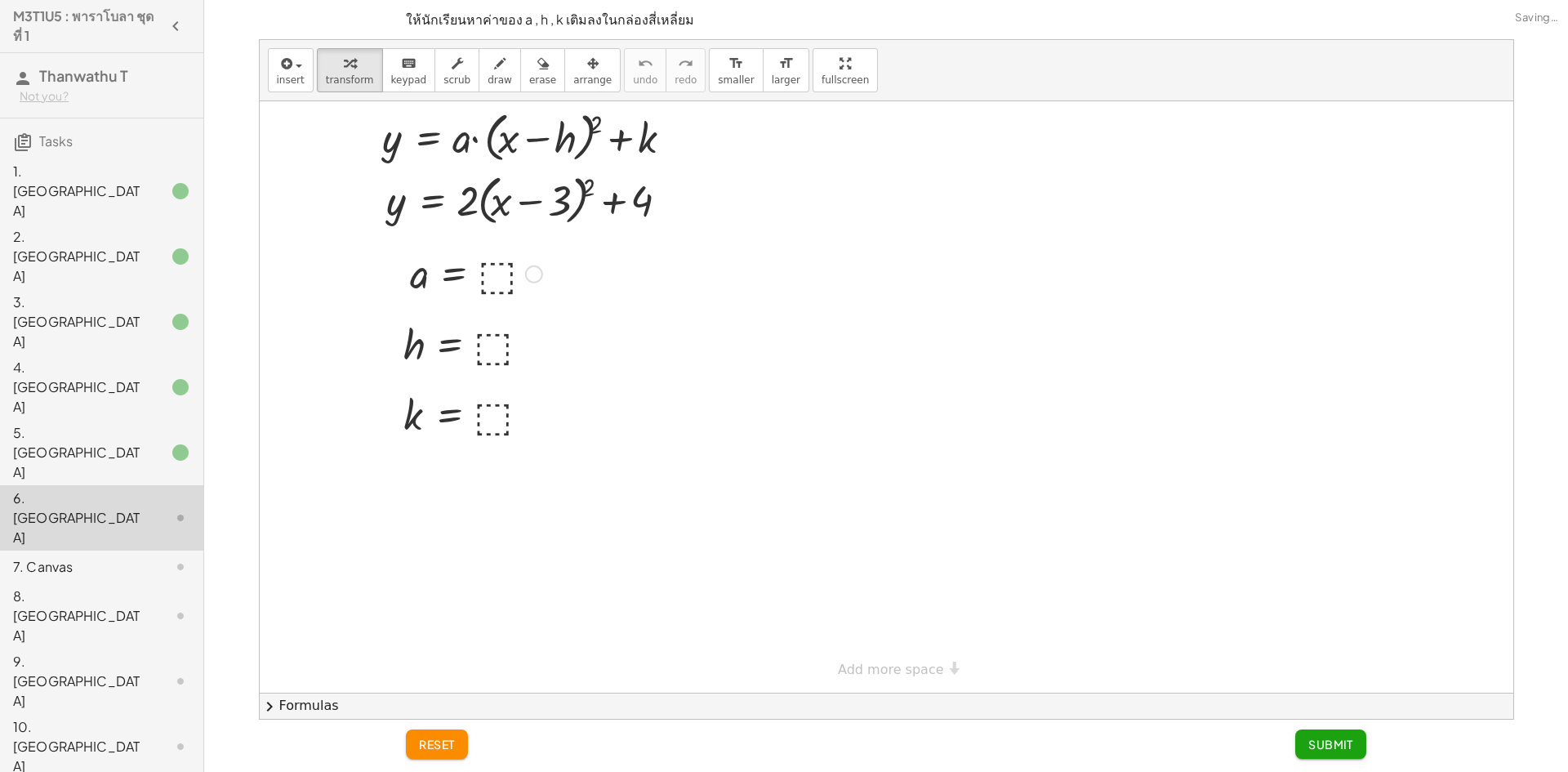
click at [499, 272] on div at bounding box center [476, 273] width 149 height 54
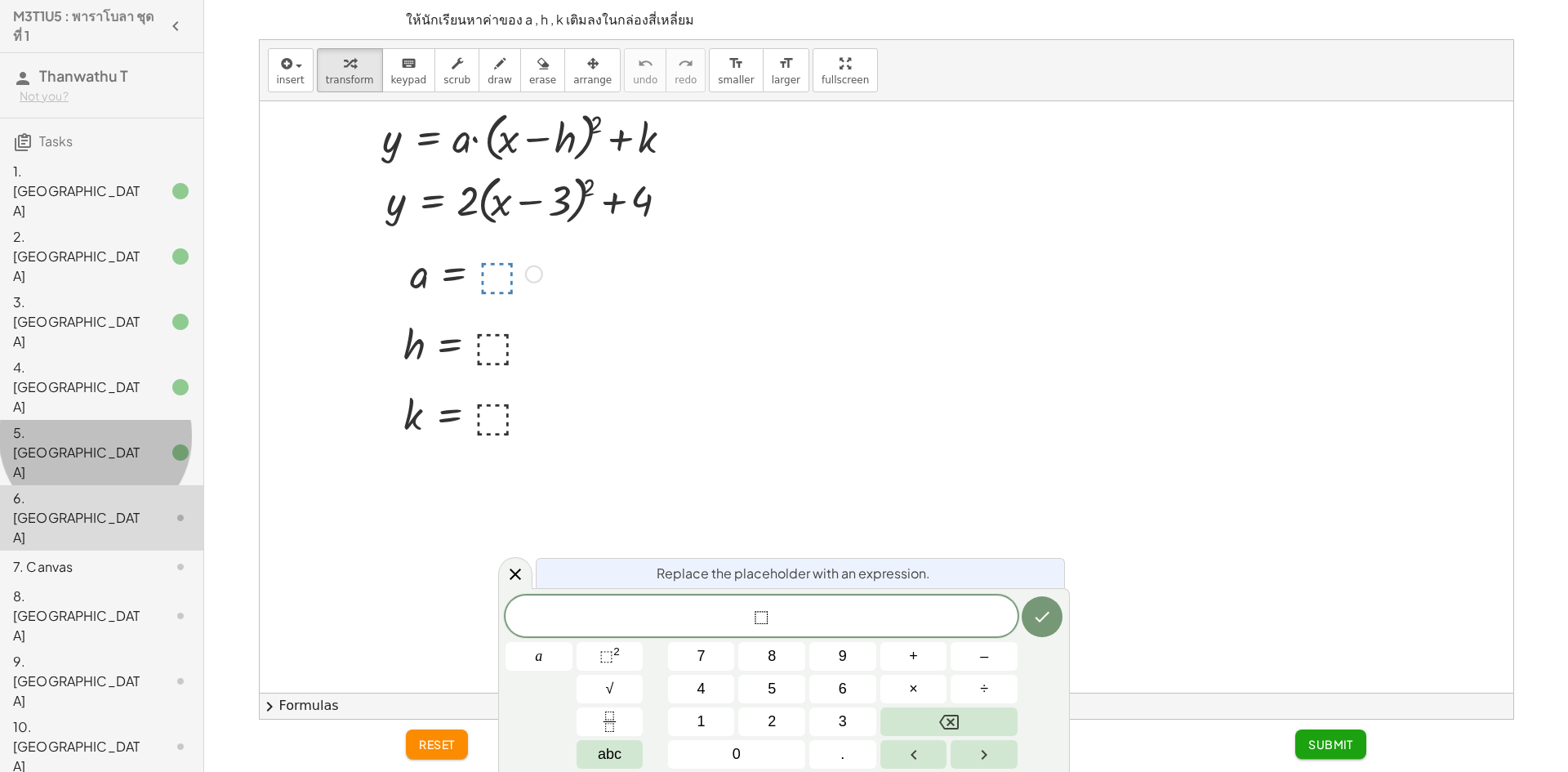
click at [143, 550] on div "5. [GEOGRAPHIC_DATA]" at bounding box center [102, 567] width 204 height 32
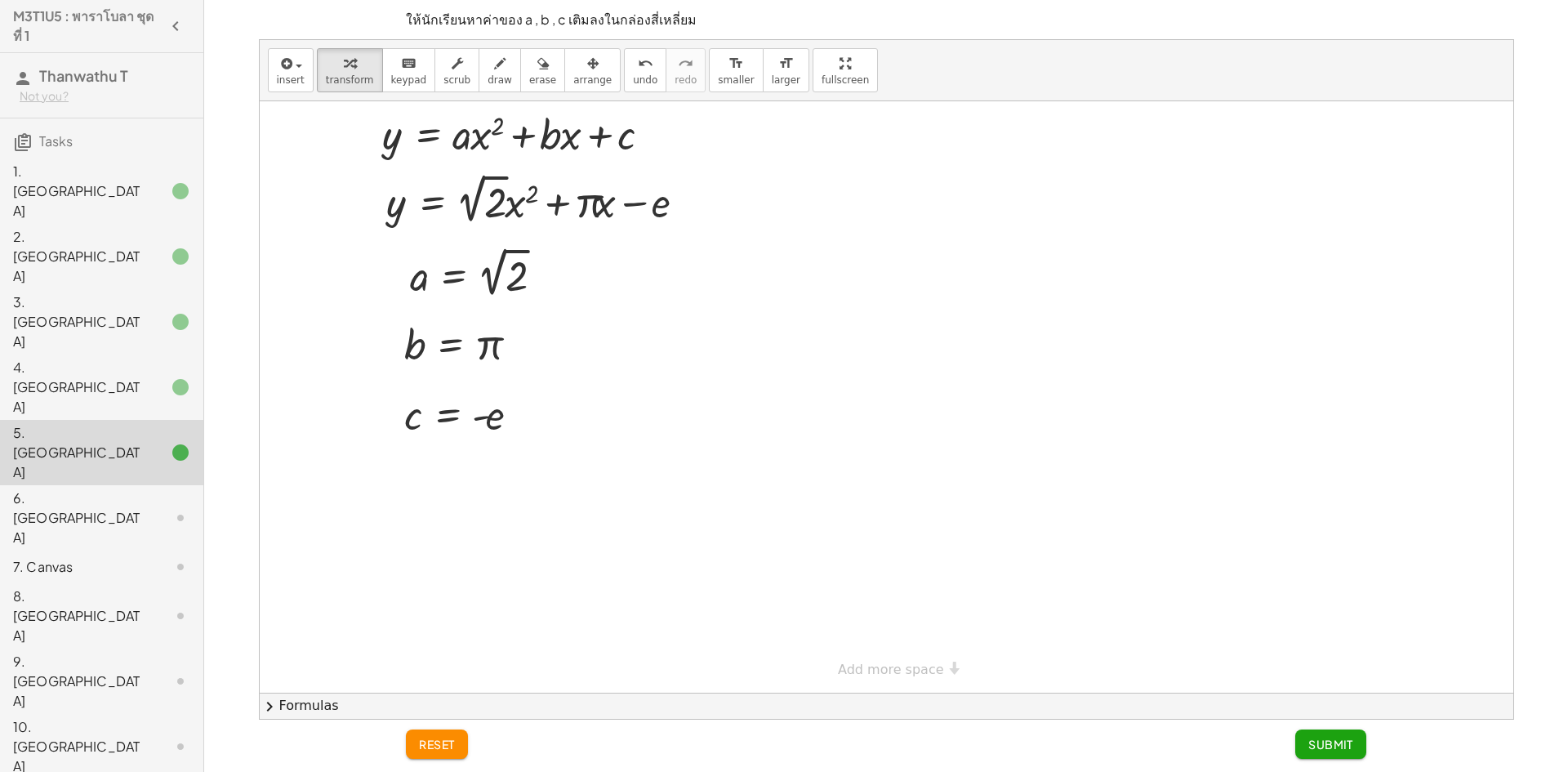
click at [1316, 741] on span "Submit" at bounding box center [1331, 744] width 45 height 14
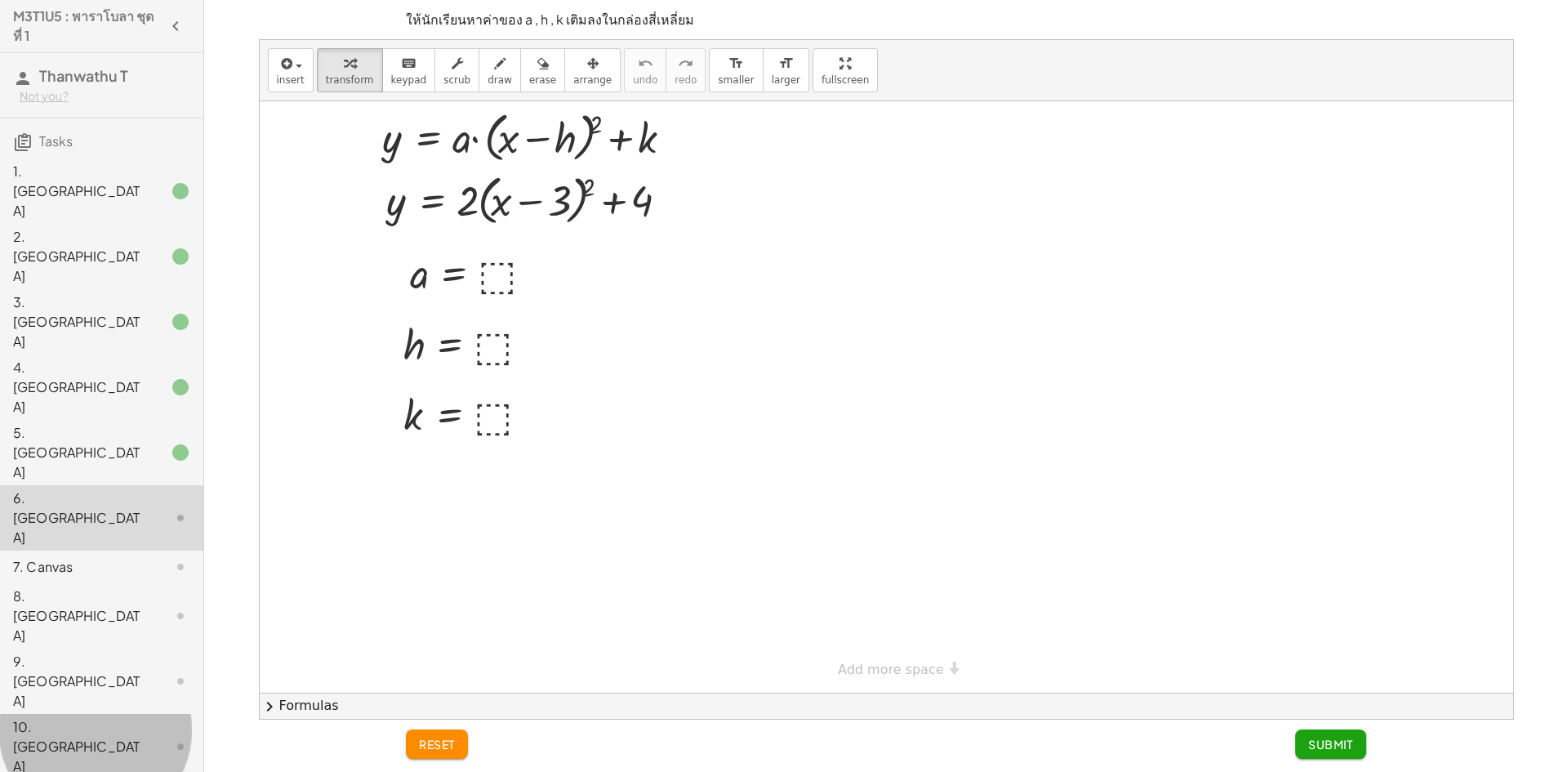
click at [75, 717] on div "10. [GEOGRAPHIC_DATA]" at bounding box center [79, 746] width 131 height 59
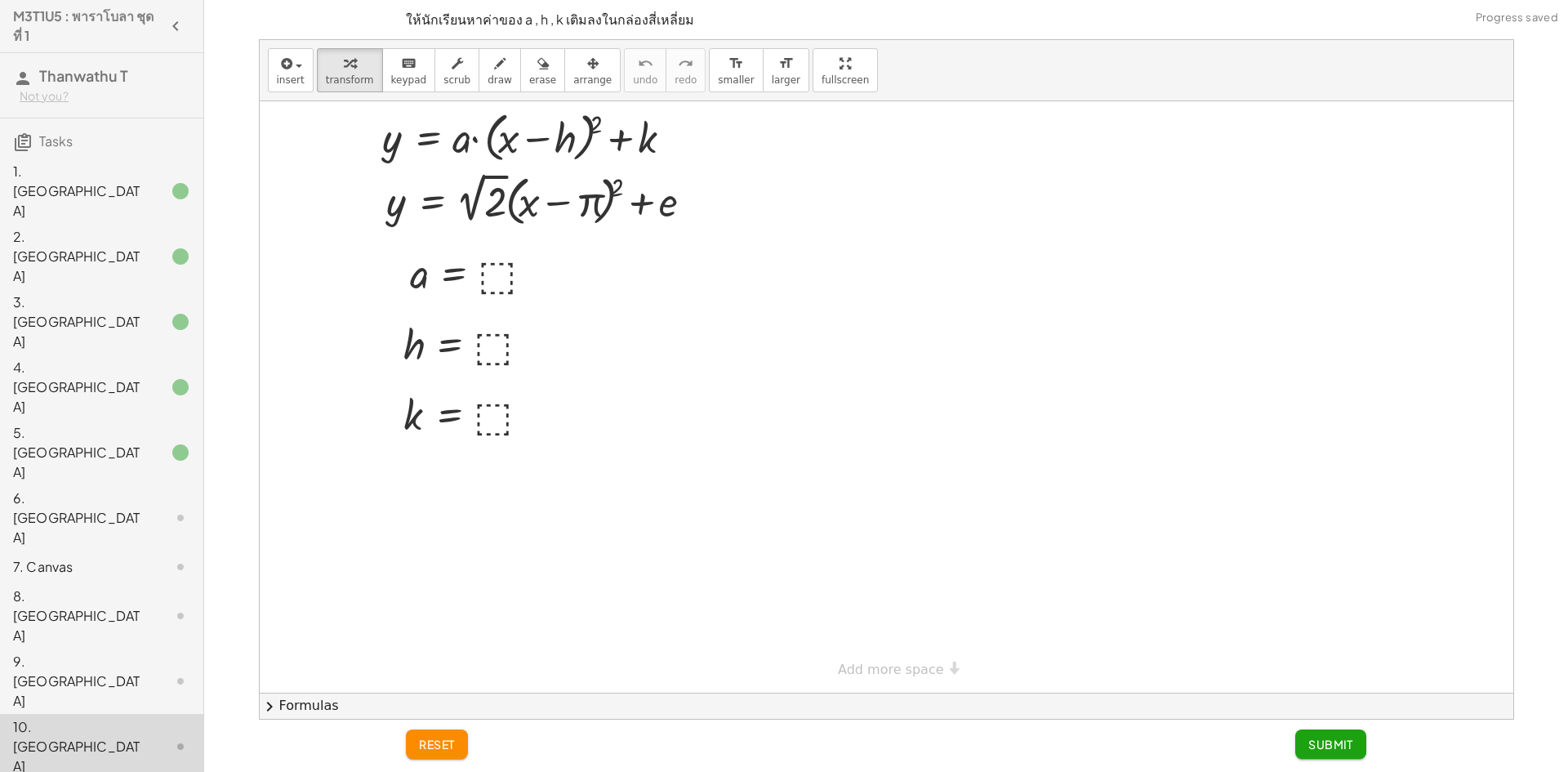
drag, startPoint x: 146, startPoint y: 343, endPoint x: 157, endPoint y: 410, distance: 67.9
click at [172, 714] on div "8. [GEOGRAPHIC_DATA]" at bounding box center [102, 747] width 204 height 66
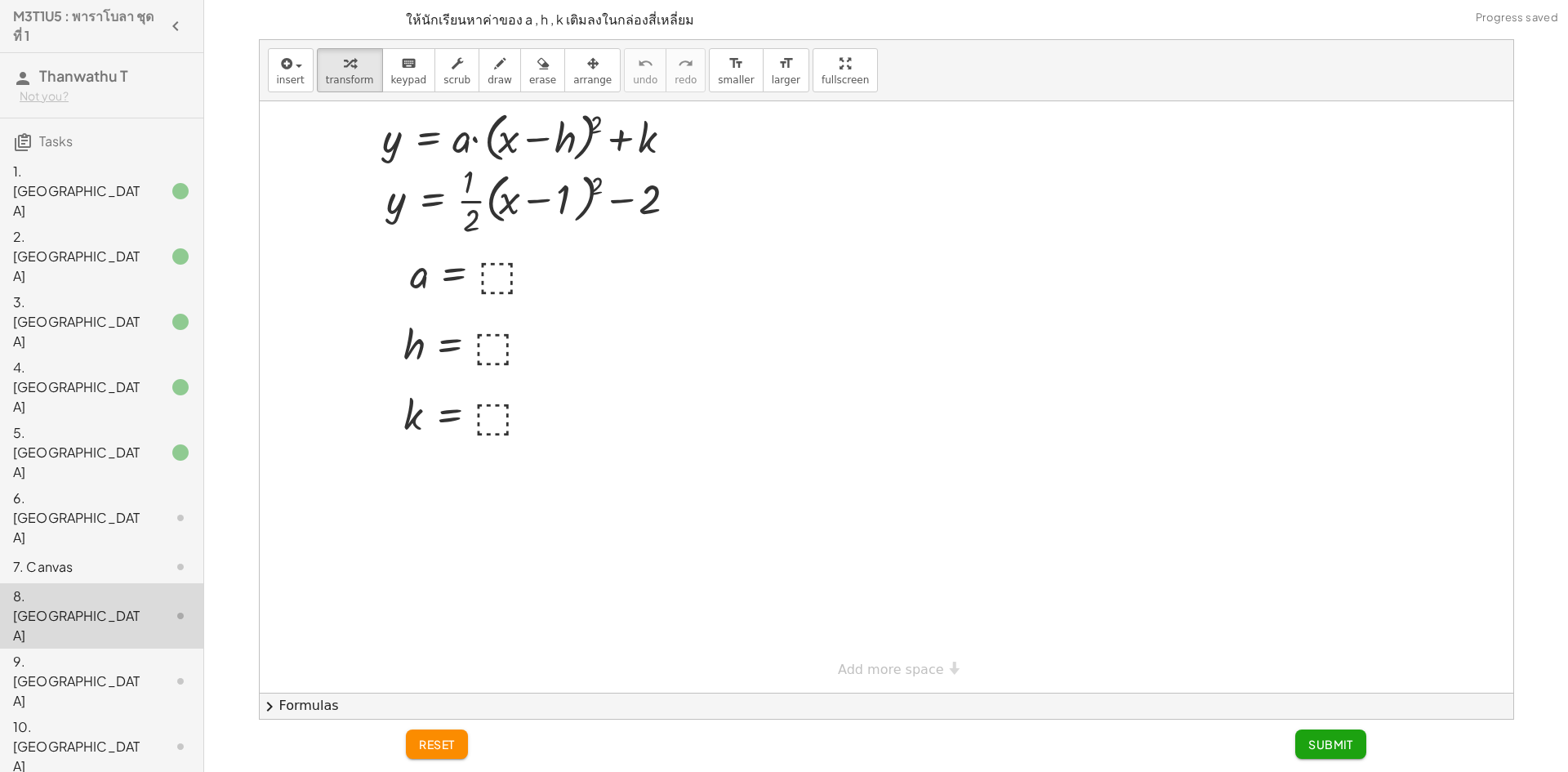
drag, startPoint x: 145, startPoint y: 359, endPoint x: 144, endPoint y: 349, distance: 10.0
click at [145, 649] on div "7. Canvas" at bounding box center [102, 681] width 204 height 66
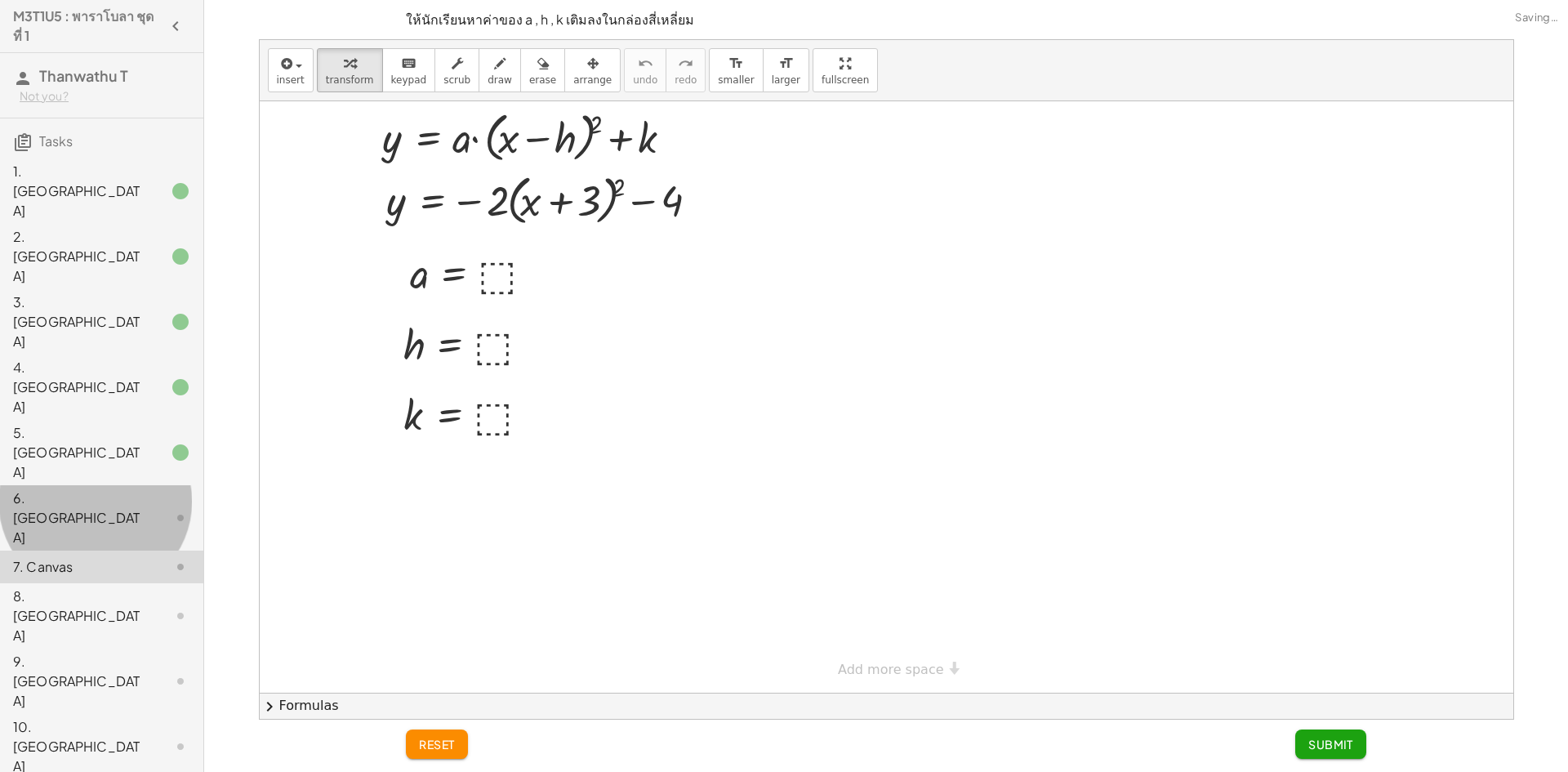
click at [138, 584] on div "6. [GEOGRAPHIC_DATA]" at bounding box center [102, 616] width 204 height 66
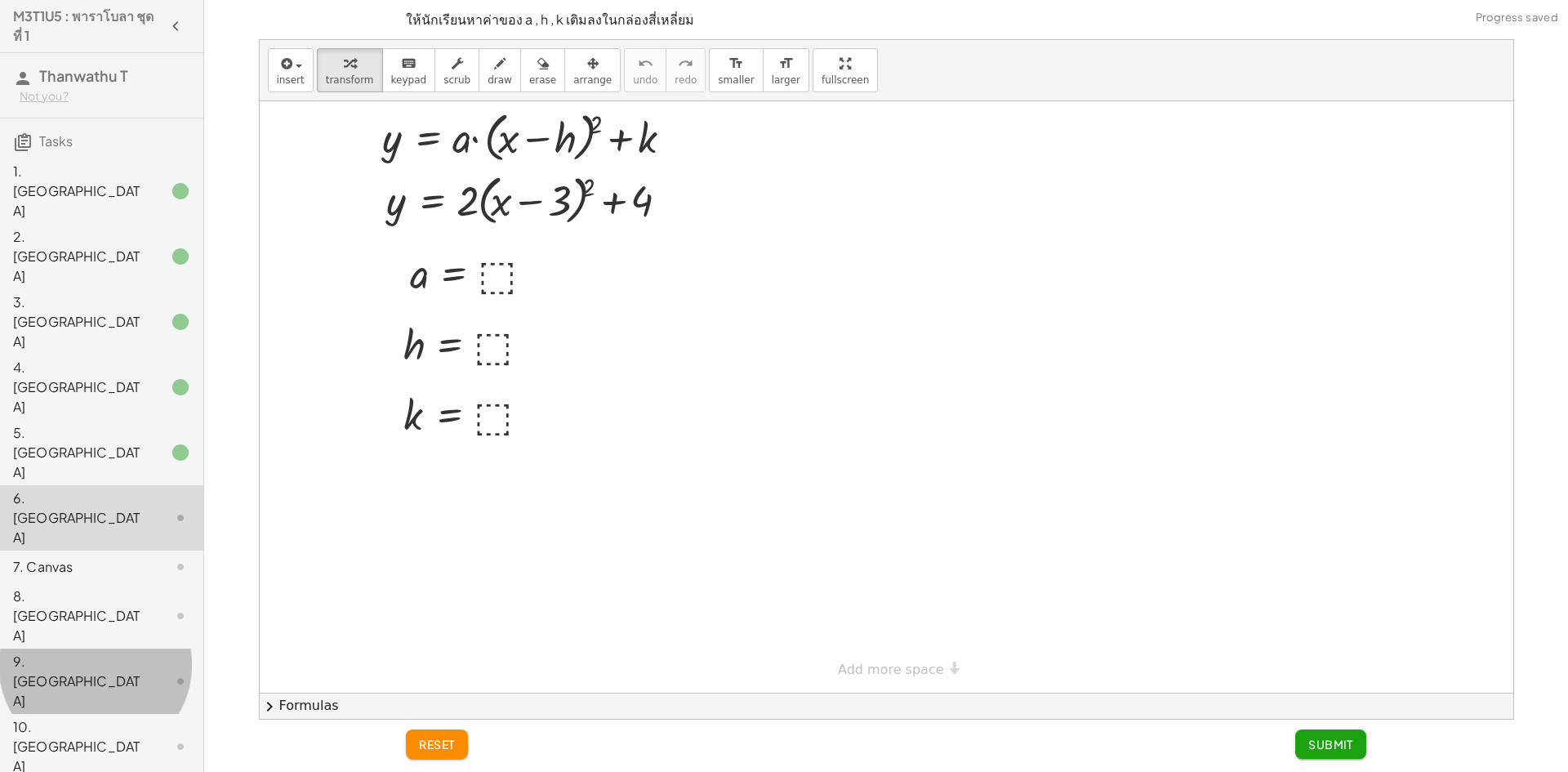
drag, startPoint x: 137, startPoint y: 450, endPoint x: 155, endPoint y: 439, distance: 21.1
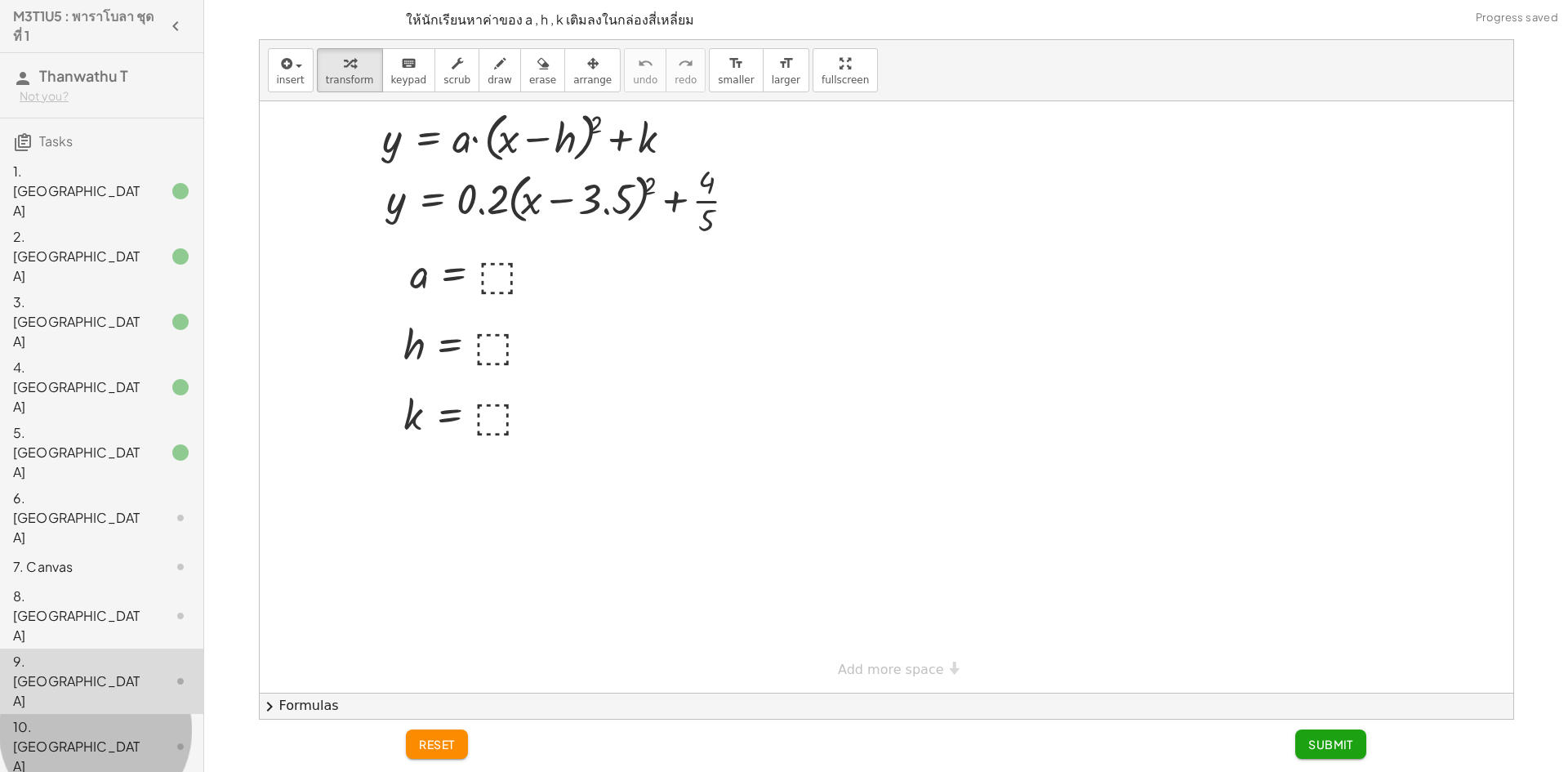
click at [152, 737] on div at bounding box center [168, 747] width 46 height 20
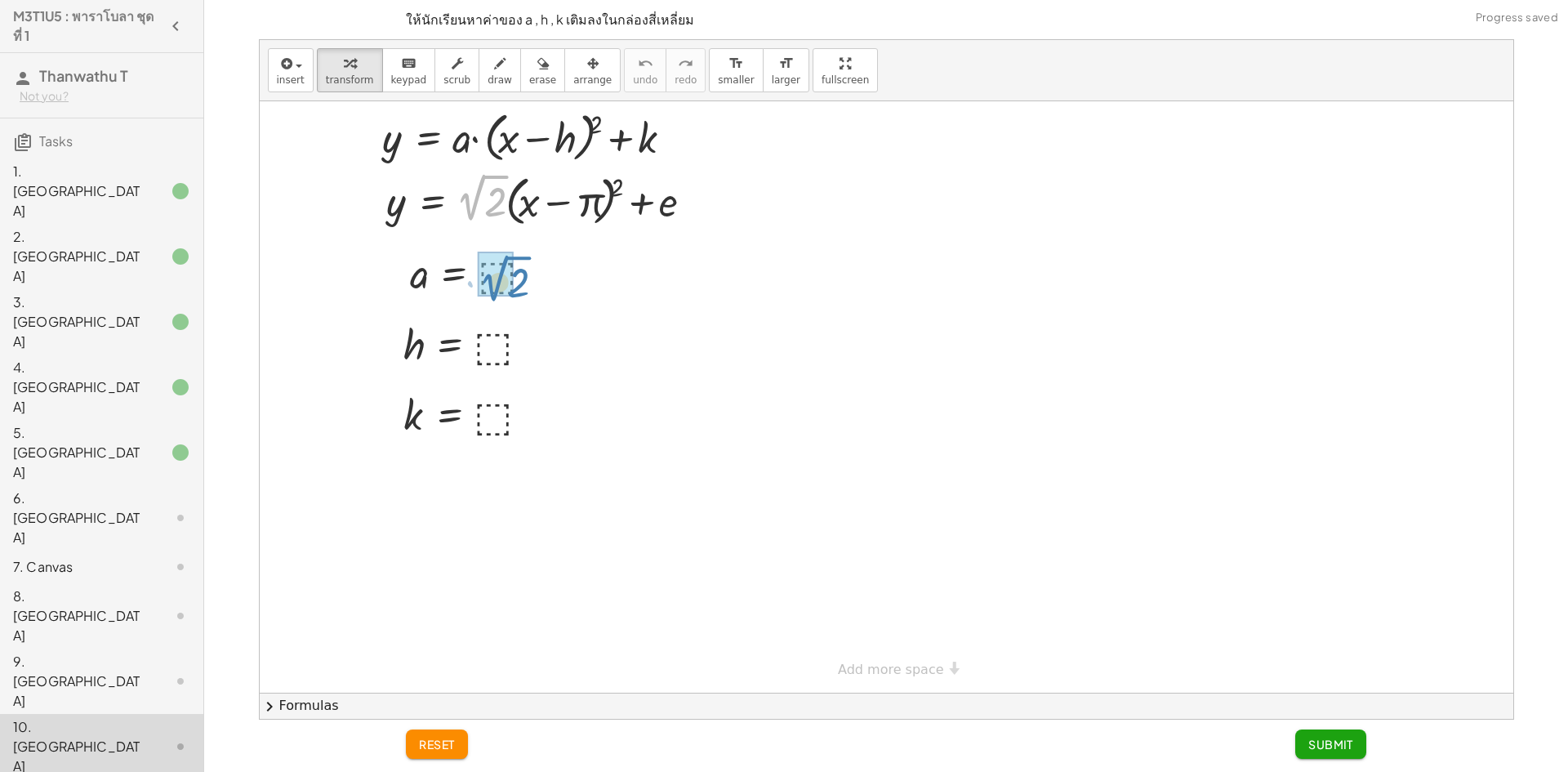
drag, startPoint x: 483, startPoint y: 186, endPoint x: 503, endPoint y: 265, distance: 81.5
click at [585, 209] on div at bounding box center [546, 199] width 336 height 62
click at [0, 0] on div at bounding box center [0, 0] width 0 height 0
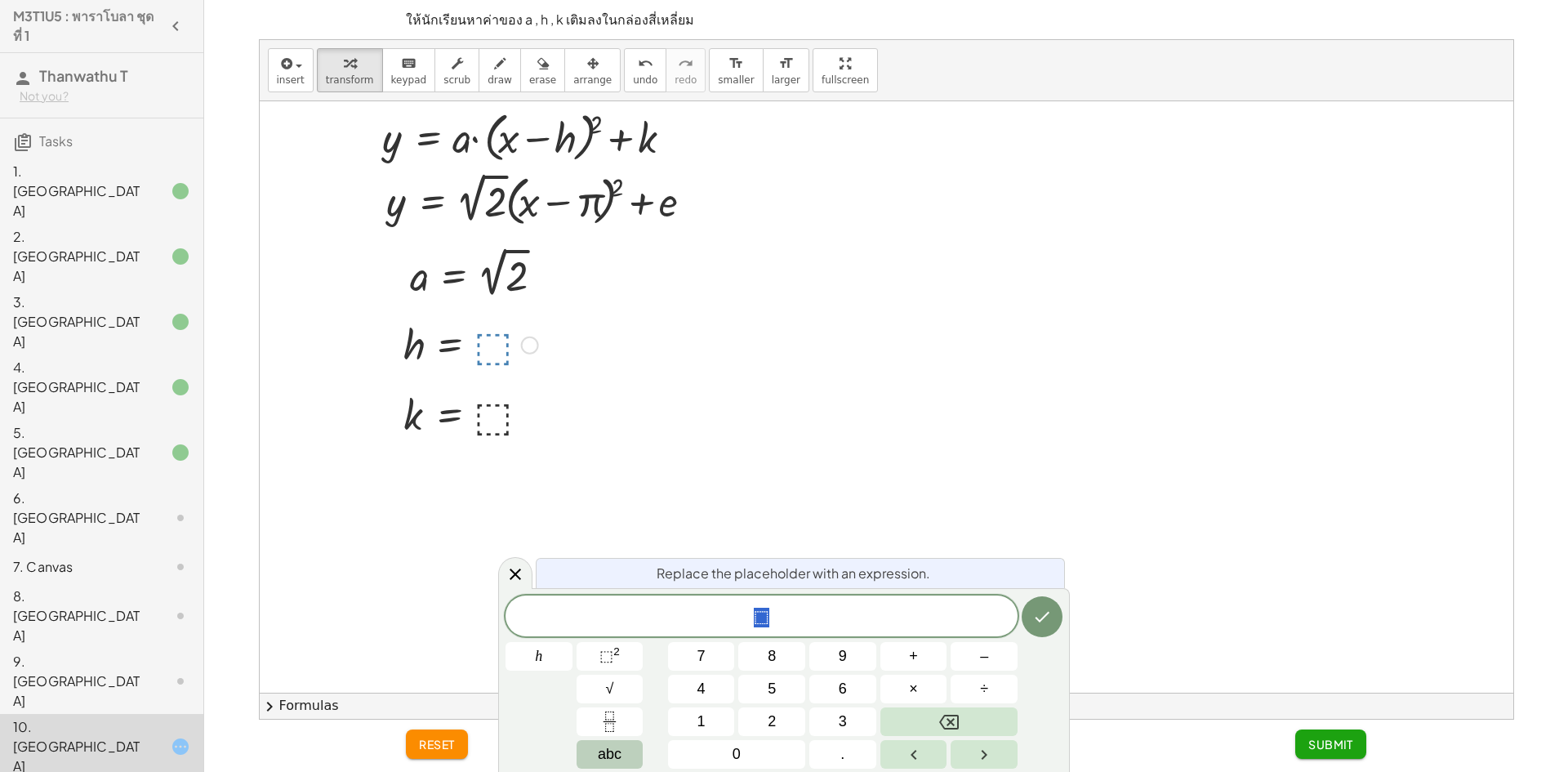
click at [602, 762] on span "abc" at bounding box center [610, 754] width 23 height 22
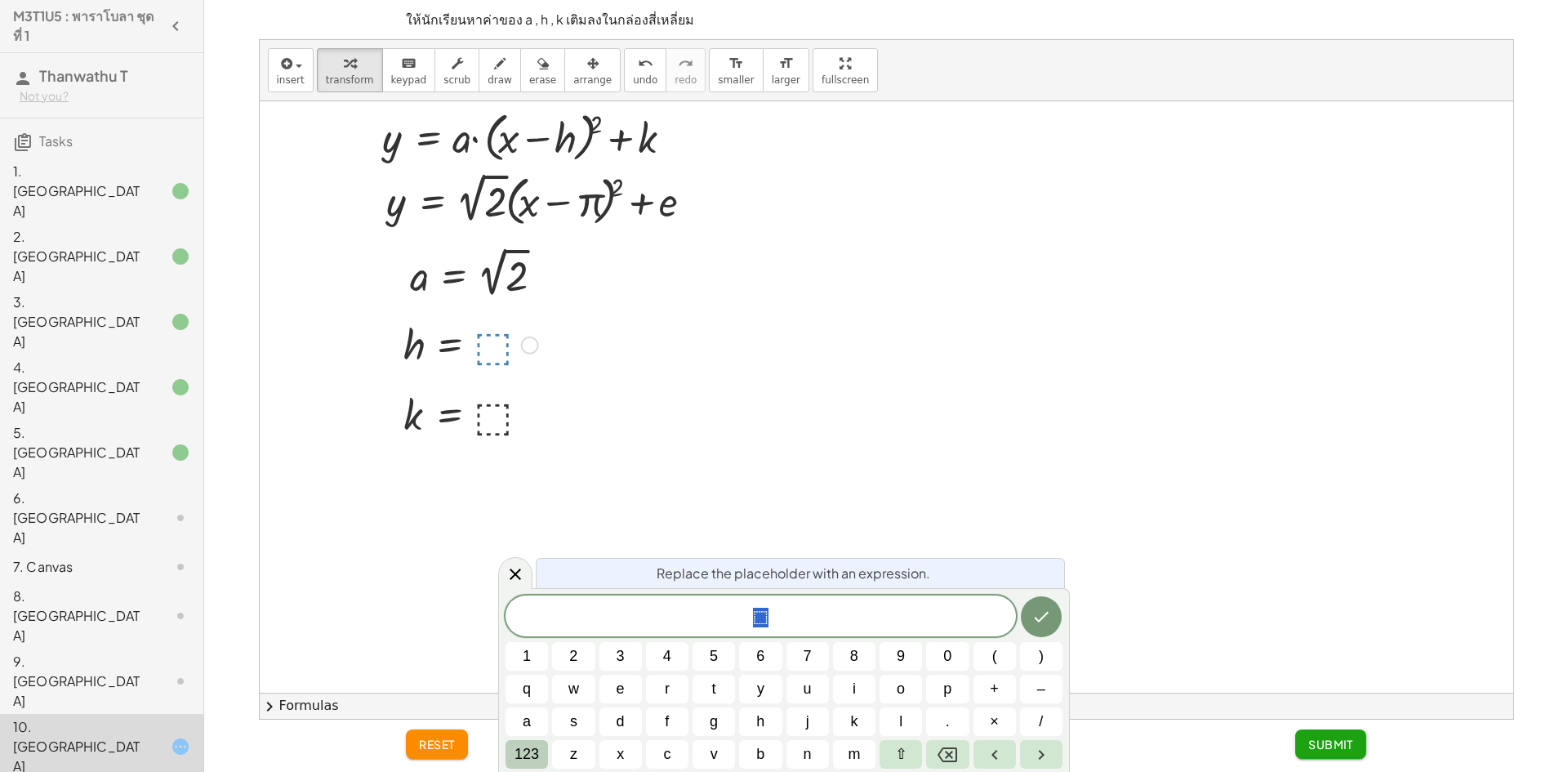
click at [521, 750] on span "123" at bounding box center [526, 754] width 24 height 22
click at [529, 755] on span "f(x)" at bounding box center [533, 754] width 22 height 22
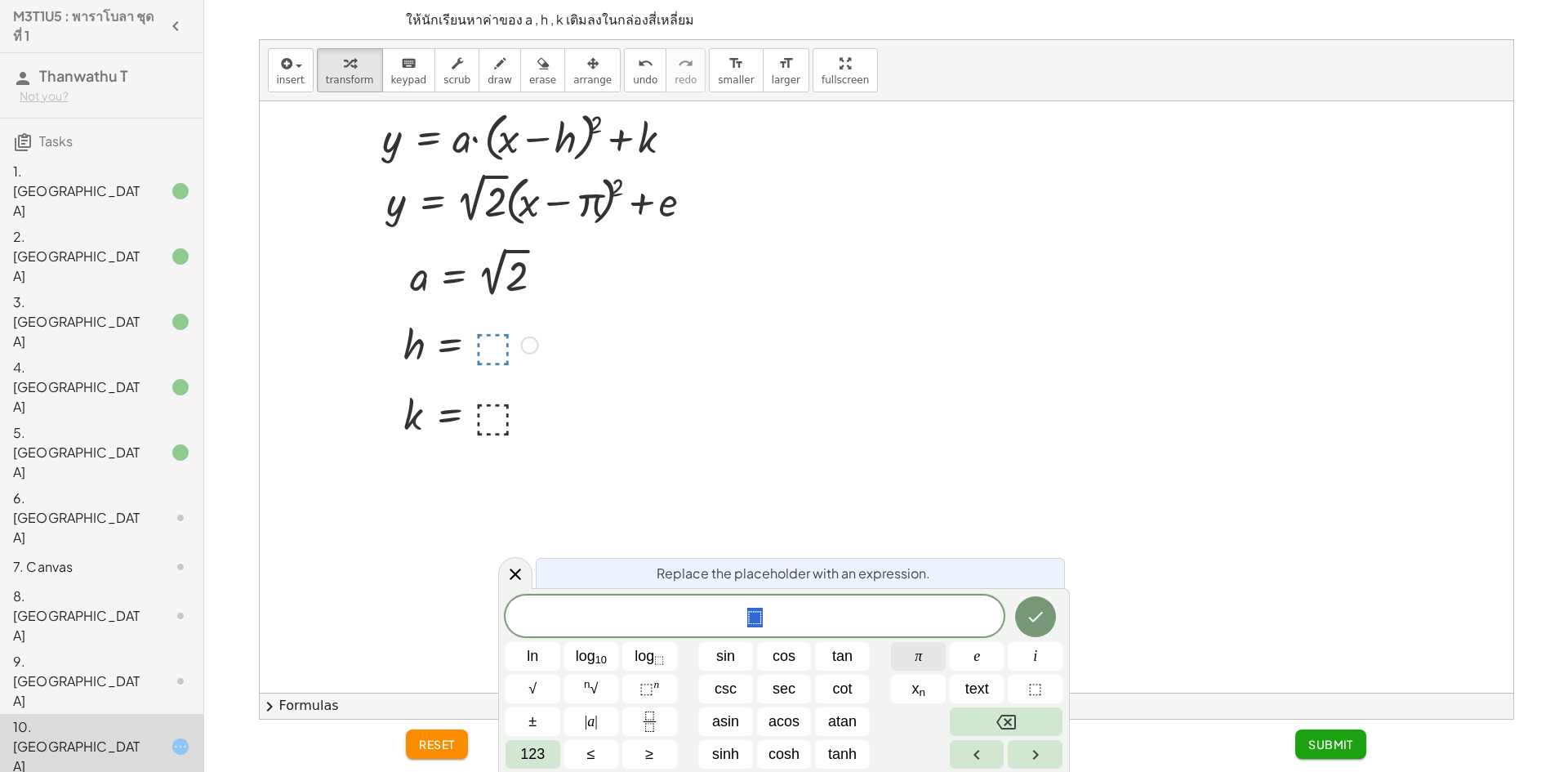
click at [898, 649] on button "π" at bounding box center [919, 657] width 55 height 29
click at [1034, 611] on icon "Done" at bounding box center [1036, 617] width 20 height 20
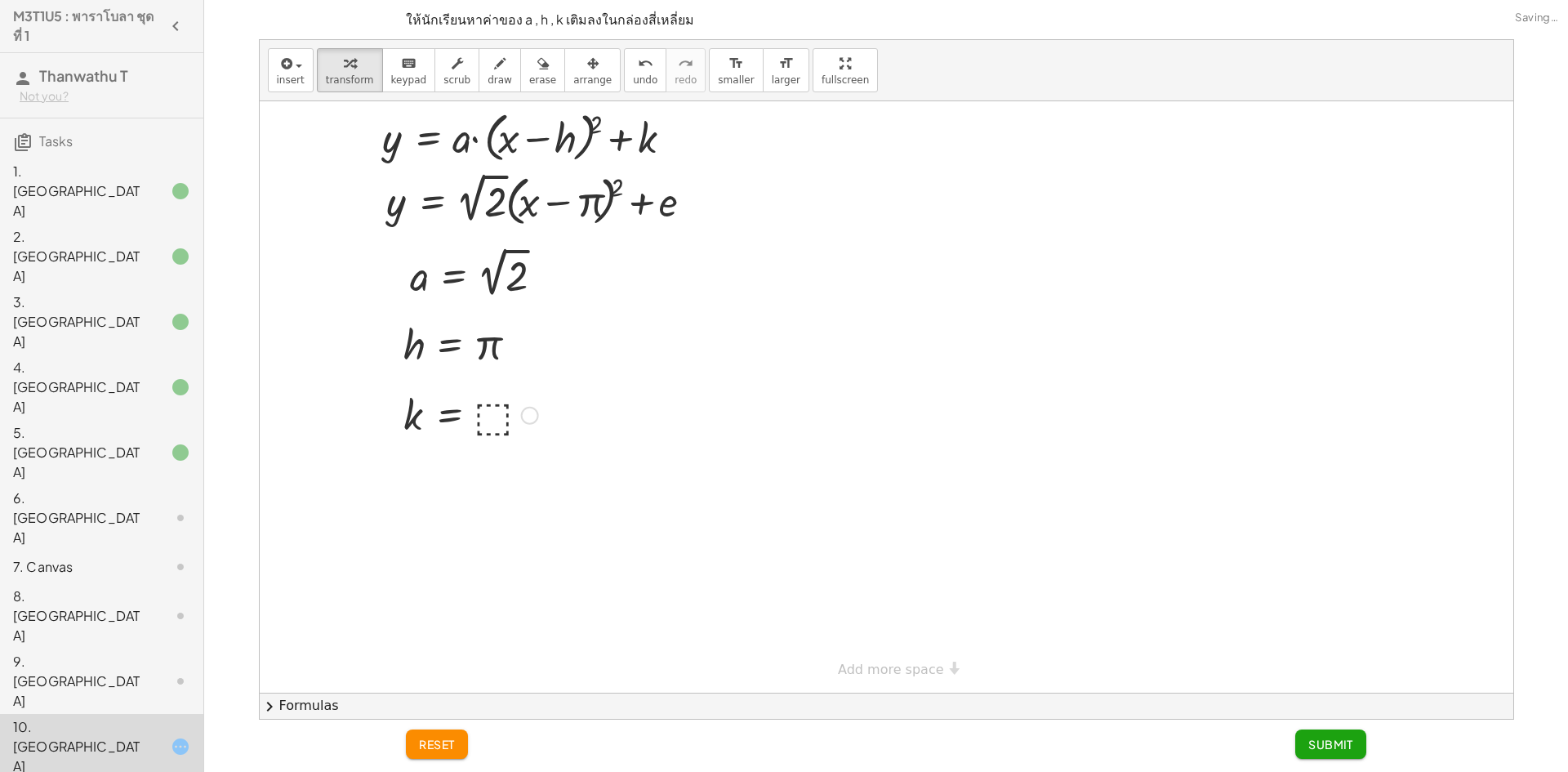
click at [0, 0] on div at bounding box center [0, 0] width 0 height 0
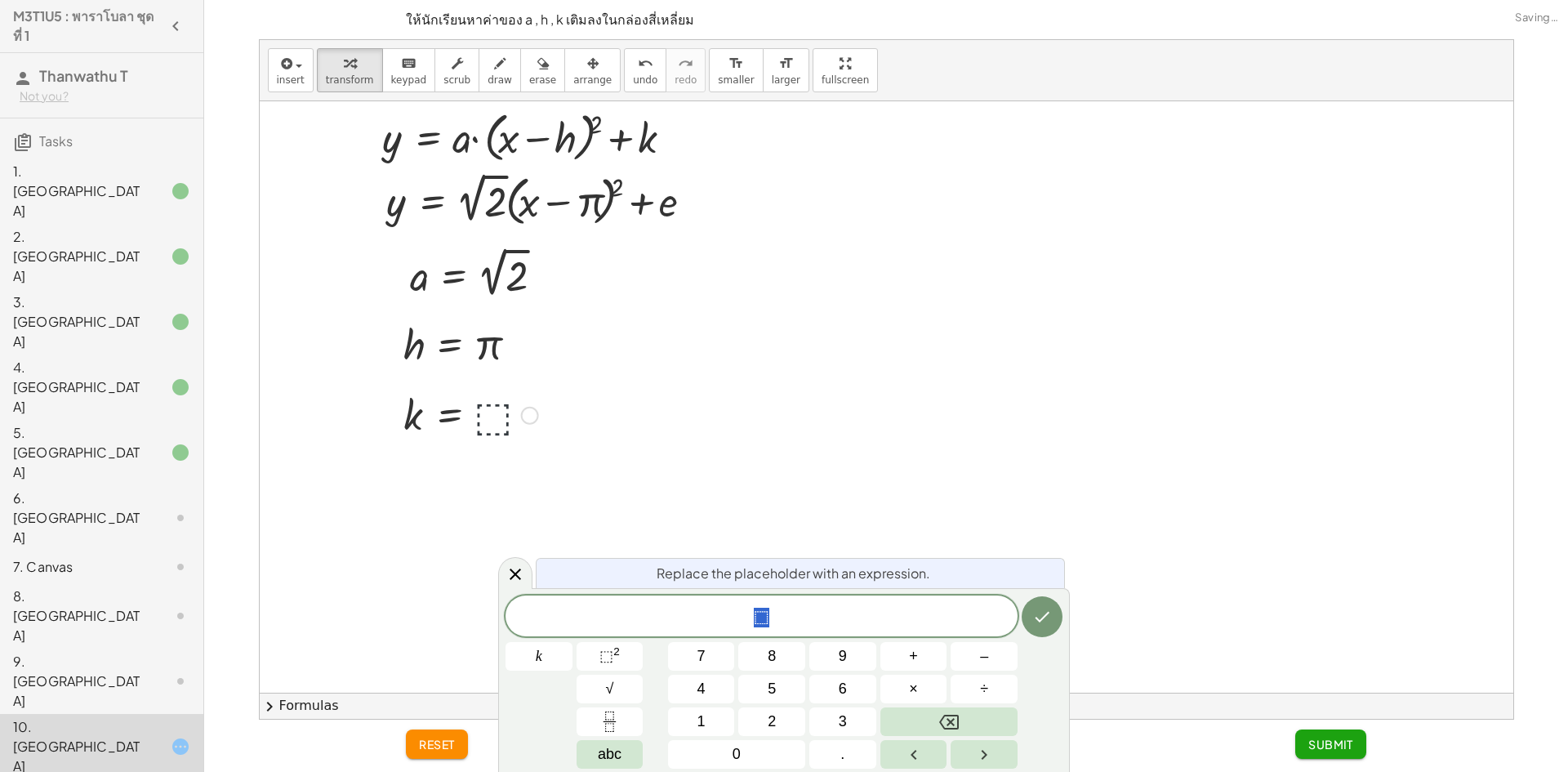
click at [0, 0] on div at bounding box center [0, 0] width 0 height 0
click at [623, 752] on button "abc" at bounding box center [610, 755] width 67 height 29
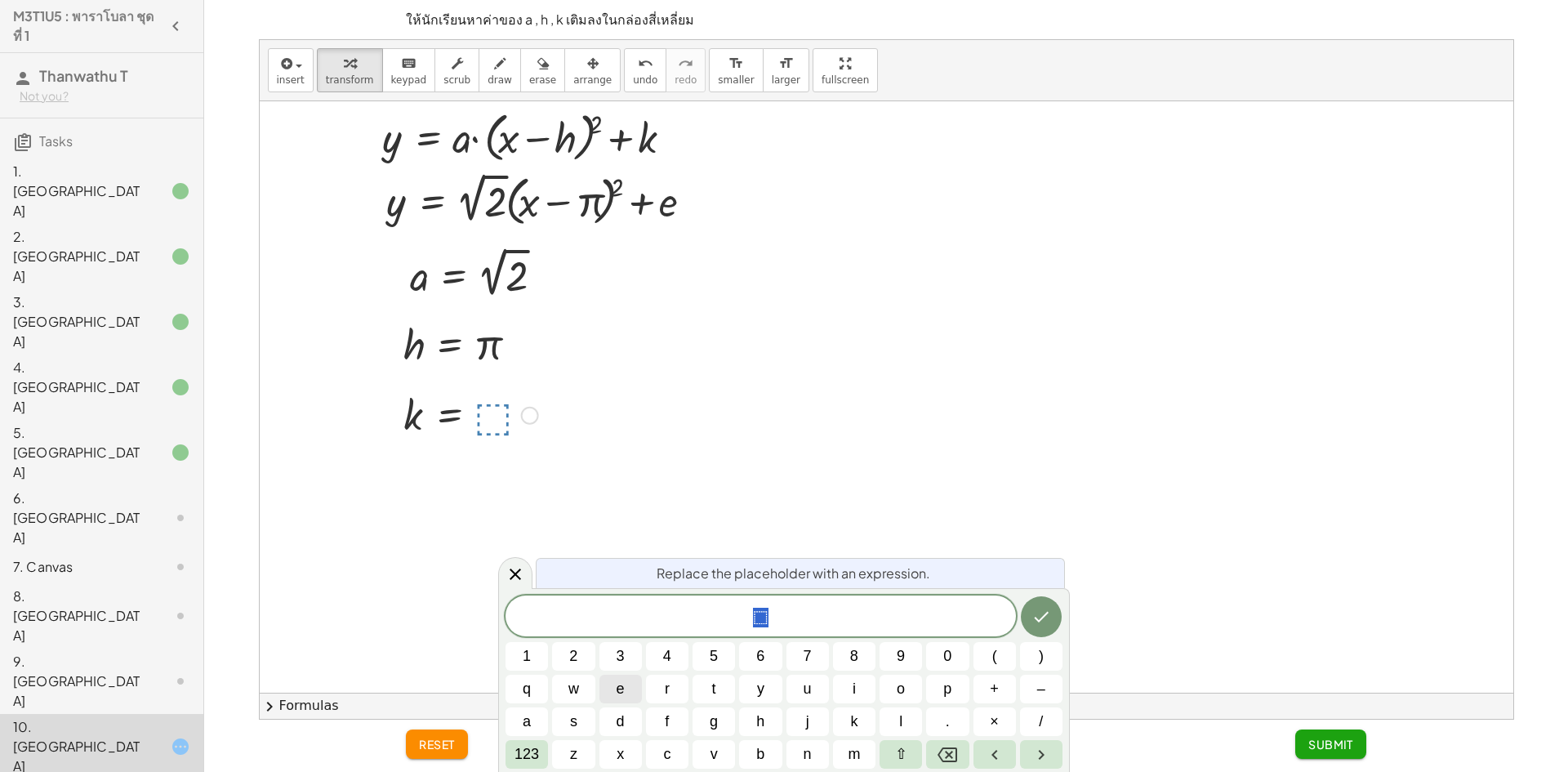
click at [628, 686] on button "e" at bounding box center [621, 689] width 42 height 29
click at [1026, 619] on button "Done" at bounding box center [1041, 616] width 41 height 41
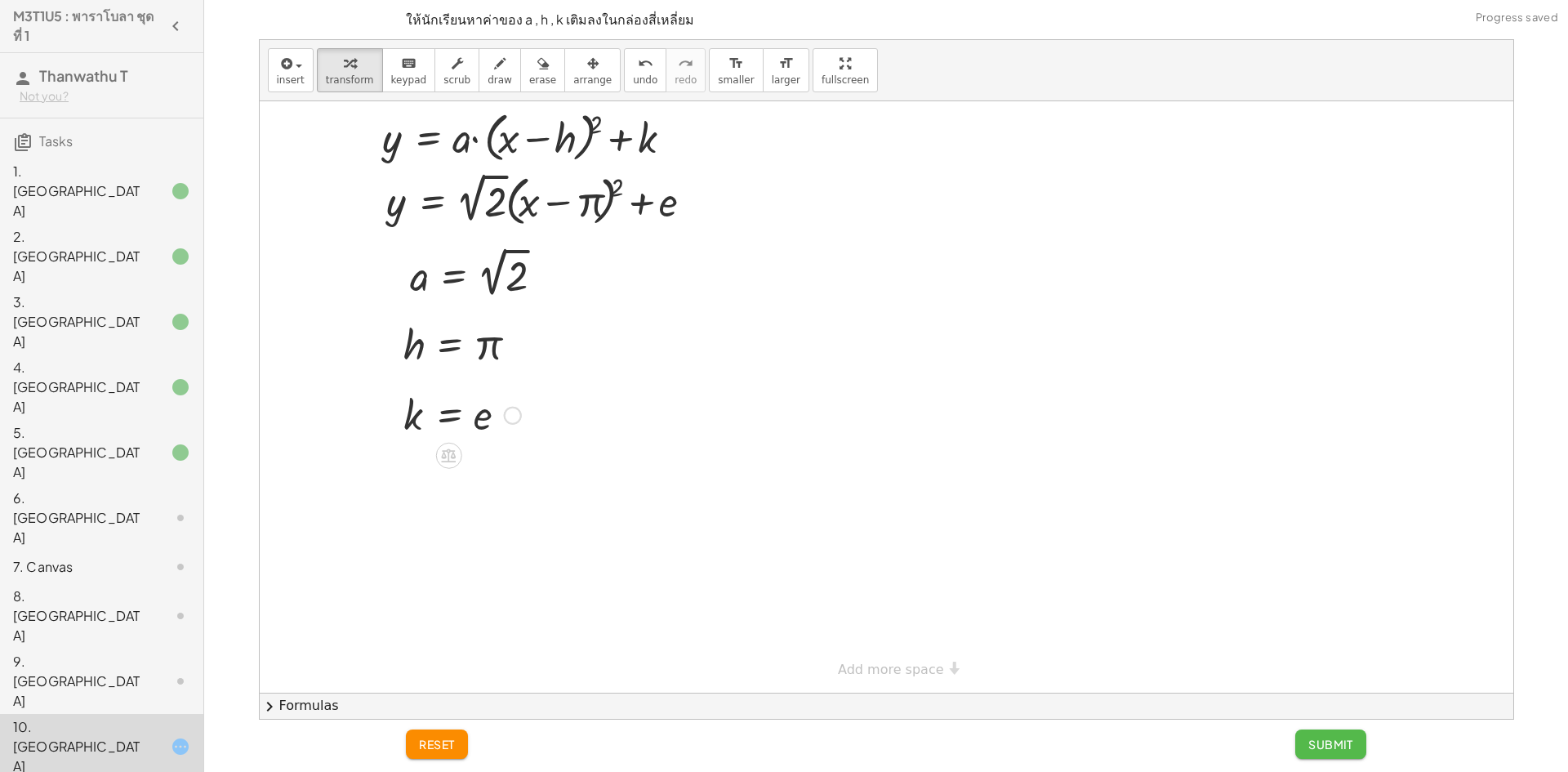
drag, startPoint x: 1330, startPoint y: 737, endPoint x: 1321, endPoint y: 740, distance: 9.5
click at [1321, 740] on span "Submit" at bounding box center [1331, 744] width 45 height 14
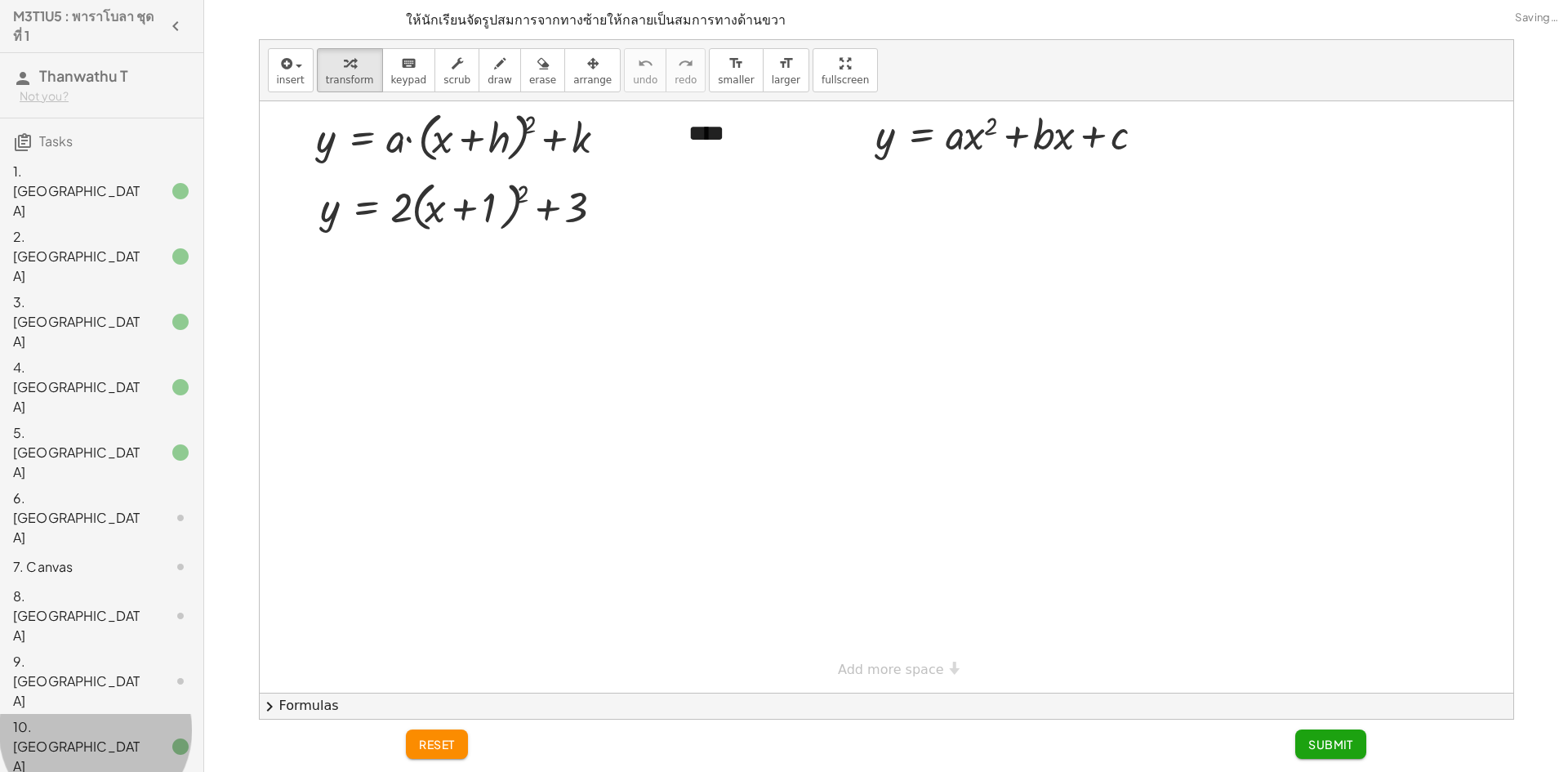
click at [145, 737] on div at bounding box center [168, 747] width 46 height 20
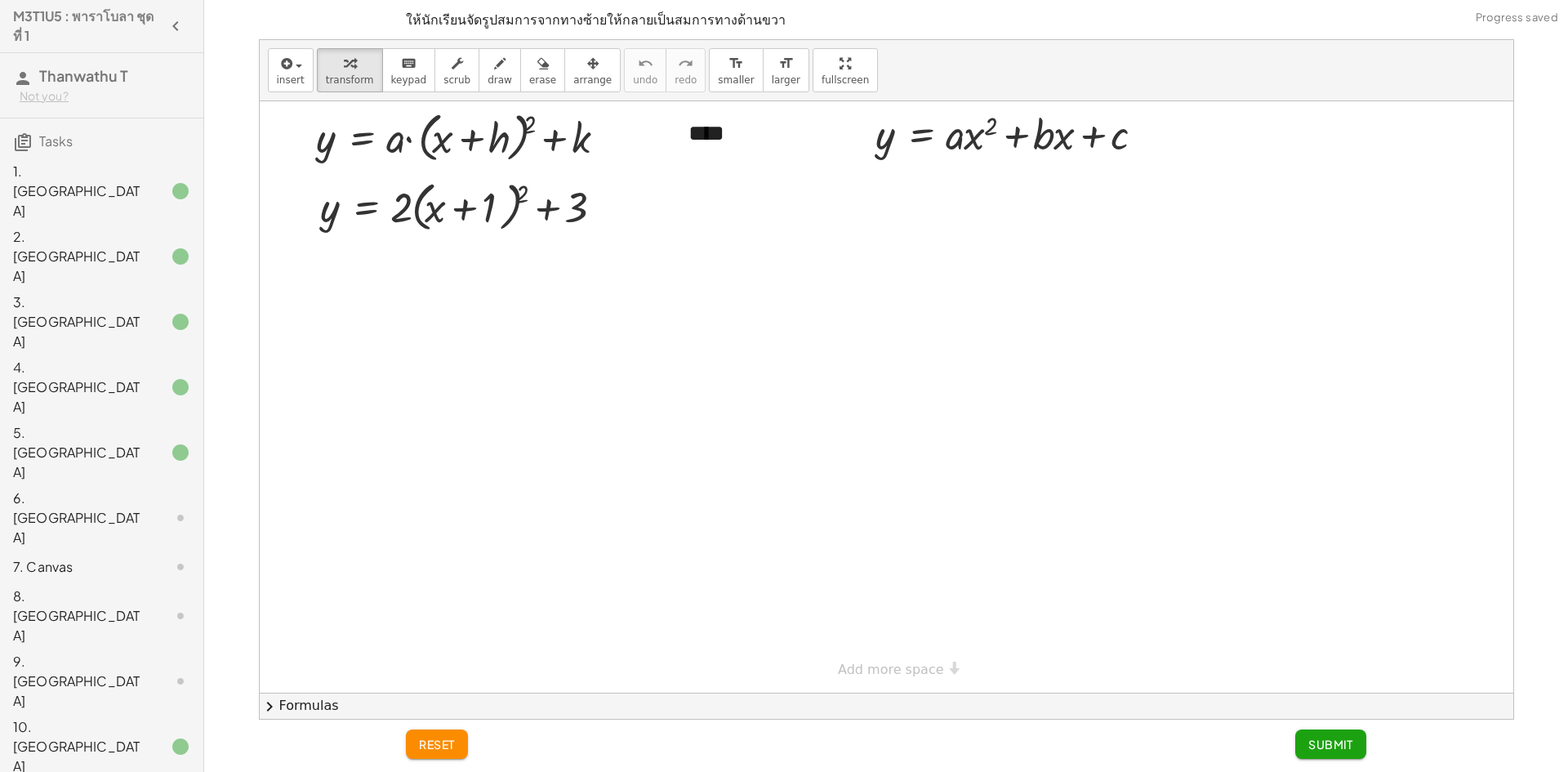
drag, startPoint x: 391, startPoint y: 206, endPoint x: 429, endPoint y: 201, distance: 38.3
click at [440, 203] on div at bounding box center [467, 205] width 311 height 62
click at [410, 209] on div at bounding box center [467, 205] width 311 height 62
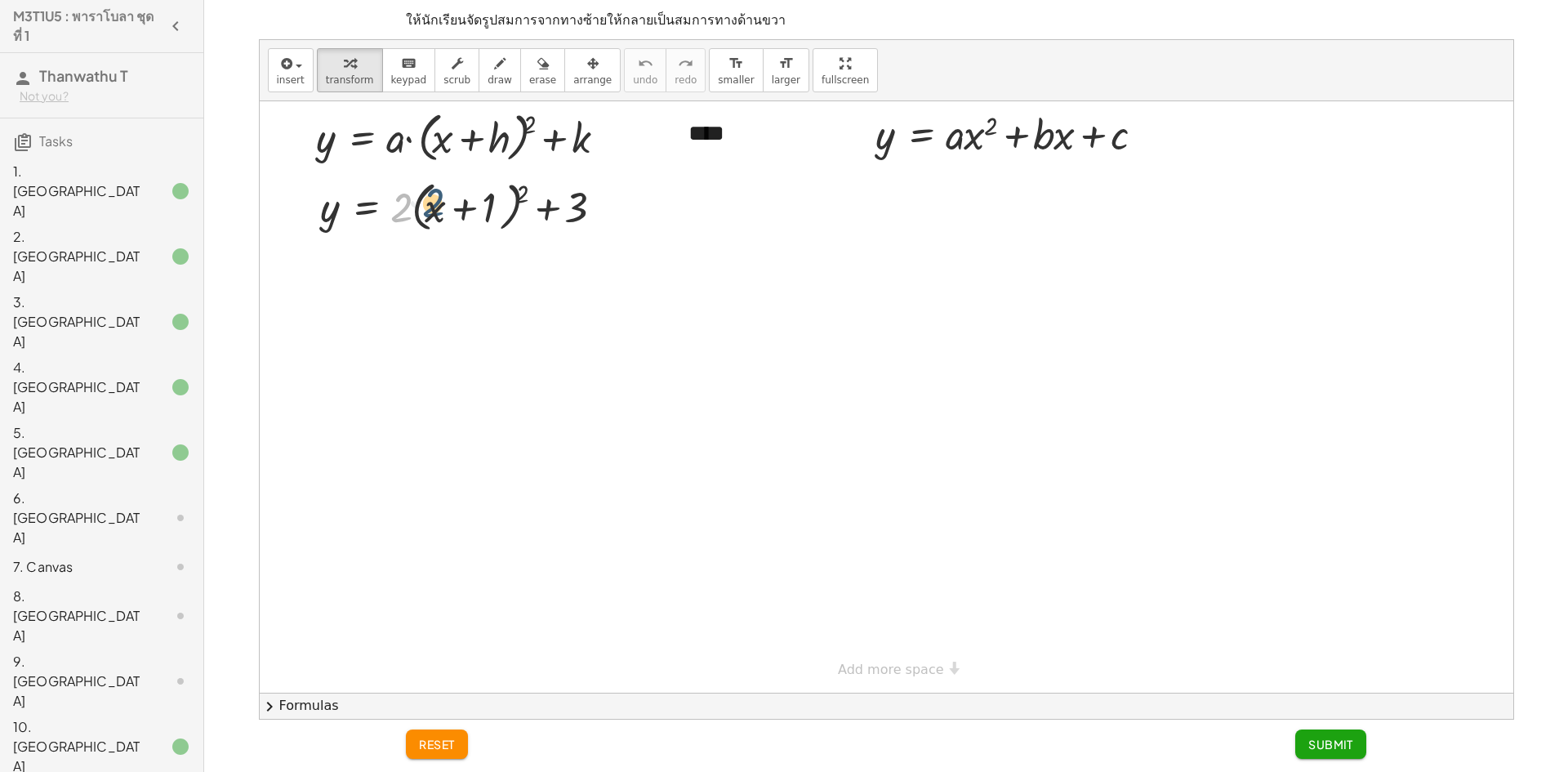
drag, startPoint x: 410, startPoint y: 209, endPoint x: 443, endPoint y: 204, distance: 33.4
click at [443, 204] on div at bounding box center [467, 205] width 311 height 62
drag, startPoint x: 407, startPoint y: 206, endPoint x: 454, endPoint y: 210, distance: 47.2
click at [454, 210] on div at bounding box center [467, 205] width 311 height 62
